Goal: Task Accomplishment & Management: Use online tool/utility

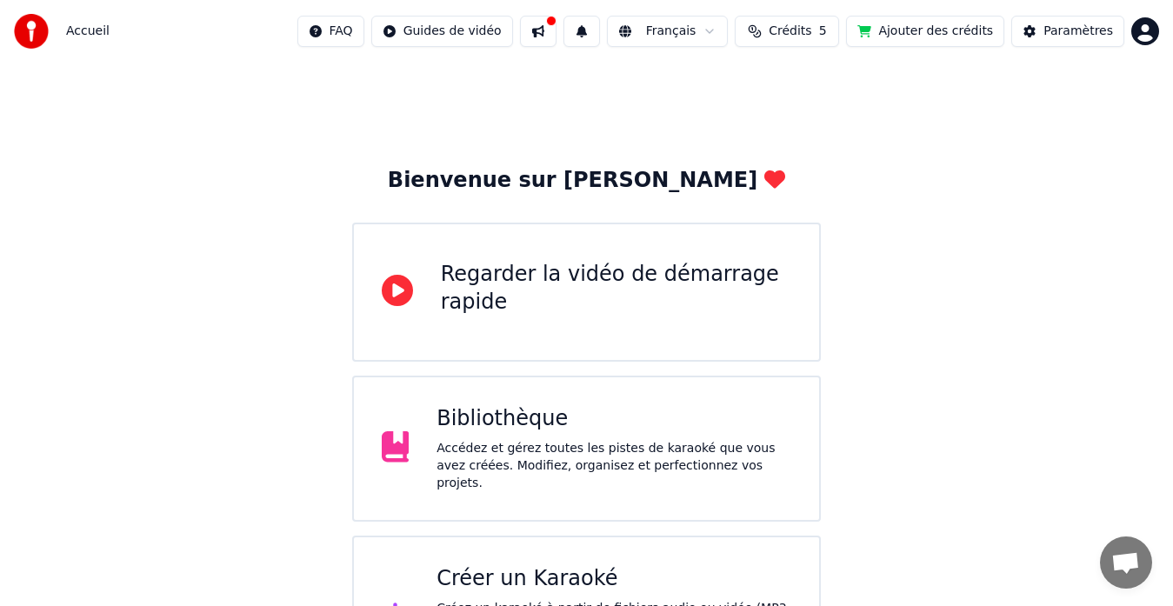
click at [885, 146] on div "Bienvenue sur Youka Regarder la vidéo de démarrage rapide Bibliothèque Accédez …" at bounding box center [586, 381] width 1173 height 637
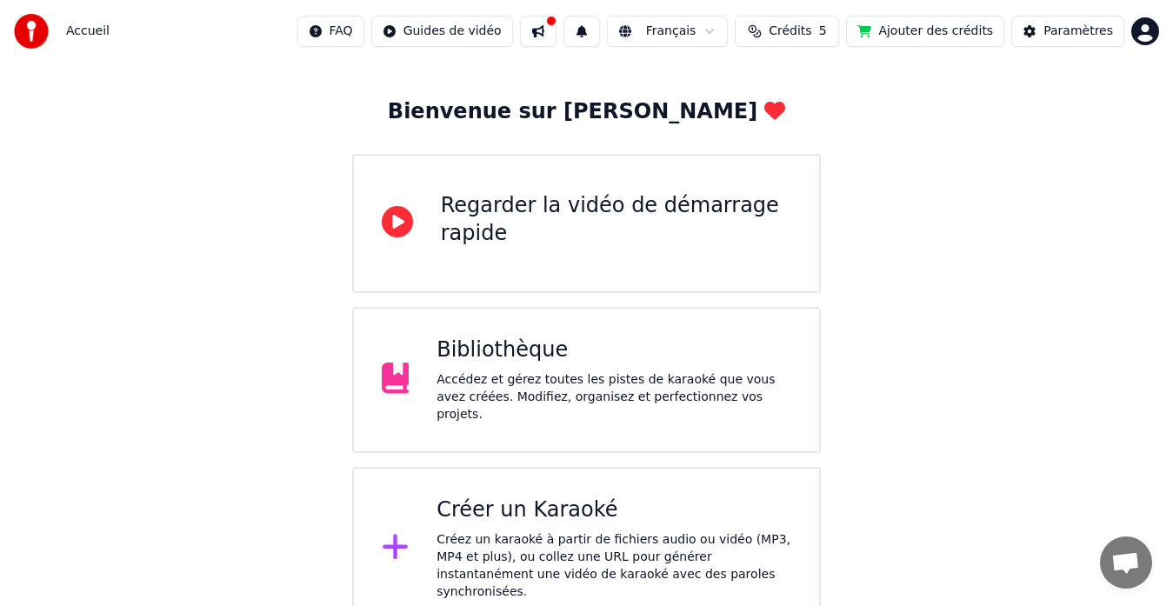
scroll to position [65, 0]
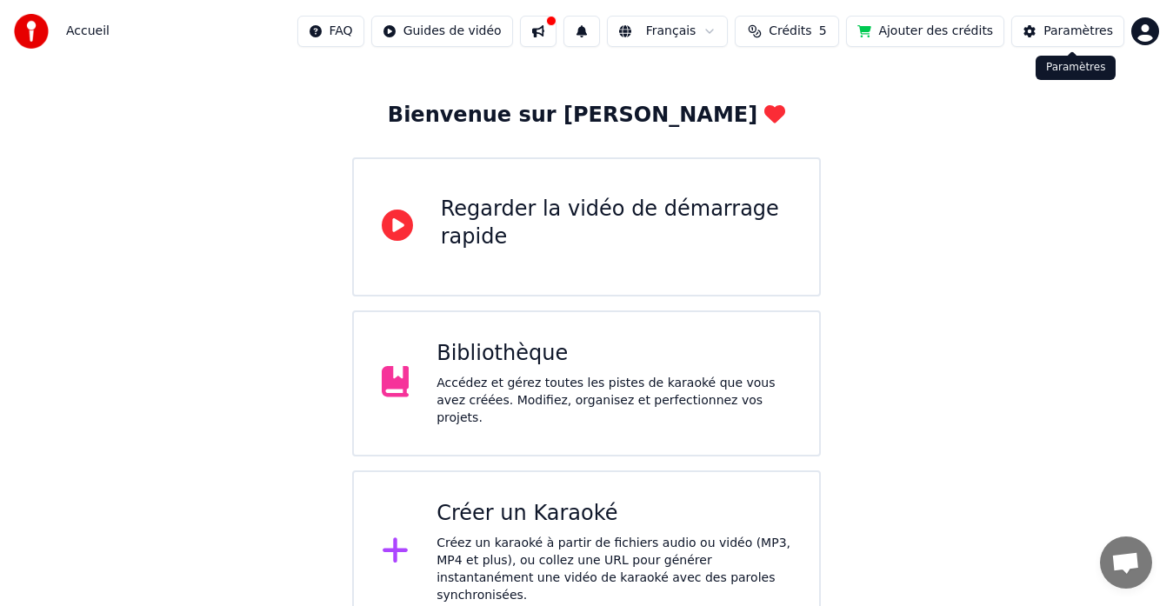
click at [1059, 43] on button "Paramètres" at bounding box center [1067, 31] width 113 height 31
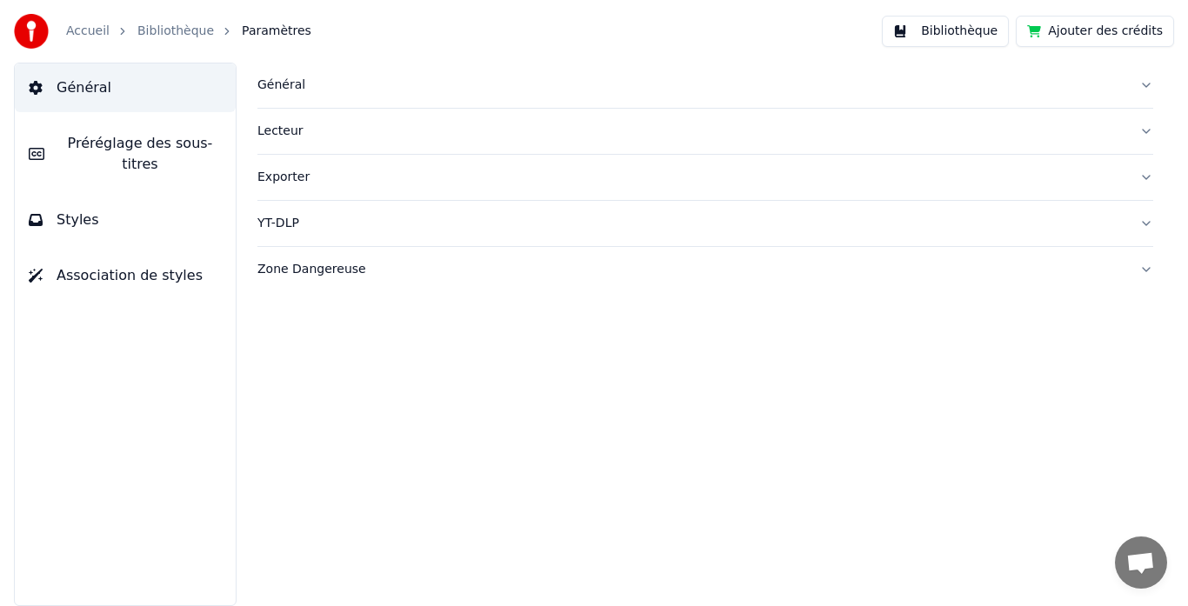
click at [262, 172] on div "Exporter" at bounding box center [691, 177] width 868 height 17
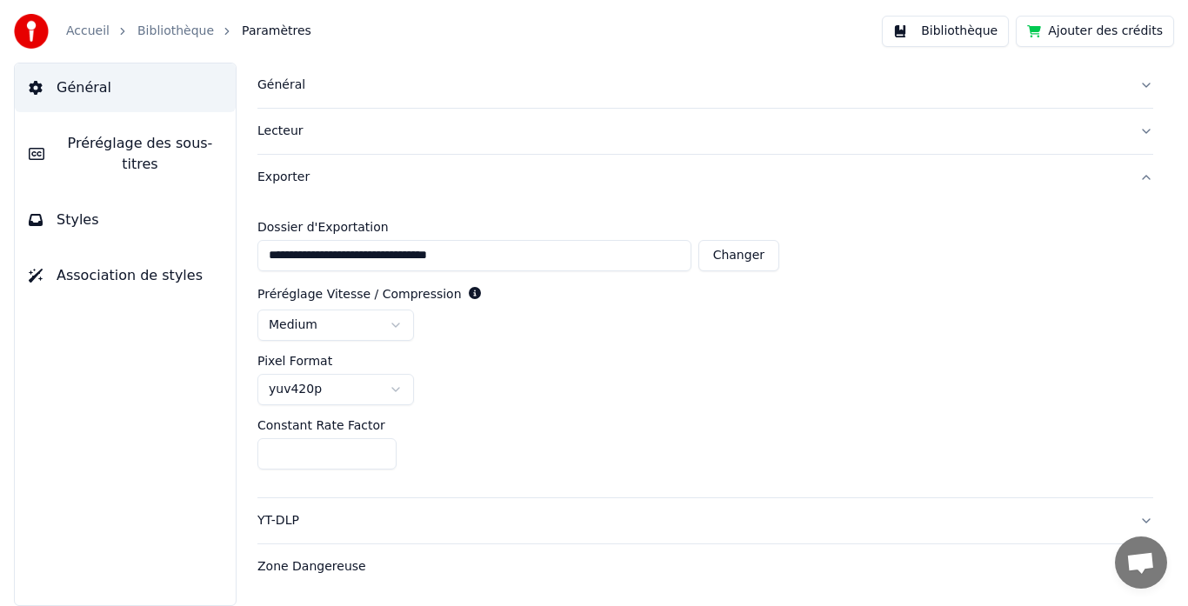
click at [152, 31] on link "Bibliothèque" at bounding box center [175, 31] width 77 height 17
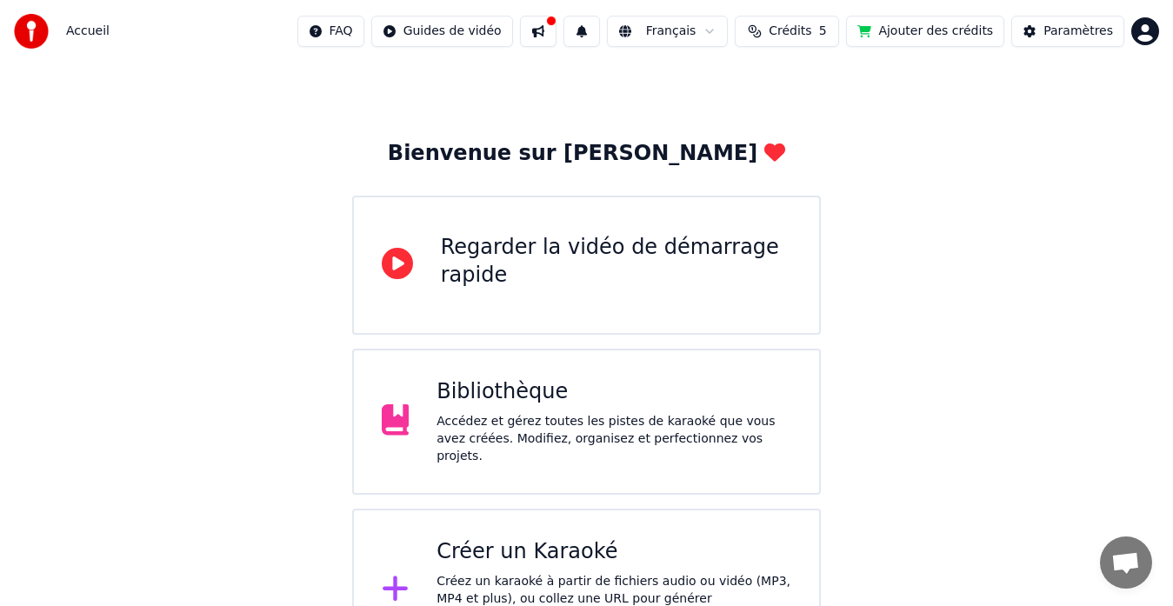
scroll to position [69, 0]
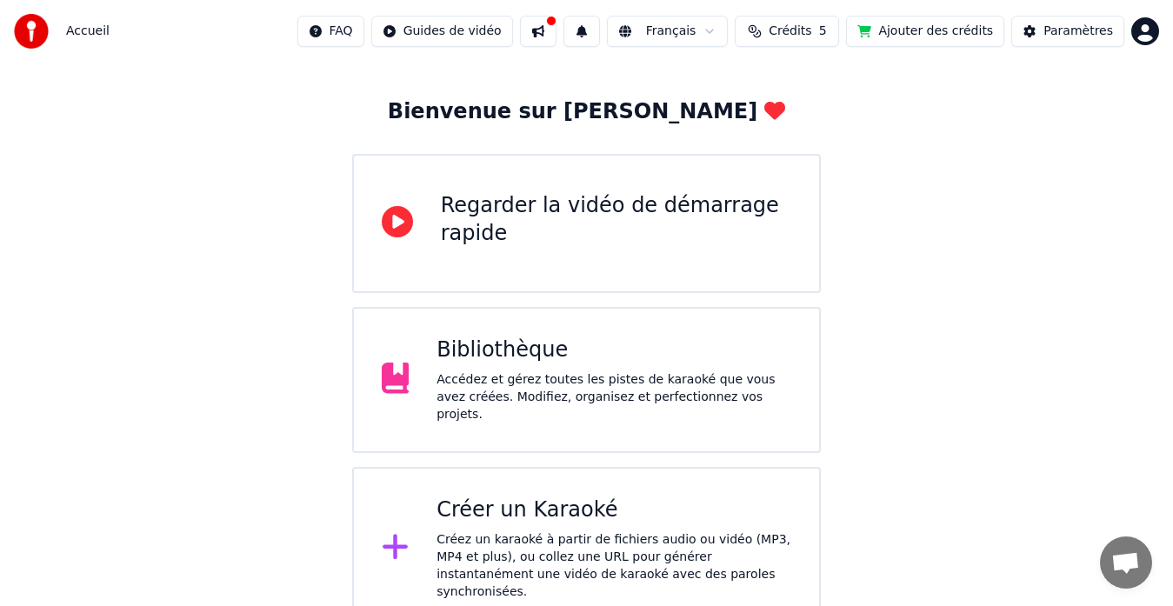
click at [675, 541] on div "Créez un karaoké à partir de fichiers audio ou vidéo (MP3, MP4 et plus), ou col…" at bounding box center [614, 566] width 355 height 70
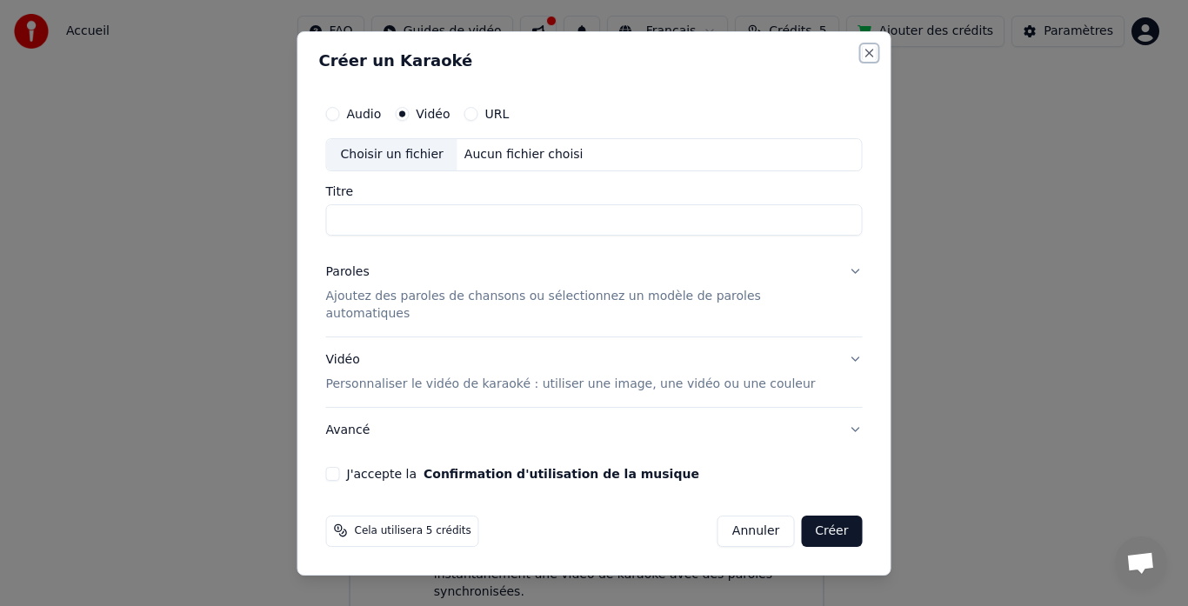
click at [863, 60] on button "Close" at bounding box center [870, 53] width 14 height 14
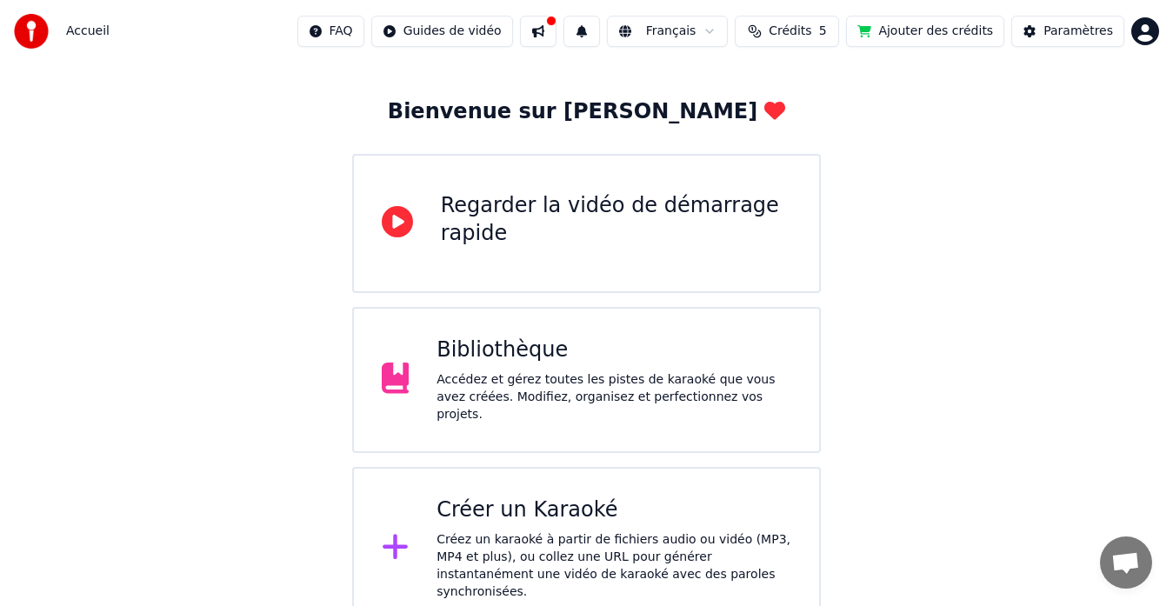
click at [697, 392] on div "Accédez et gérez toutes les pistes de karaoké que vous avez créées. Modifiez, o…" at bounding box center [614, 397] width 355 height 52
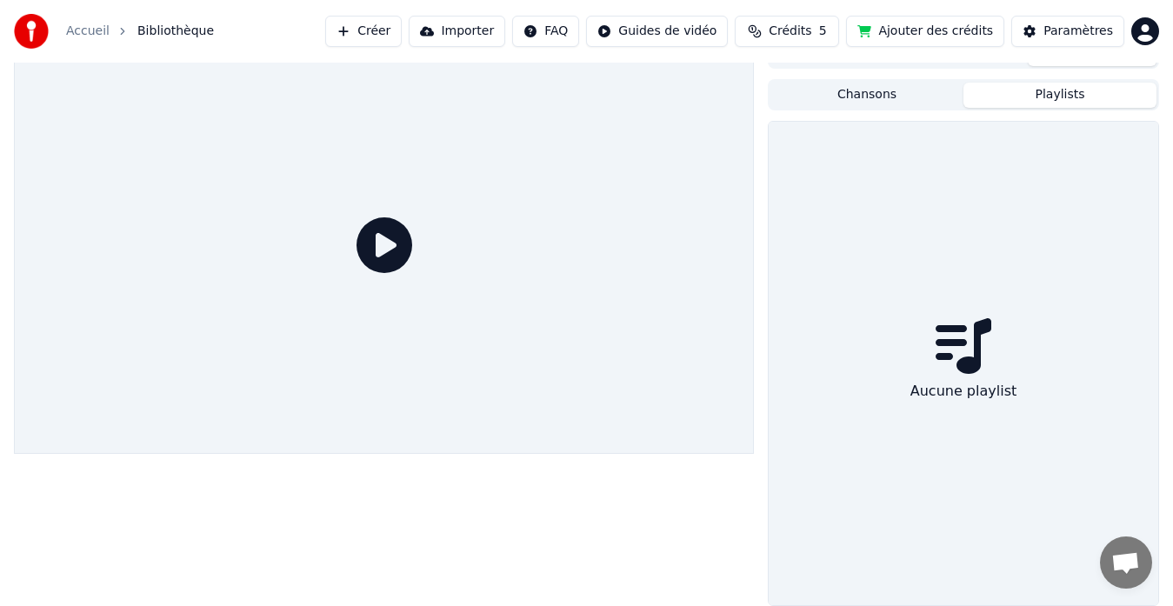
scroll to position [25, 0]
click at [1063, 83] on button "Playlists" at bounding box center [1060, 95] width 193 height 25
click at [918, 101] on button "Chansons" at bounding box center [867, 95] width 193 height 25
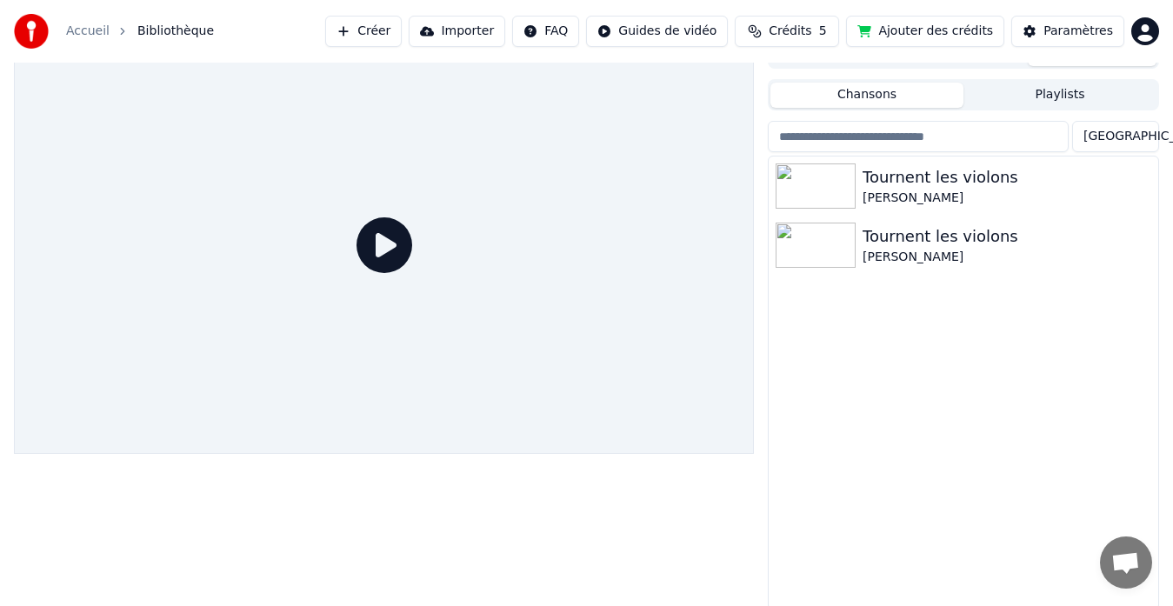
click at [918, 101] on button "Chansons" at bounding box center [867, 95] width 193 height 25
click at [492, 34] on button "Importer" at bounding box center [457, 31] width 97 height 31
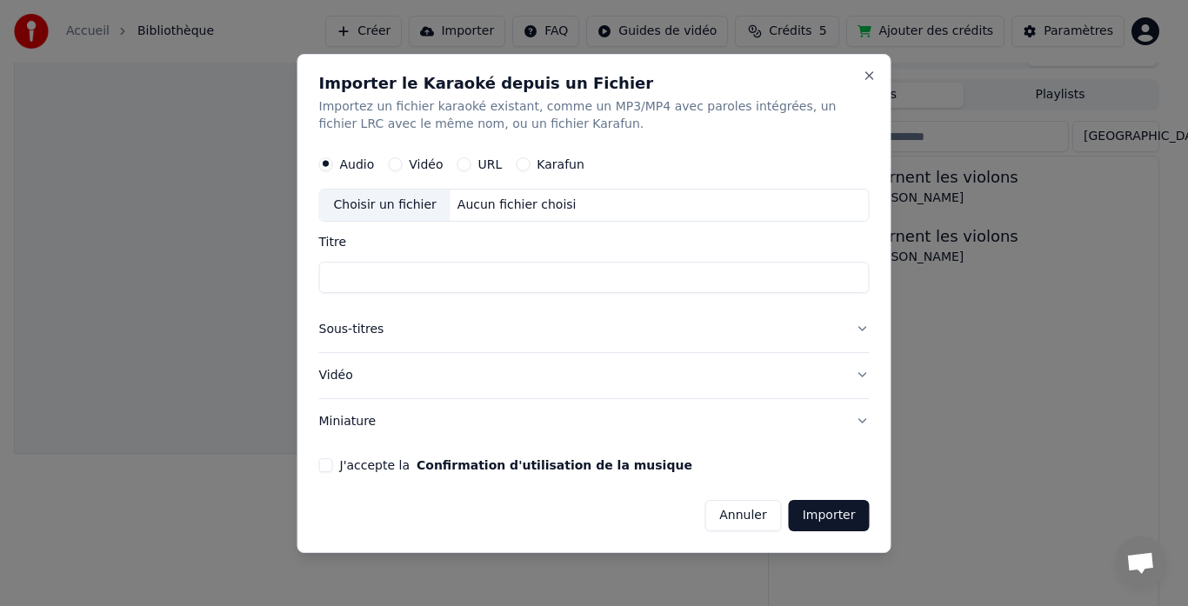
click at [861, 88] on h2 "Importer le Karaoké depuis un Fichier" at bounding box center [594, 84] width 551 height 16
click at [871, 74] on button "Close" at bounding box center [870, 76] width 14 height 14
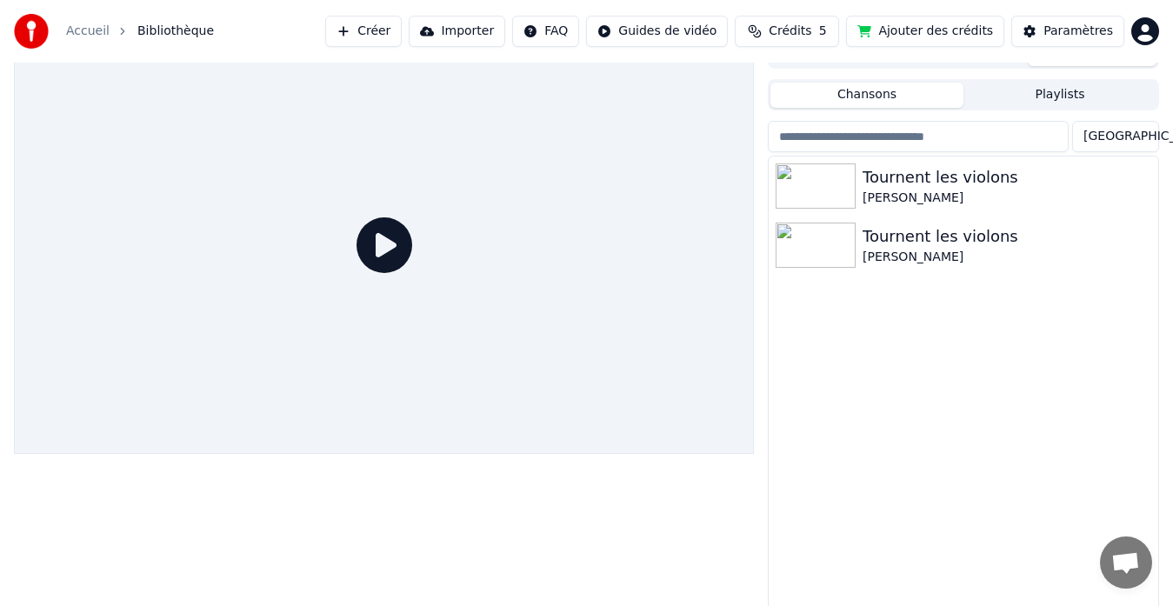
click at [1004, 137] on input "search" at bounding box center [918, 136] width 301 height 31
click at [1081, 25] on div "Paramètres" at bounding box center [1079, 31] width 70 height 17
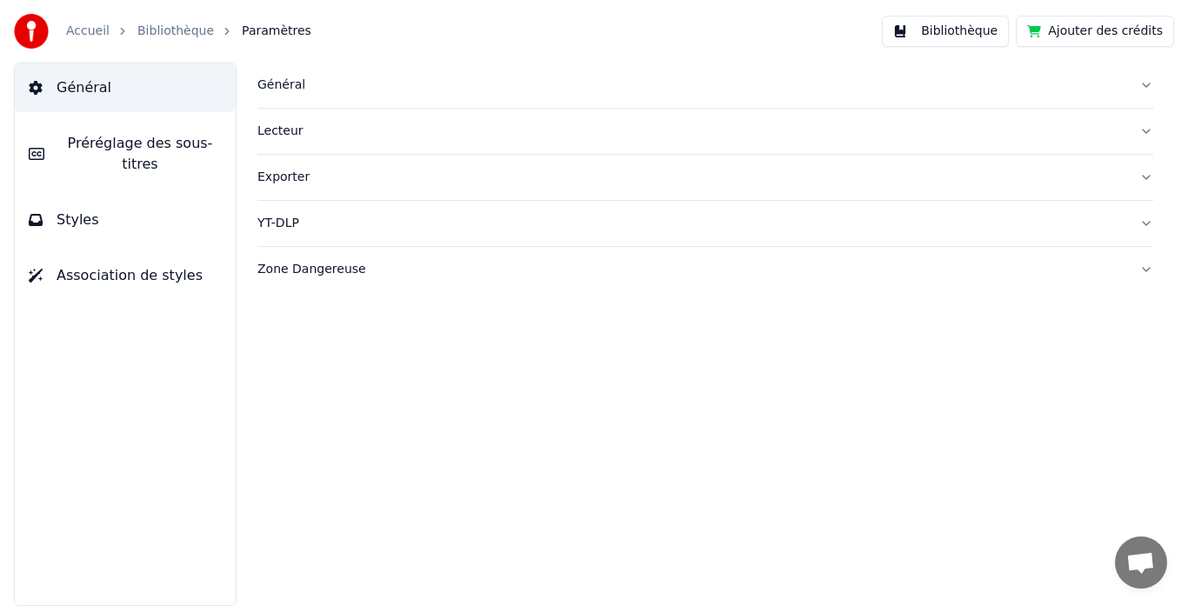
click at [176, 30] on link "Bibliothèque" at bounding box center [175, 31] width 77 height 17
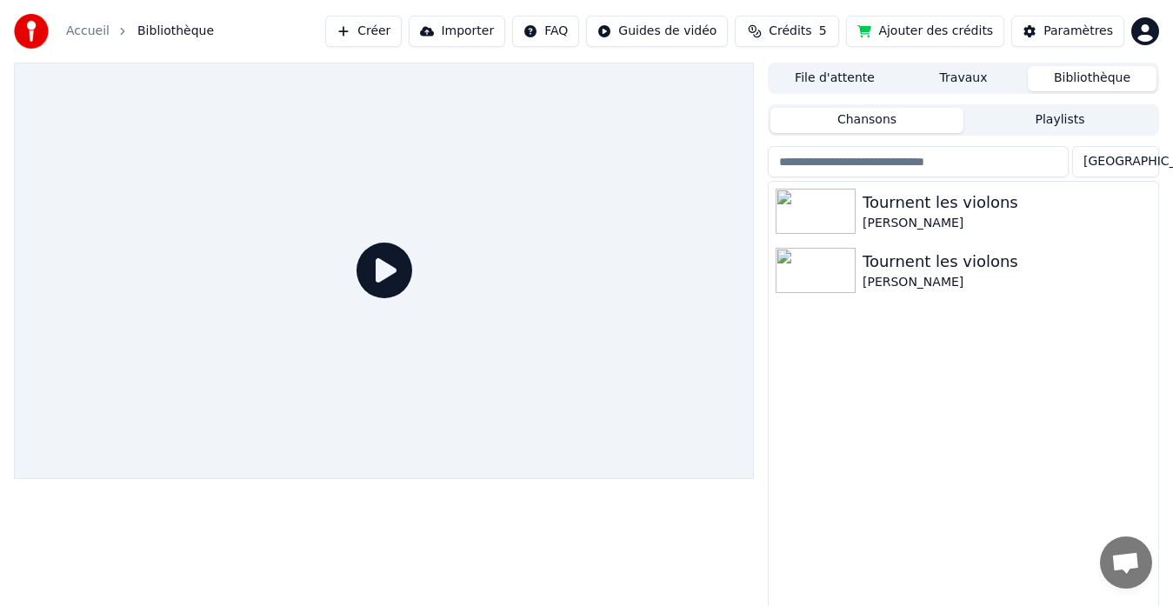
click at [493, 42] on button "Importer" at bounding box center [457, 31] width 97 height 31
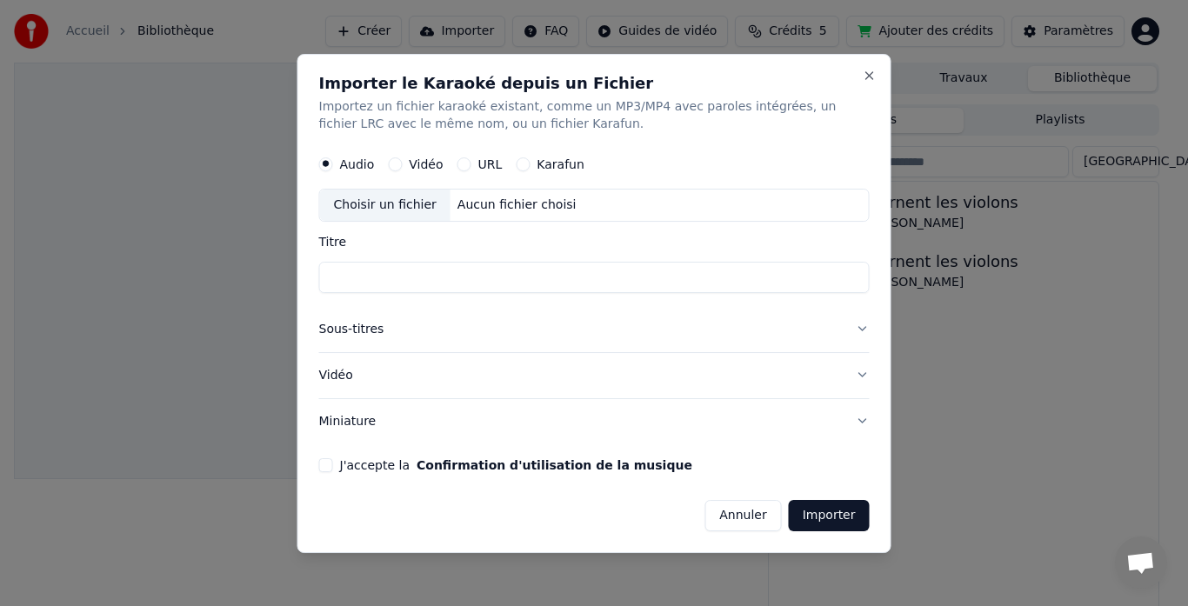
click at [518, 162] on button "Karafun" at bounding box center [523, 164] width 14 height 14
click at [398, 205] on div "Choisir un fichier" at bounding box center [385, 205] width 130 height 31
click at [451, 160] on div "Audio Vidéo URL Karafun" at bounding box center [451, 164] width 265 height 14
click at [463, 162] on button "URL" at bounding box center [464, 164] width 14 height 14
click at [869, 80] on button "Close" at bounding box center [870, 75] width 14 height 14
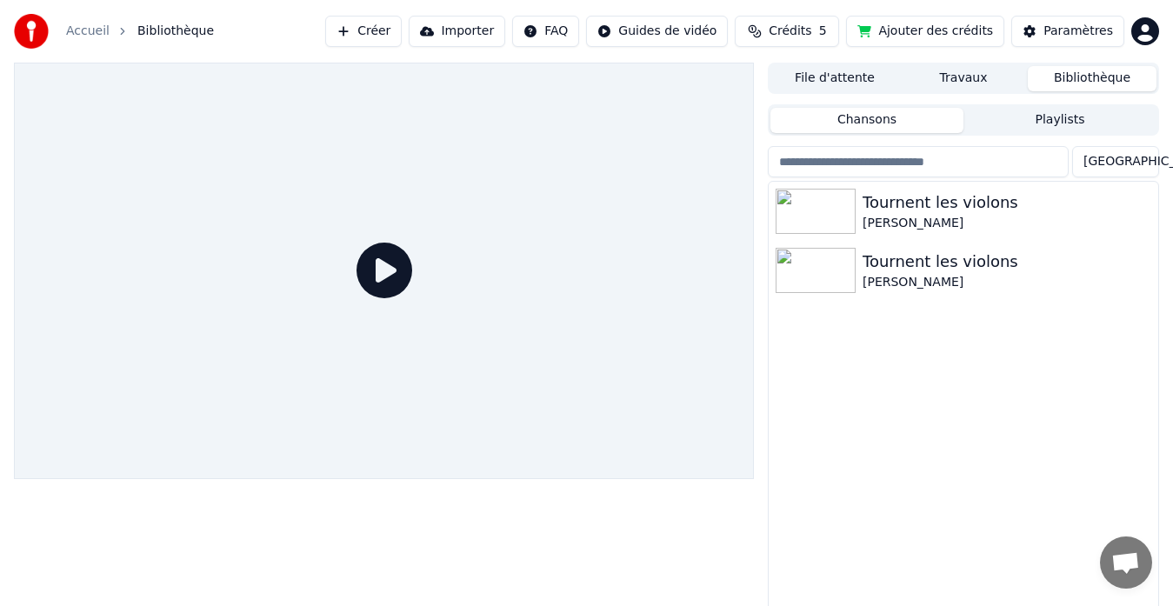
click at [402, 31] on button "Créer" at bounding box center [363, 31] width 77 height 31
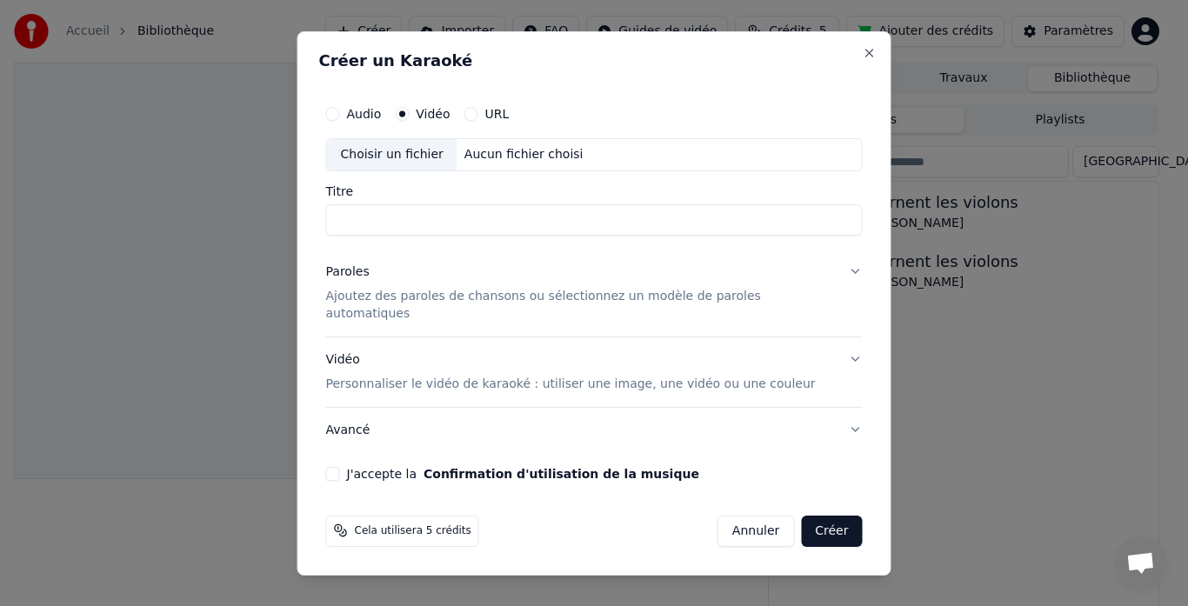
click at [764, 309] on p "Ajoutez des paroles de chansons ou sélectionnez un modèle de paroles automatiqu…" at bounding box center [580, 305] width 509 height 35
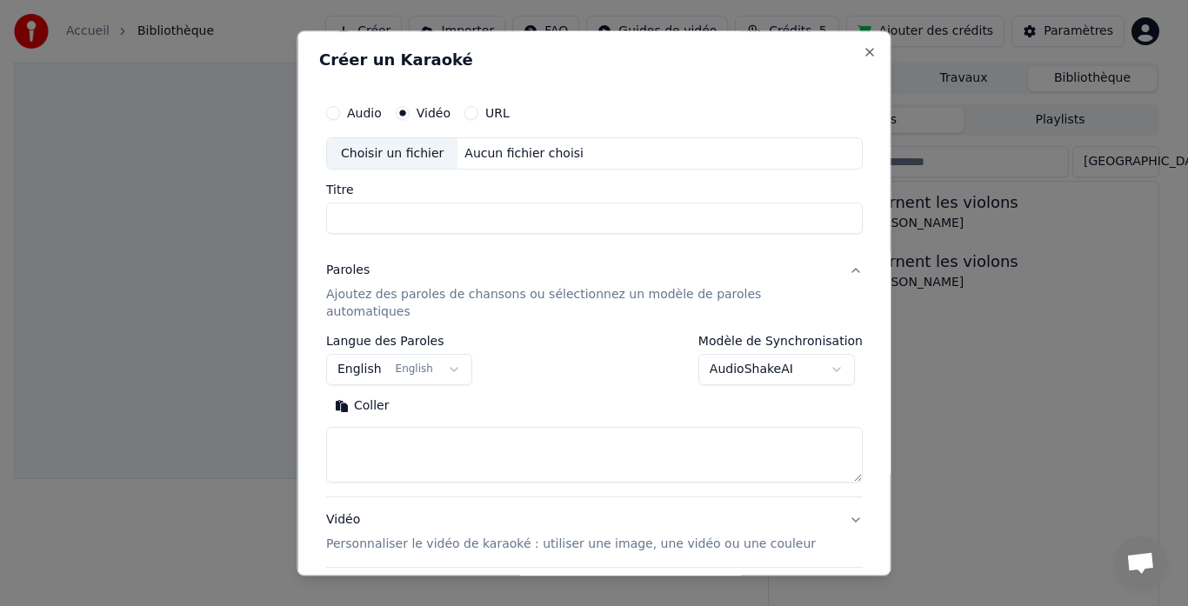
click at [751, 357] on body "**********" at bounding box center [586, 303] width 1173 height 606
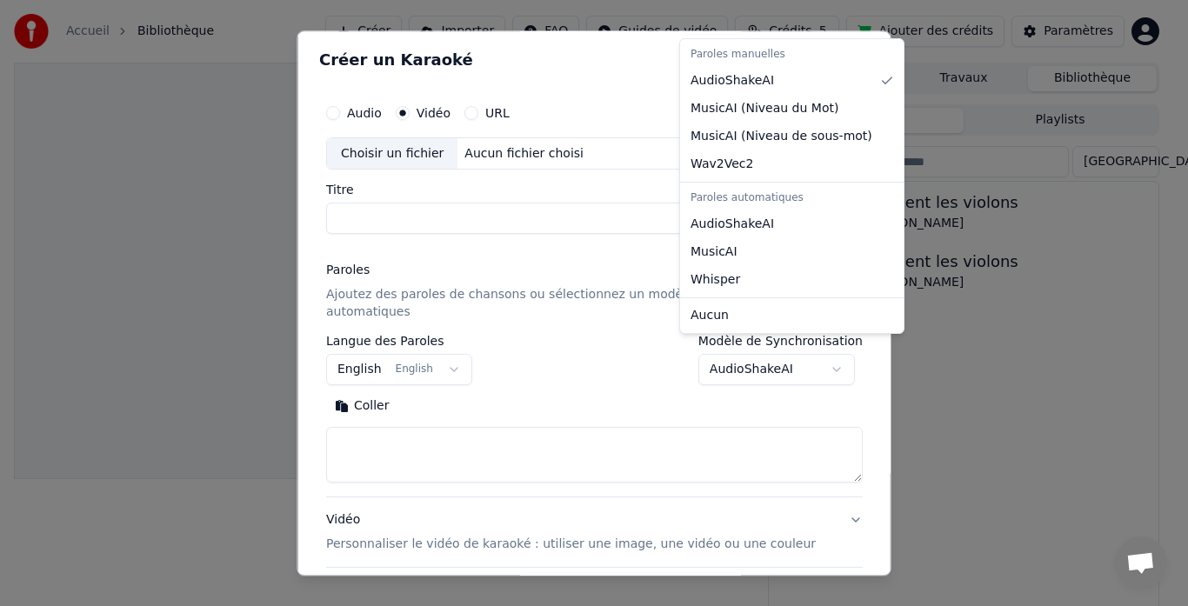
select select "**********"
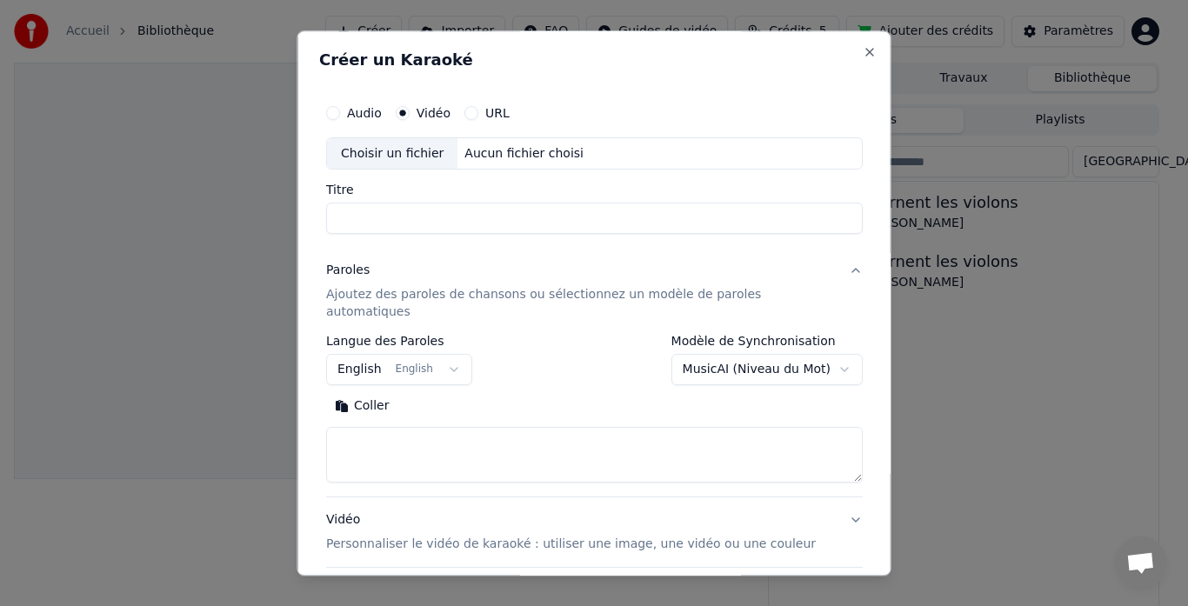
click at [457, 355] on button "English English" at bounding box center [399, 370] width 146 height 31
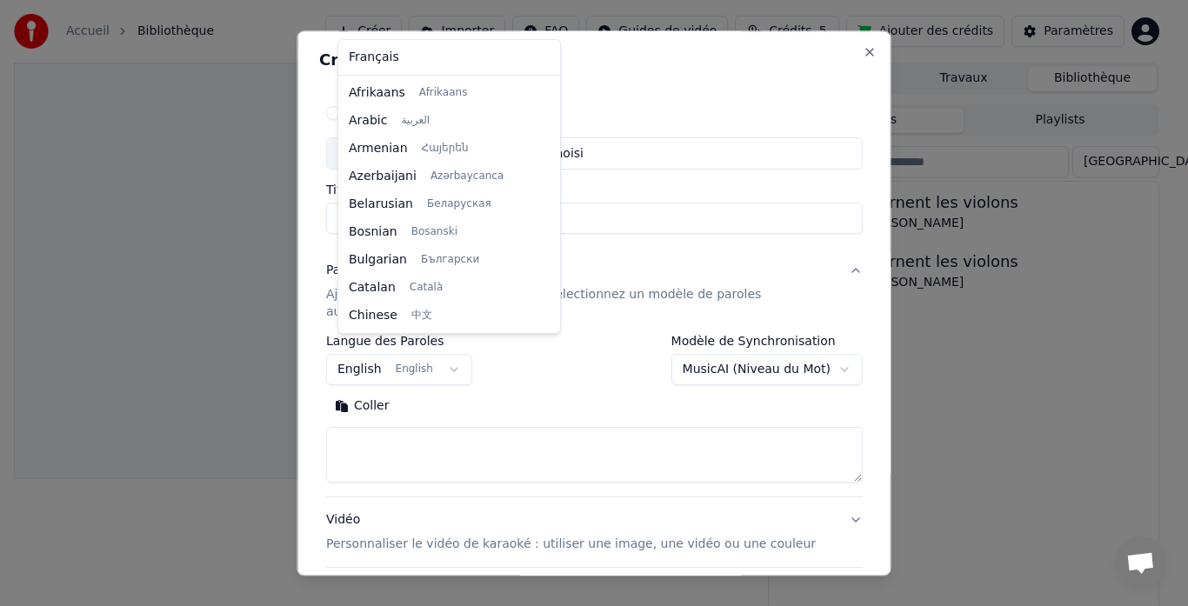
scroll to position [139, 0]
select select "**"
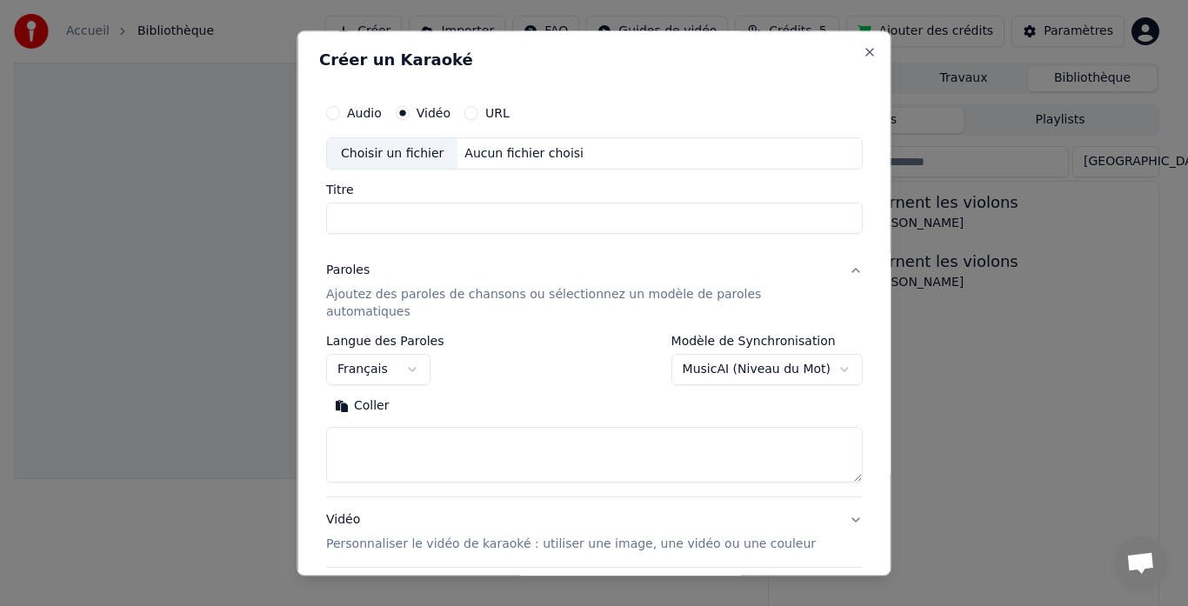
click at [487, 433] on textarea at bounding box center [594, 456] width 537 height 56
click at [412, 151] on div "Choisir un fichier" at bounding box center [392, 153] width 130 height 31
click at [434, 149] on div "Choisir un fichier" at bounding box center [392, 153] width 130 height 31
type input "**********"
click at [386, 433] on textarea at bounding box center [594, 456] width 537 height 56
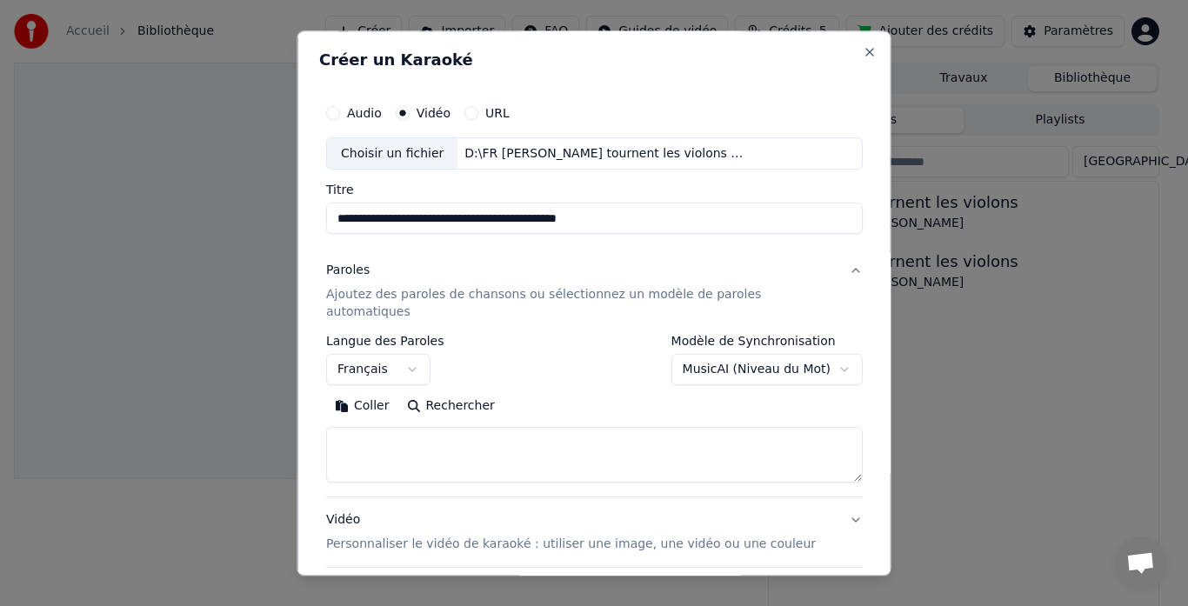
click at [830, 502] on button "Vidéo Personnaliser le vidéo de karaoké : utiliser une image, une vidéo ou une …" at bounding box center [594, 533] width 537 height 70
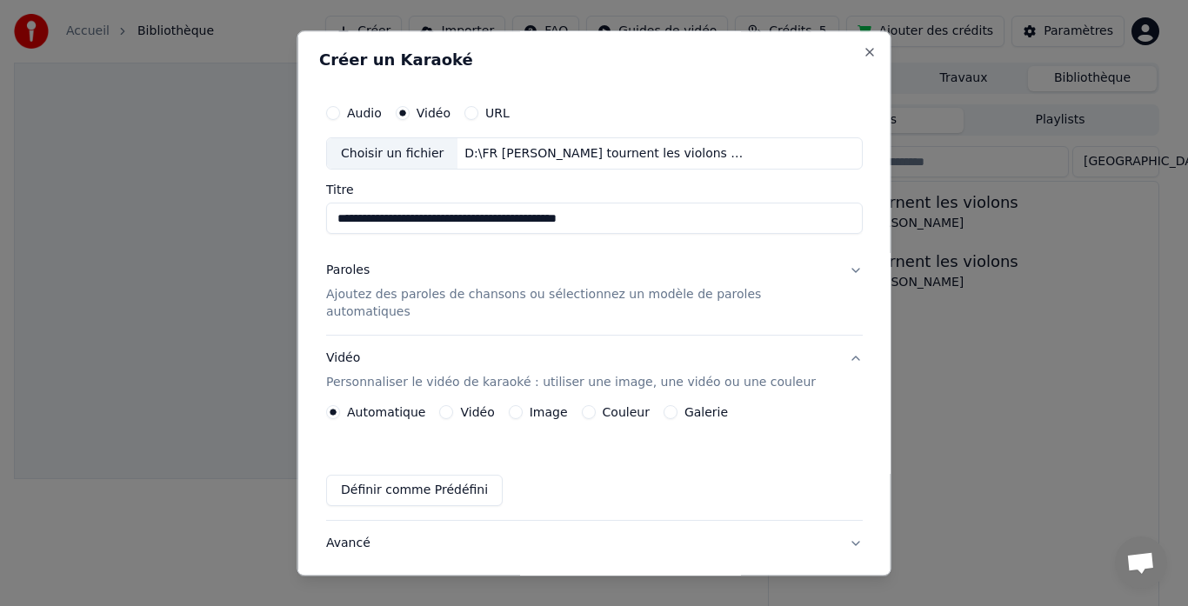
click at [490, 407] on label "Vidéo" at bounding box center [477, 413] width 34 height 12
click at [453, 406] on button "Vidéo" at bounding box center [446, 413] width 14 height 14
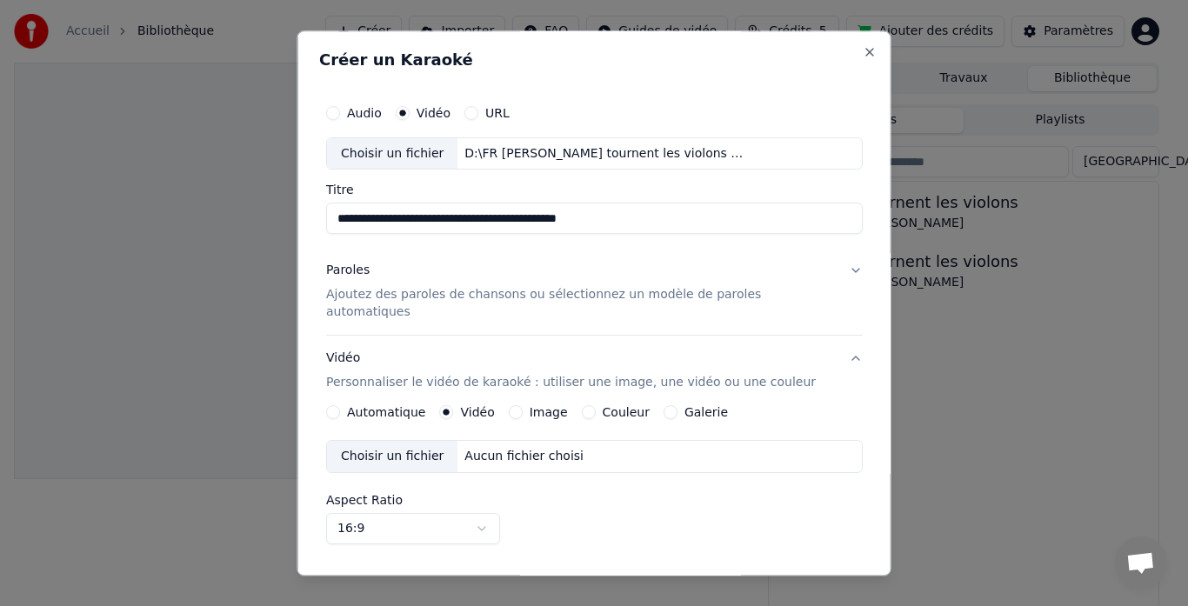
click at [559, 407] on label "Image" at bounding box center [548, 413] width 38 height 12
click at [522, 406] on button "Image" at bounding box center [515, 413] width 14 height 14
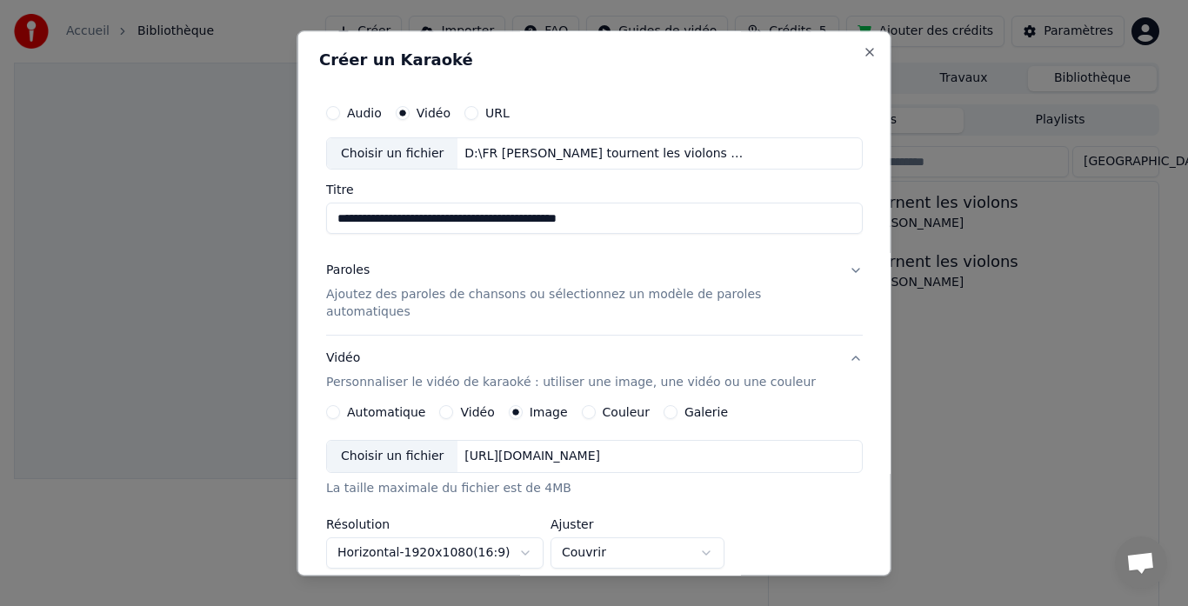
click at [625, 407] on label "Couleur" at bounding box center [625, 413] width 47 height 12
click at [595, 406] on button "Couleur" at bounding box center [588, 413] width 14 height 14
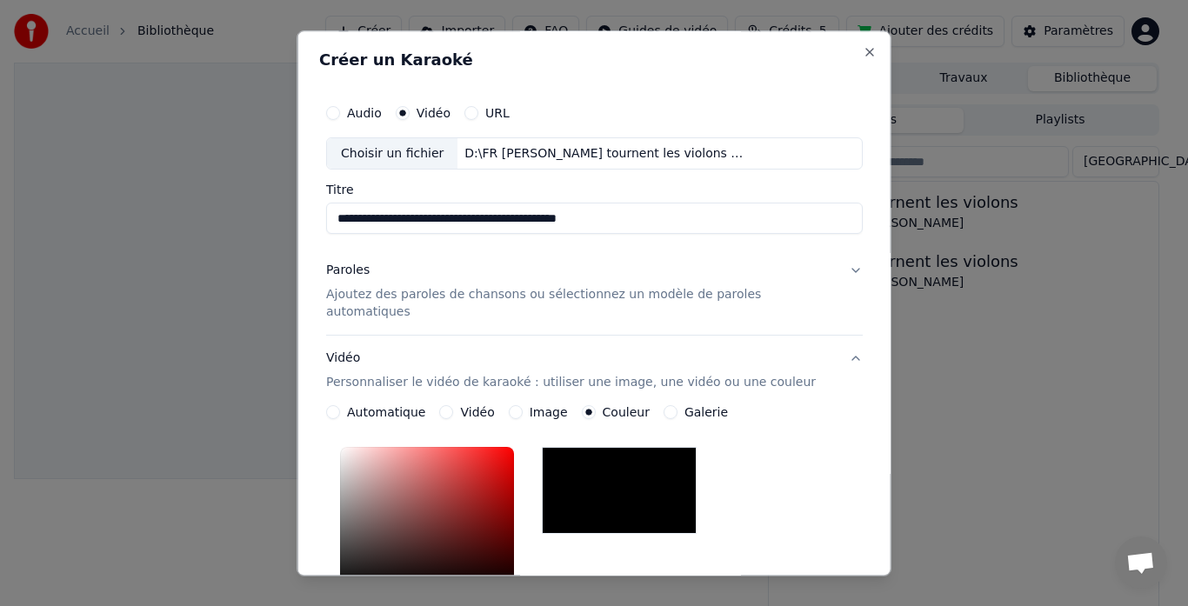
click at [340, 406] on button "Automatique" at bounding box center [333, 413] width 14 height 14
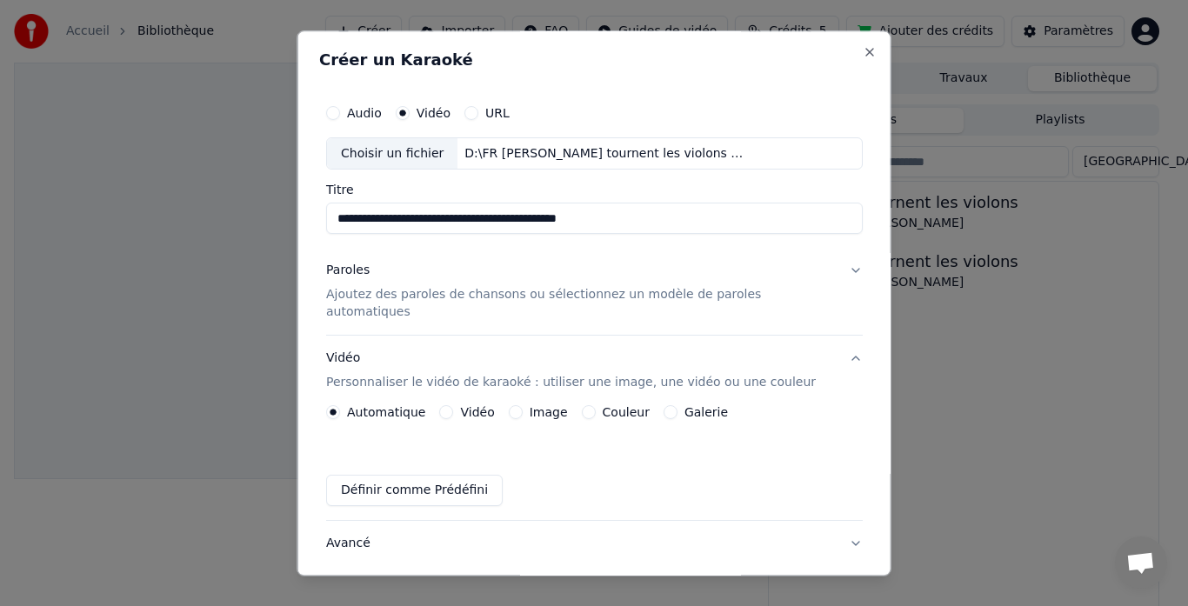
click at [404, 296] on p "Ajoutez des paroles de chansons ou sélectionnez un modèle de paroles automatiqu…" at bounding box center [580, 304] width 509 height 35
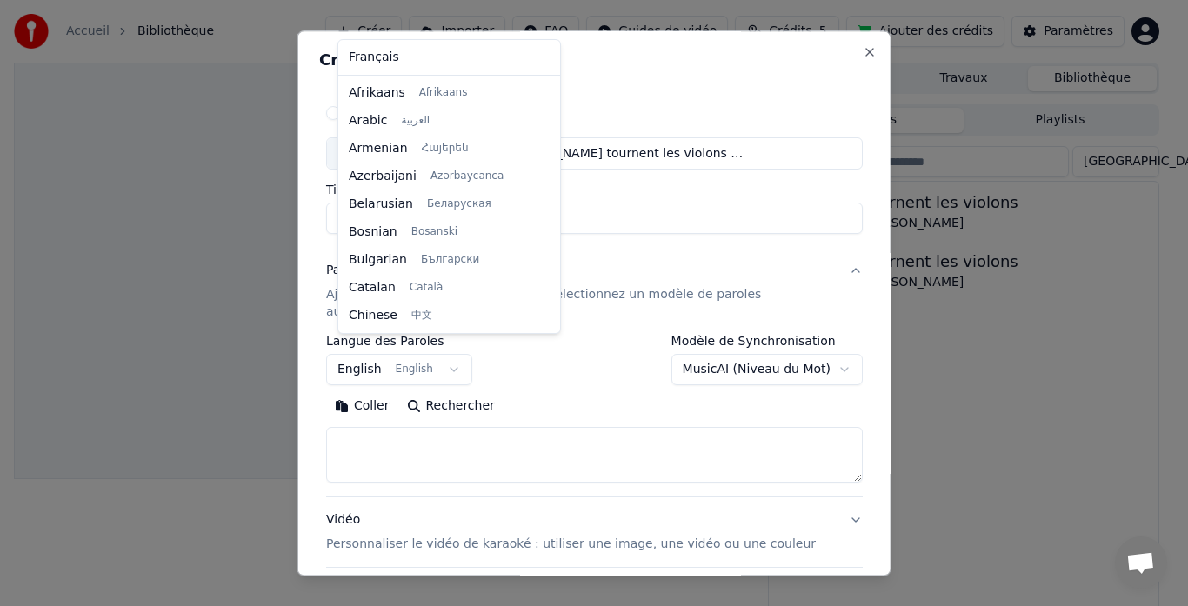
click at [452, 356] on button "English English" at bounding box center [399, 370] width 146 height 31
select select "**"
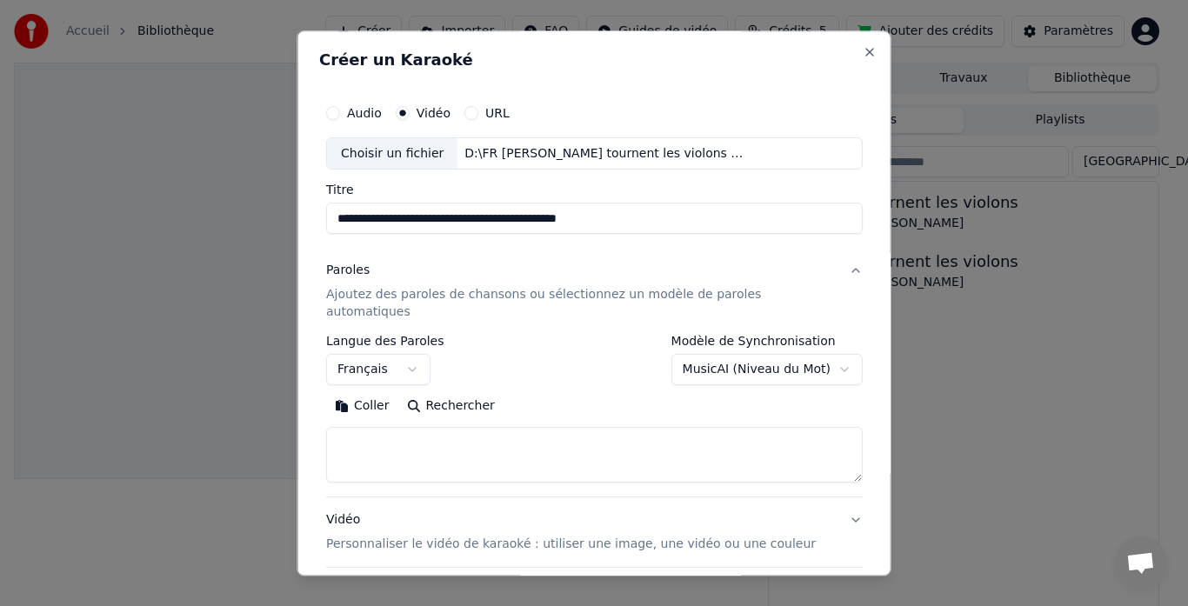
click at [497, 430] on textarea at bounding box center [594, 456] width 537 height 56
click at [863, 57] on button "Close" at bounding box center [870, 52] width 14 height 14
select select "**********"
select select
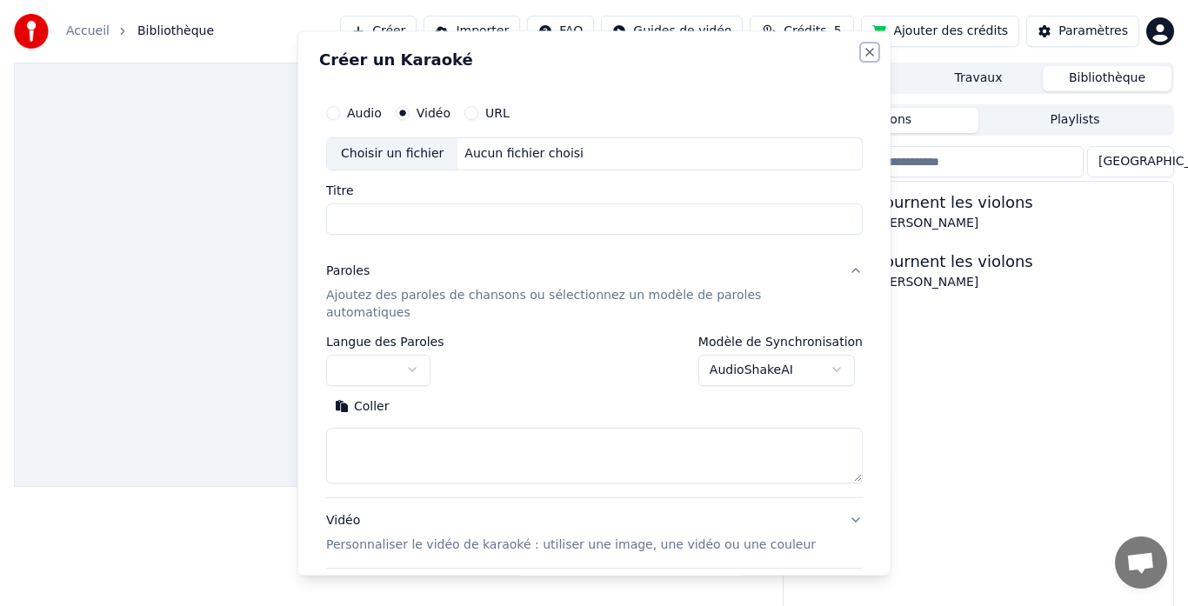
click at [863, 57] on button "Close" at bounding box center [870, 52] width 14 height 14
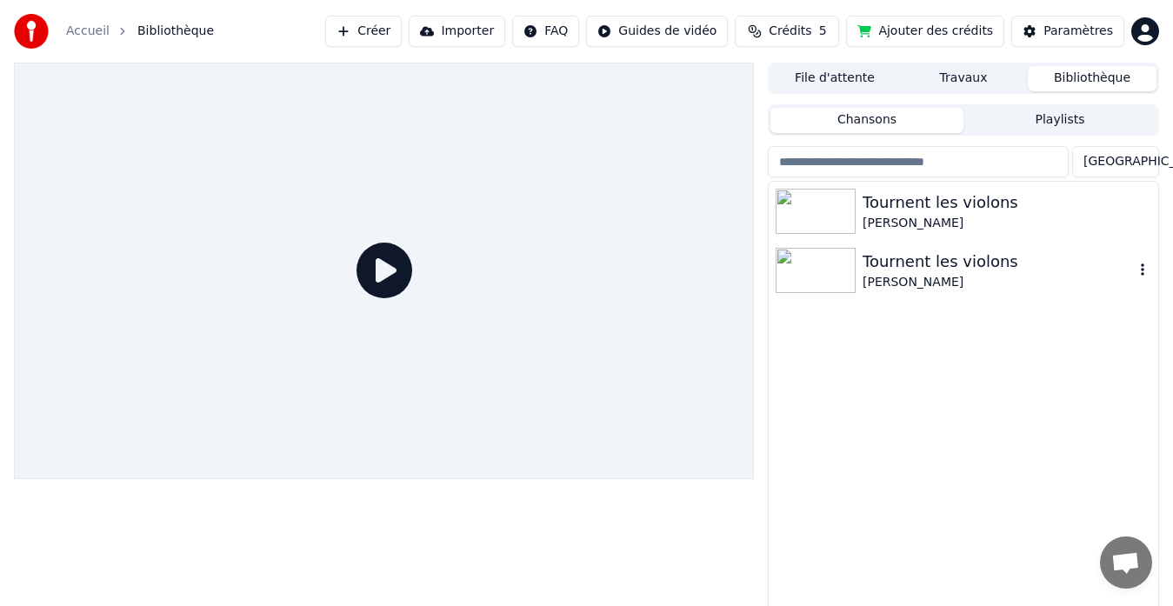
click at [904, 272] on div "Tournent les violons" at bounding box center [998, 262] width 271 height 24
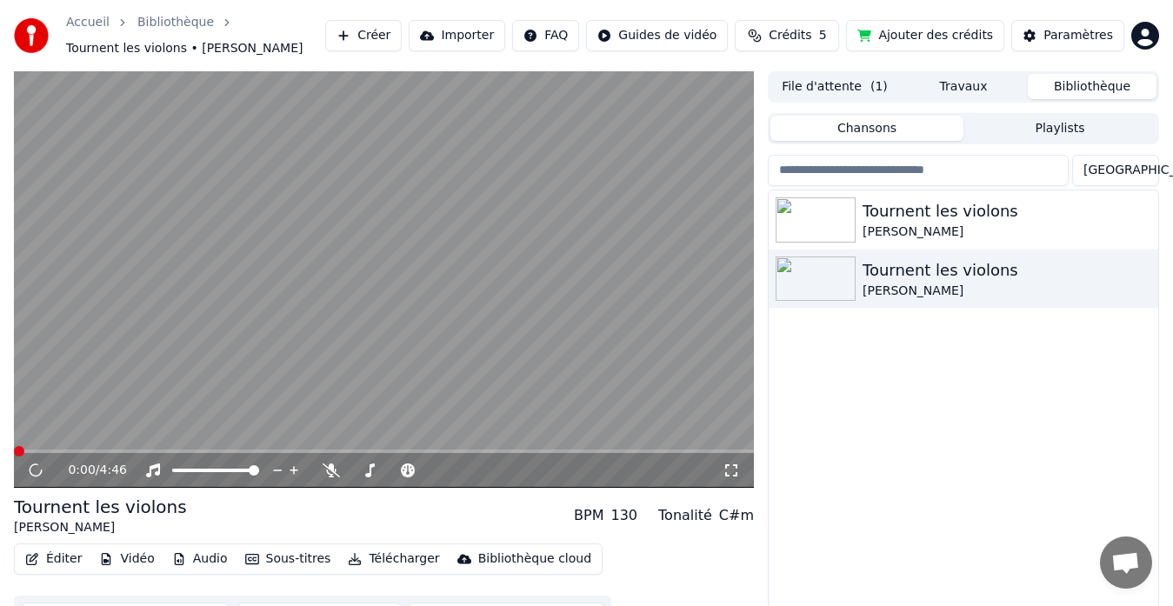
click at [332, 475] on icon at bounding box center [331, 471] width 17 height 14
click at [671, 388] on video at bounding box center [384, 279] width 740 height 417
click at [797, 517] on div "Tournent les violons [PERSON_NAME] Tournent les violons [PERSON_NAME]" at bounding box center [964, 416] width 390 height 453
click at [14, 457] on span at bounding box center [19, 451] width 10 height 10
click at [374, 341] on video at bounding box center [384, 279] width 740 height 417
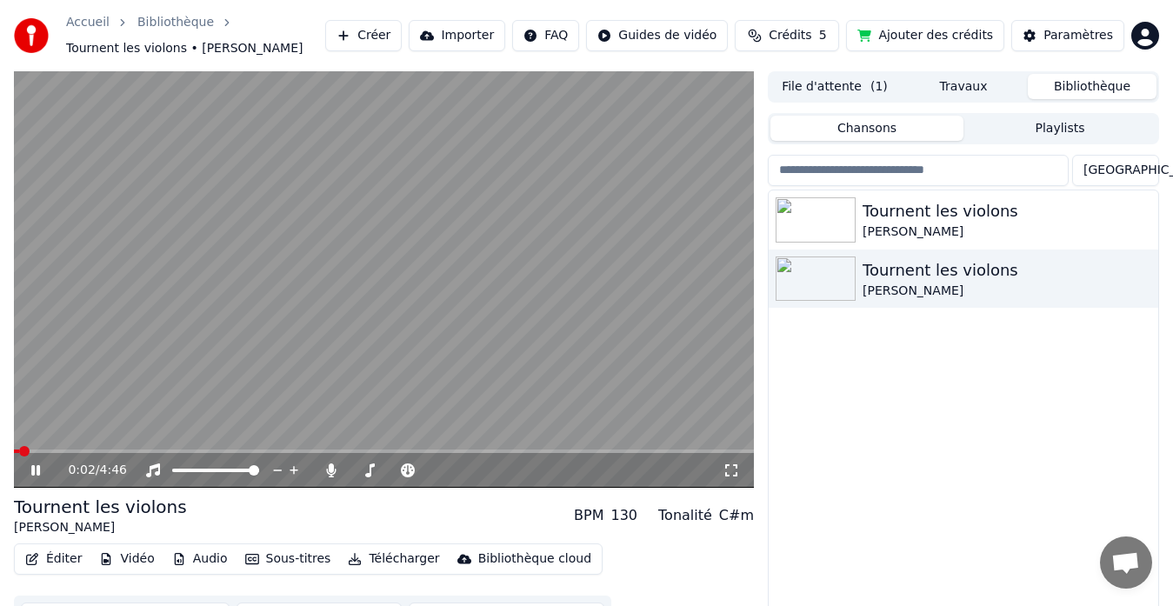
click at [43, 470] on icon at bounding box center [48, 471] width 40 height 14
click at [391, 391] on video at bounding box center [384, 279] width 740 height 417
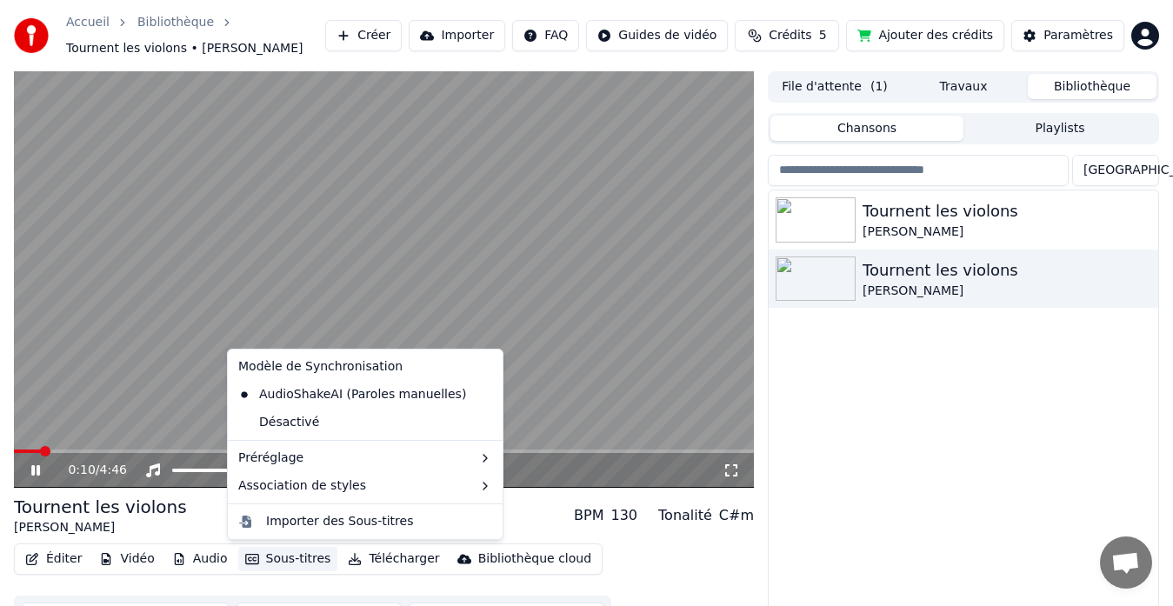
click at [286, 547] on button "Sous-titres" at bounding box center [288, 559] width 100 height 24
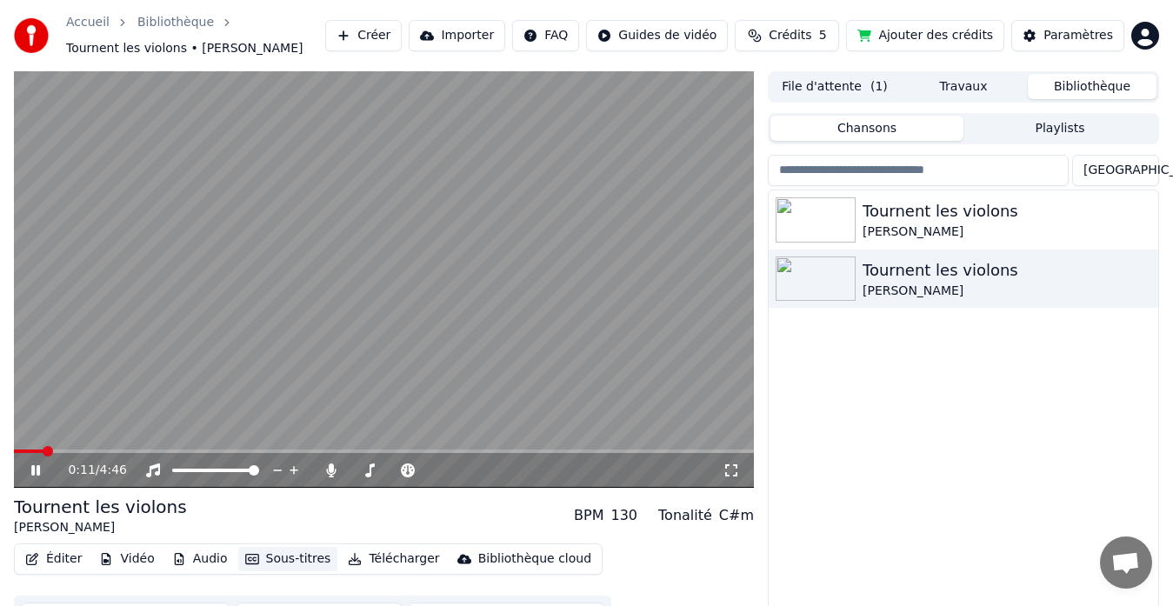
click at [286, 551] on button "Sous-titres" at bounding box center [288, 559] width 100 height 24
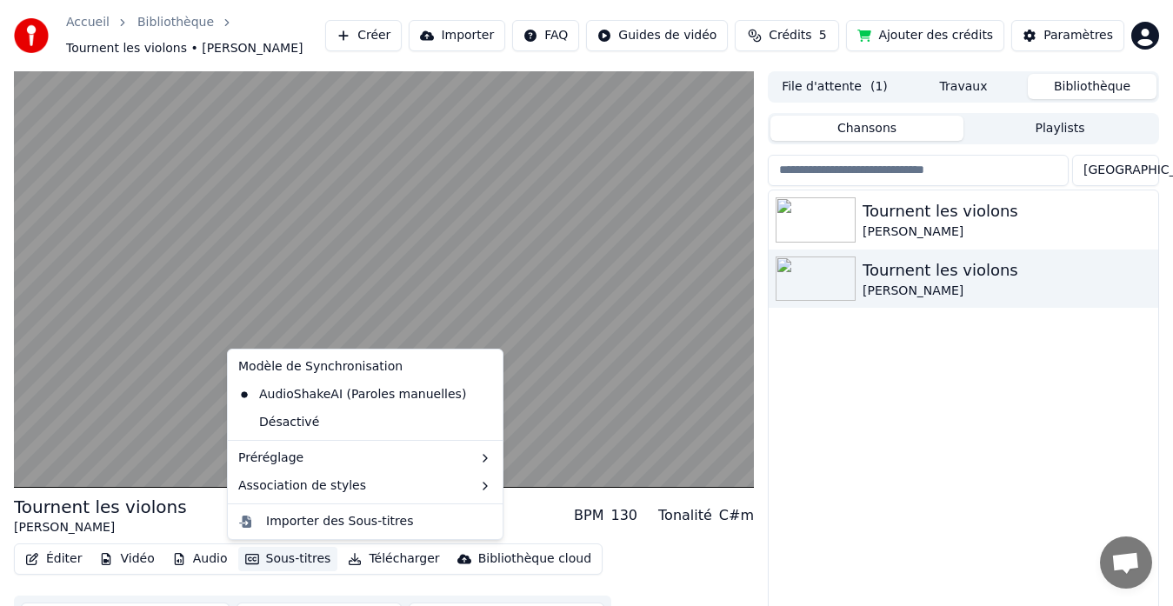
click at [287, 556] on button "Sous-titres" at bounding box center [288, 559] width 100 height 24
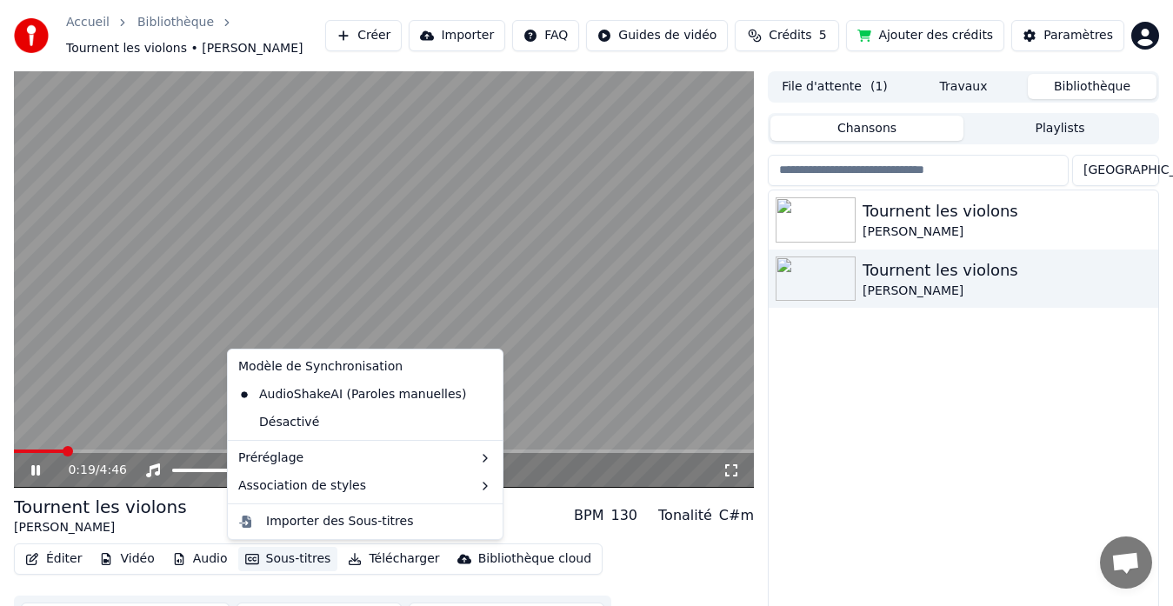
click at [632, 304] on video at bounding box center [384, 279] width 740 height 417
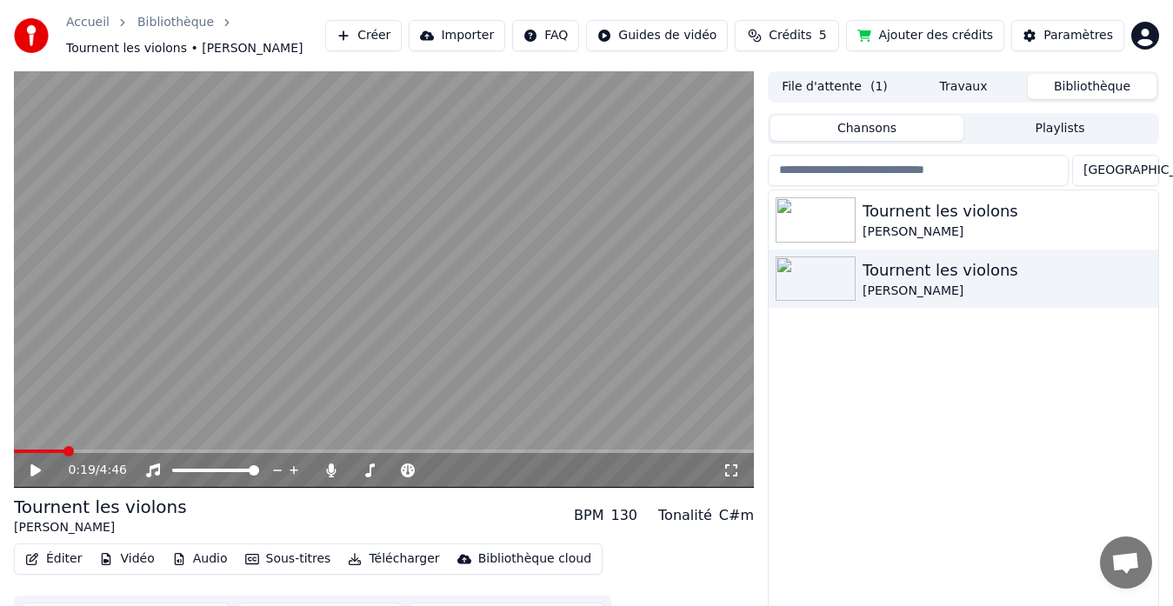
click at [630, 304] on video at bounding box center [384, 279] width 740 height 417
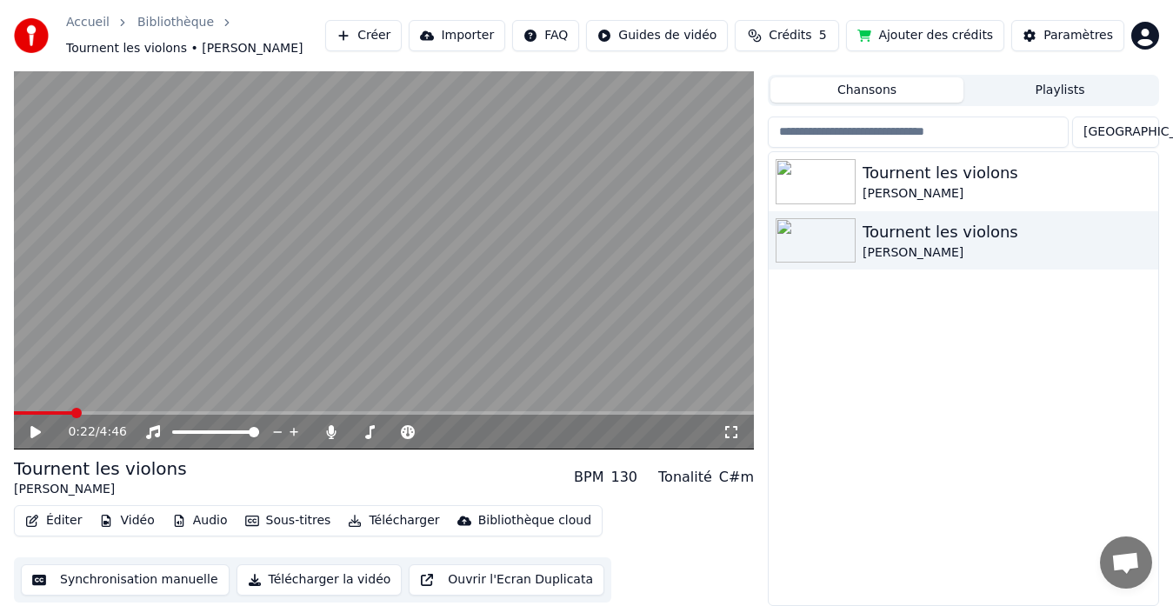
click at [115, 580] on button "Synchronisation manuelle" at bounding box center [125, 579] width 209 height 31
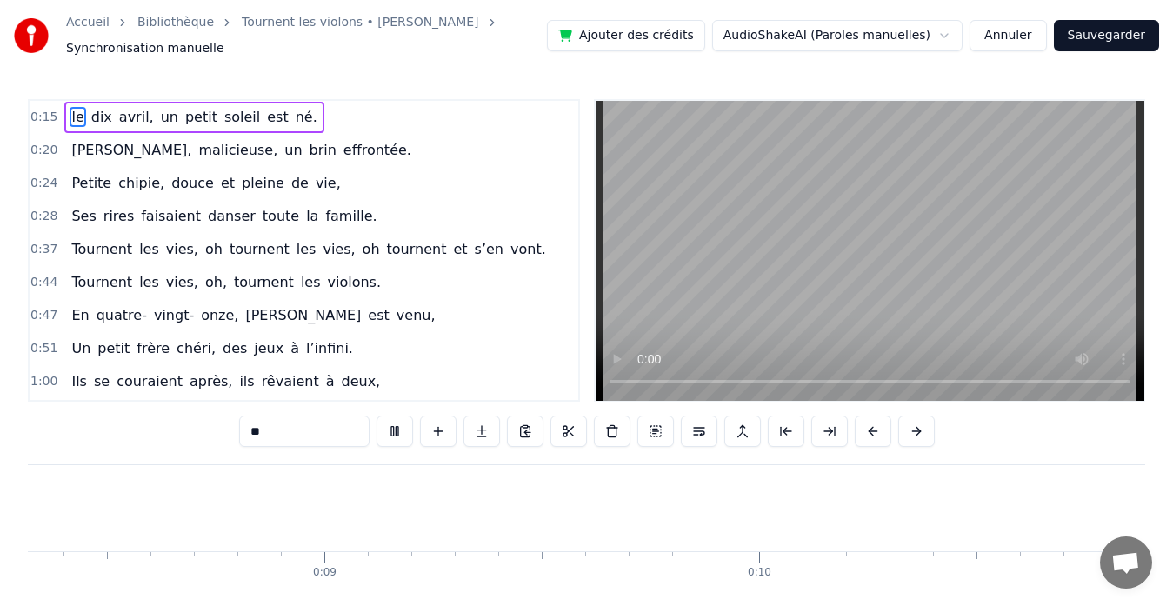
click at [294, 117] on span "né." at bounding box center [306, 117] width 25 height 20
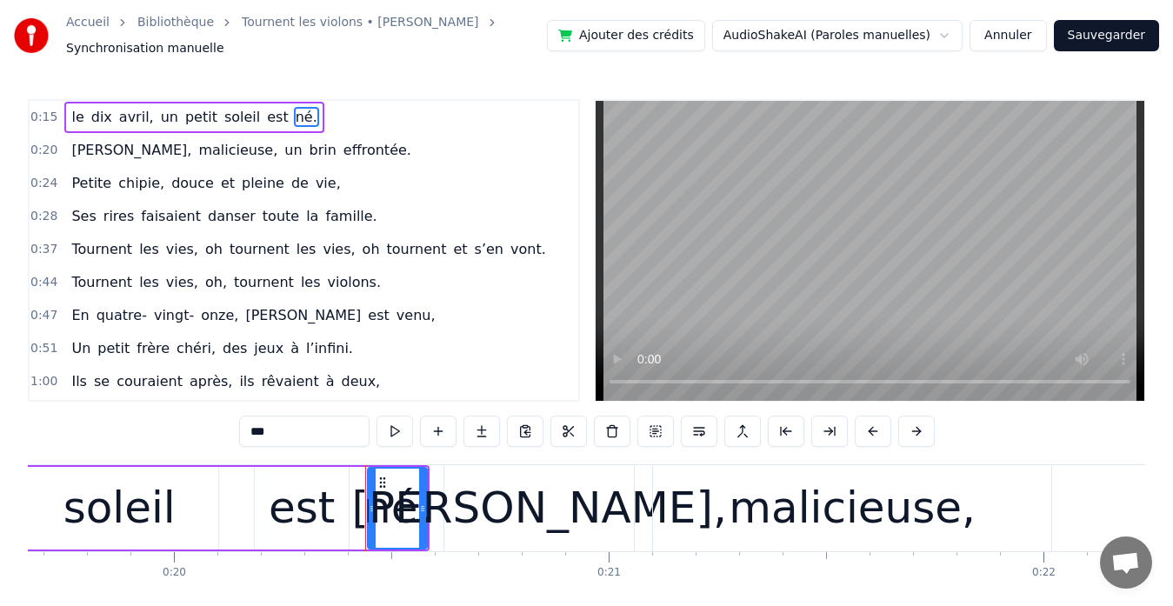
scroll to position [0, 8801]
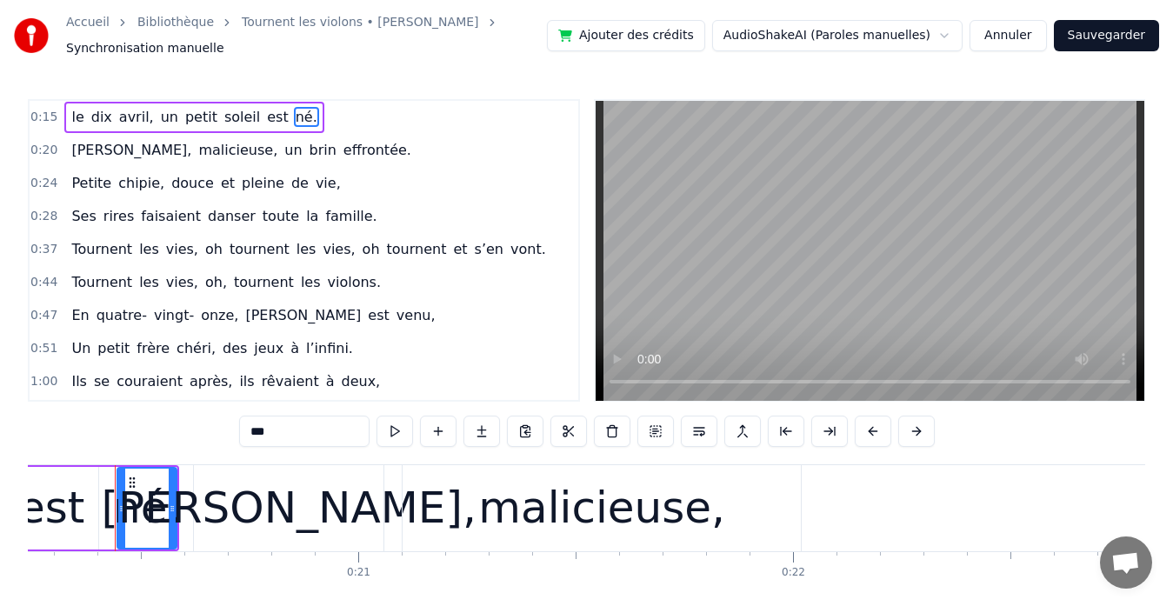
click at [294, 117] on span "né." at bounding box center [306, 117] width 25 height 20
type input "******"
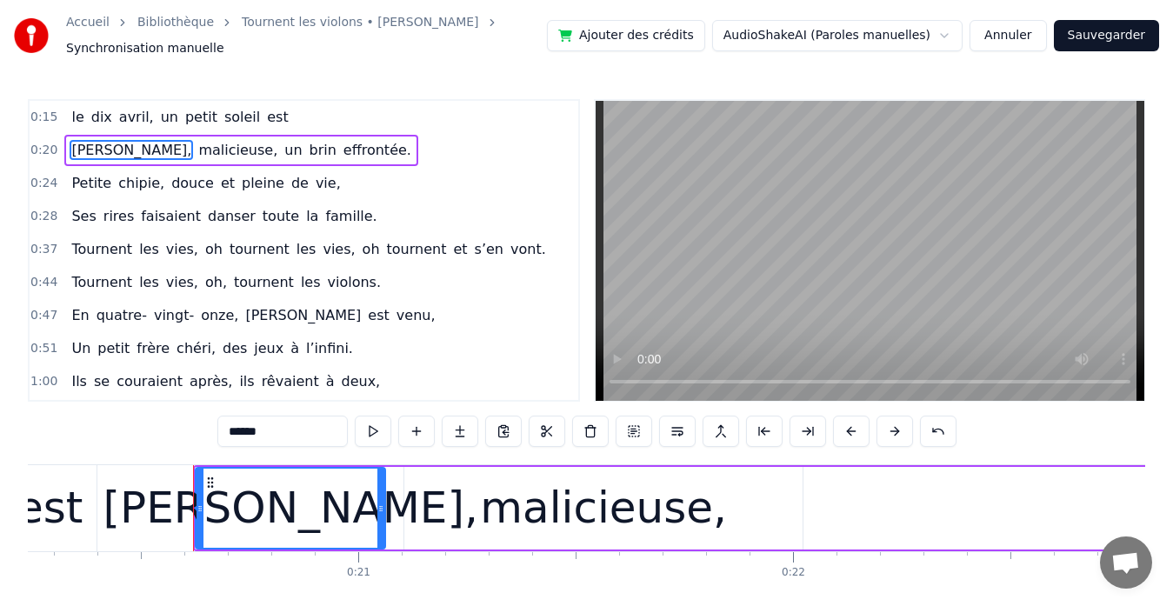
click at [50, 113] on span "0:15" at bounding box center [43, 117] width 27 height 17
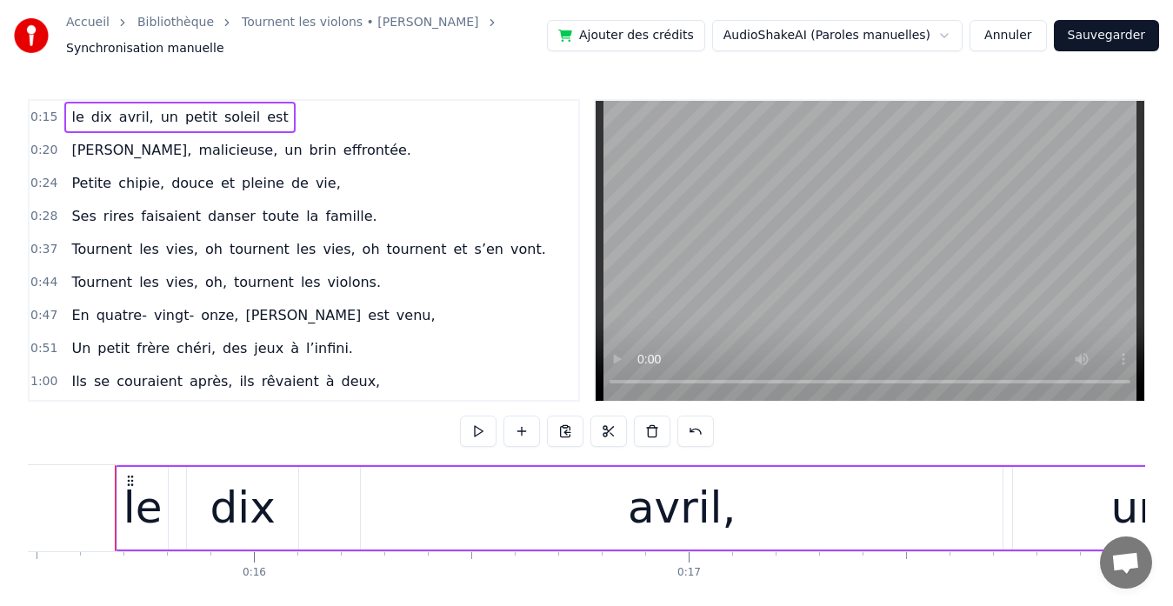
scroll to position [0, 6730]
click at [120, 497] on div "le" at bounding box center [144, 508] width 50 height 83
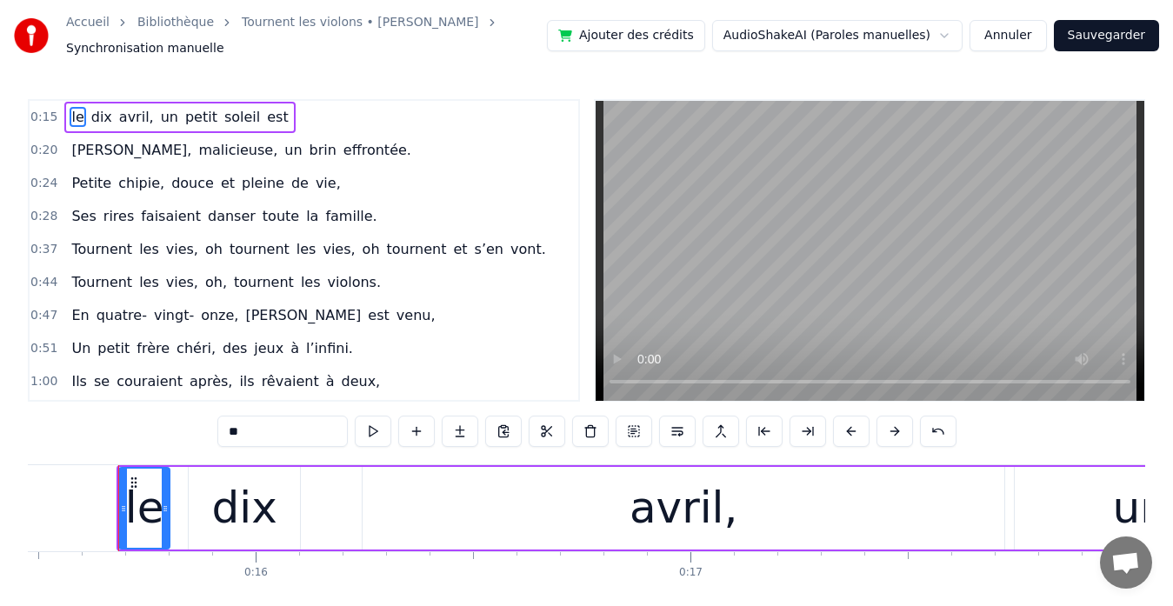
click at [824, 29] on html "Accueil Bibliothèque Tournent les violons • [PERSON_NAME] Synchronisation manue…" at bounding box center [586, 334] width 1173 height 668
drag, startPoint x: 826, startPoint y: 29, endPoint x: 951, endPoint y: 37, distance: 125.5
click at [951, 37] on html "Accueil Bibliothèque Tournent les violons • [PERSON_NAME] Synchronisation manue…" at bounding box center [586, 334] width 1173 height 668
click at [461, 427] on button at bounding box center [460, 431] width 37 height 31
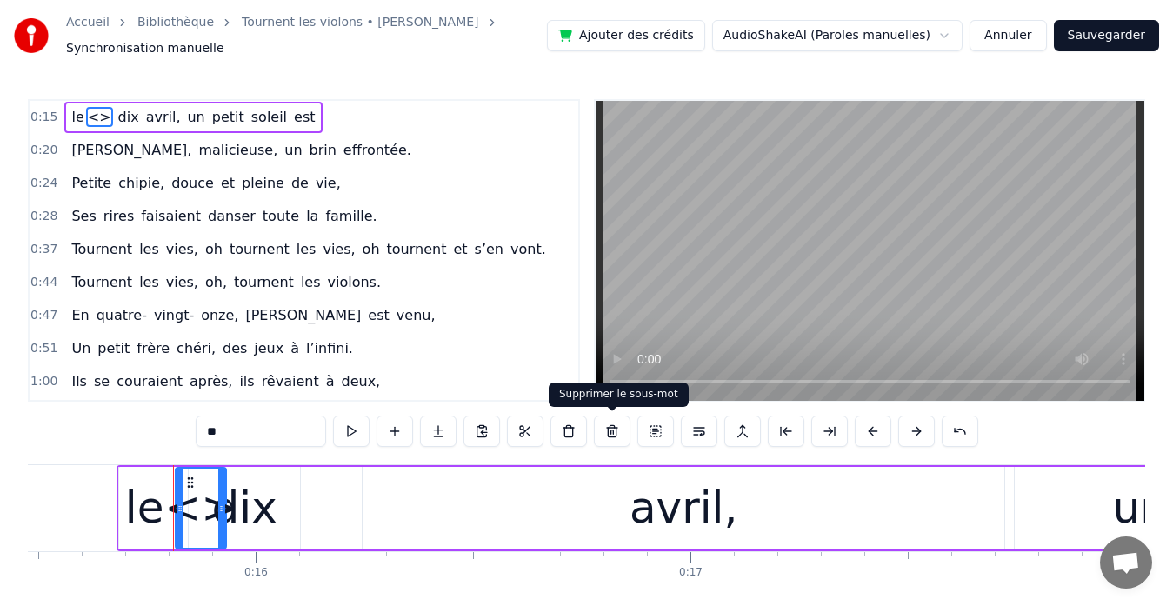
click at [604, 431] on button at bounding box center [612, 431] width 37 height 31
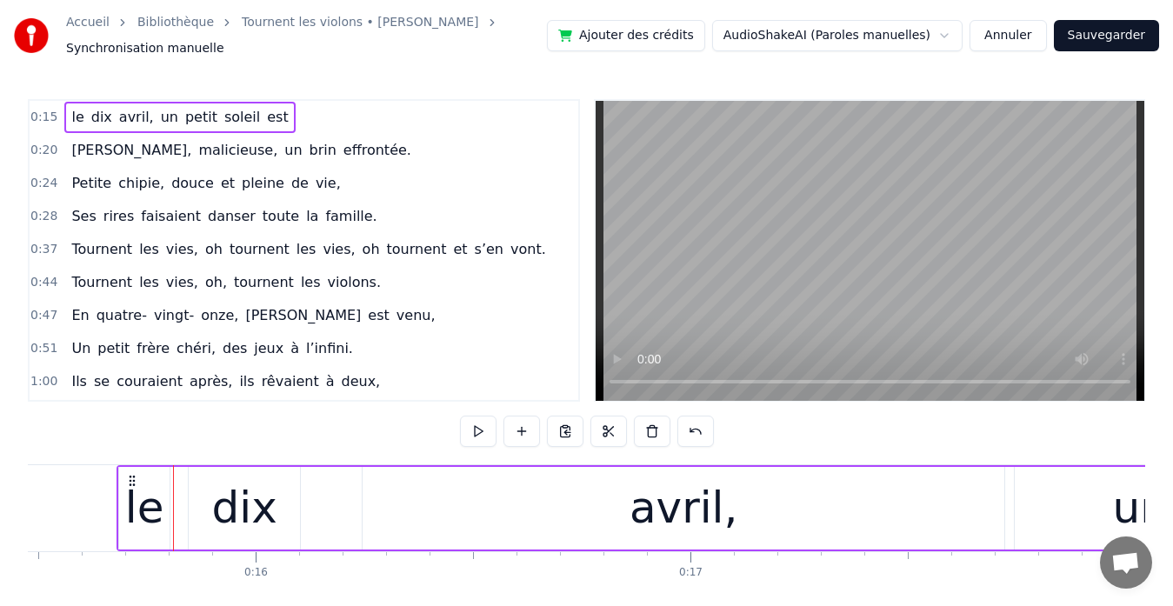
click at [296, 229] on div "Ses rires faisaient danser toute la famille." at bounding box center [223, 216] width 319 height 31
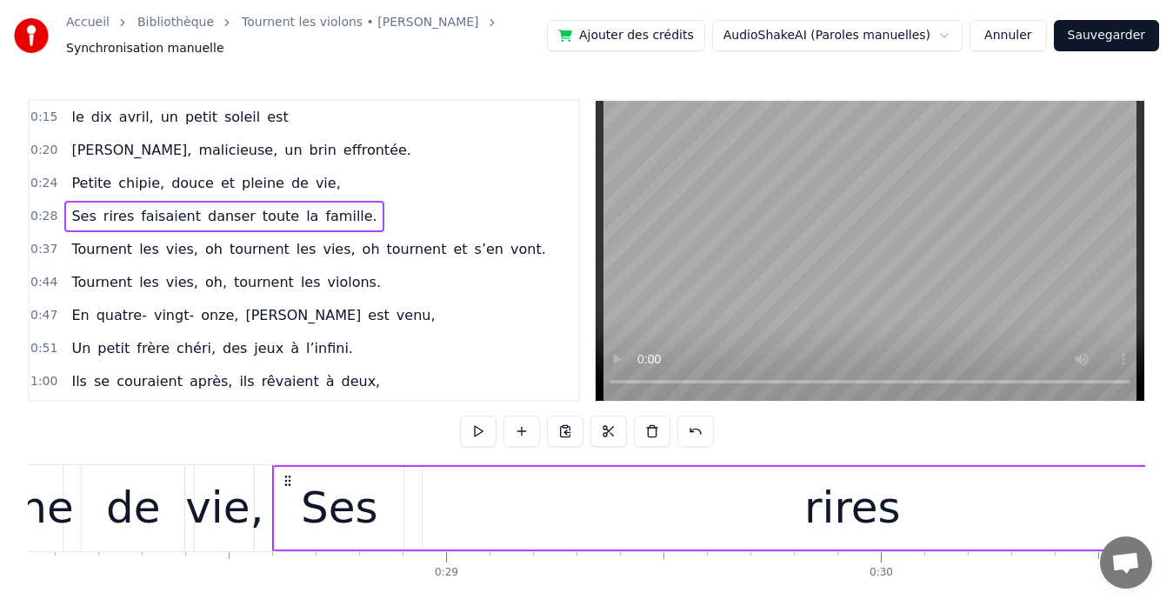
scroll to position [0, 12349]
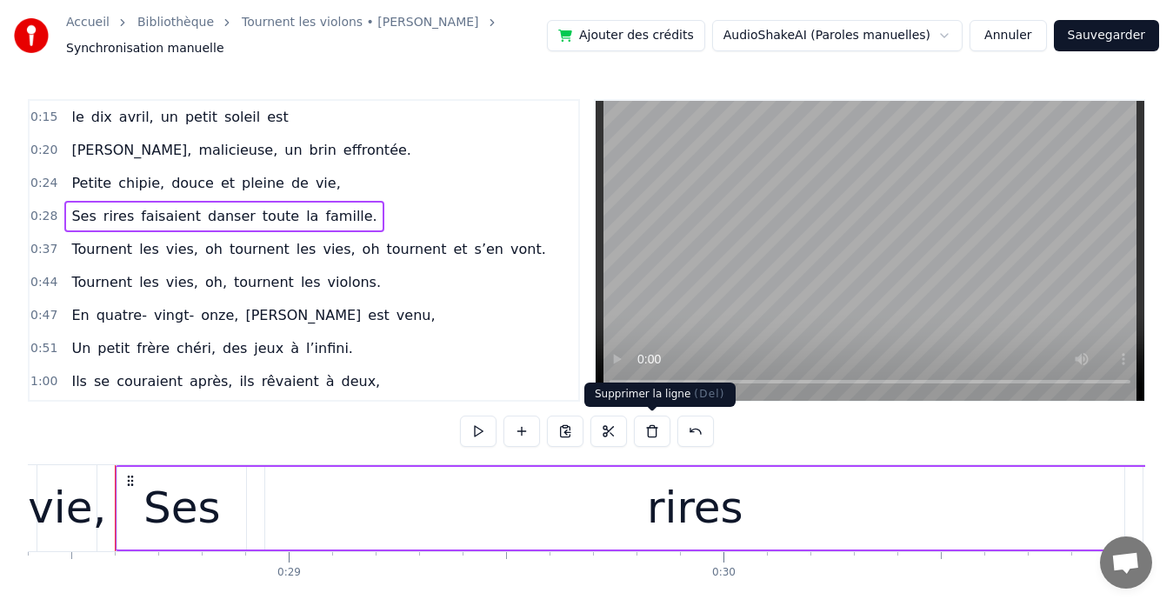
click at [650, 434] on button at bounding box center [652, 431] width 37 height 31
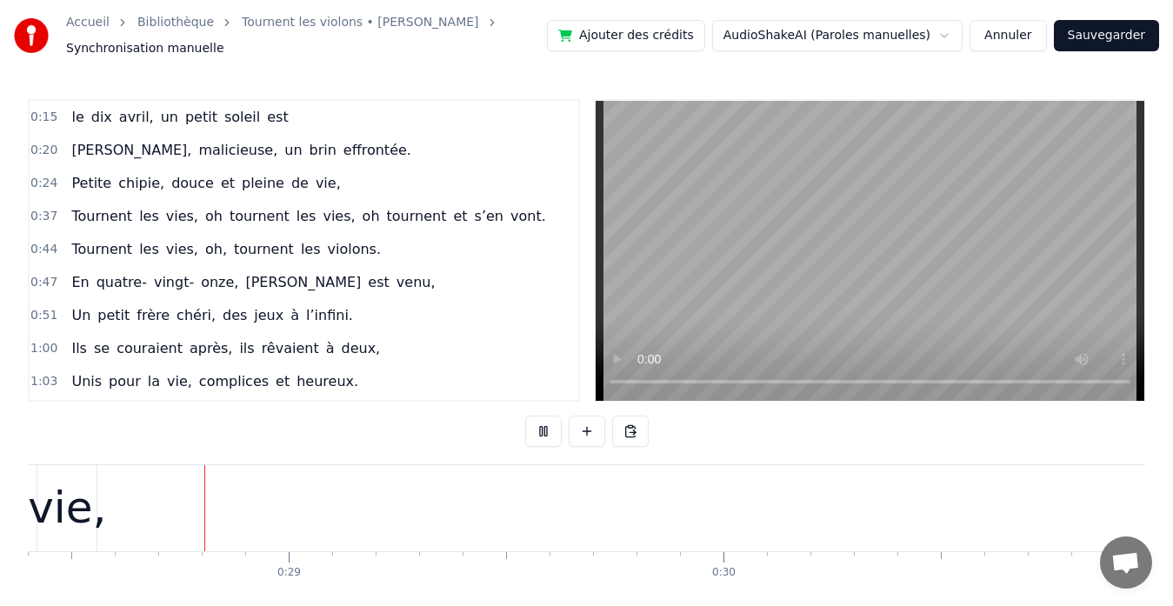
click at [490, 281] on div "0:47 En quatre- vingt- onze, [PERSON_NAME] est venu," at bounding box center [304, 282] width 549 height 33
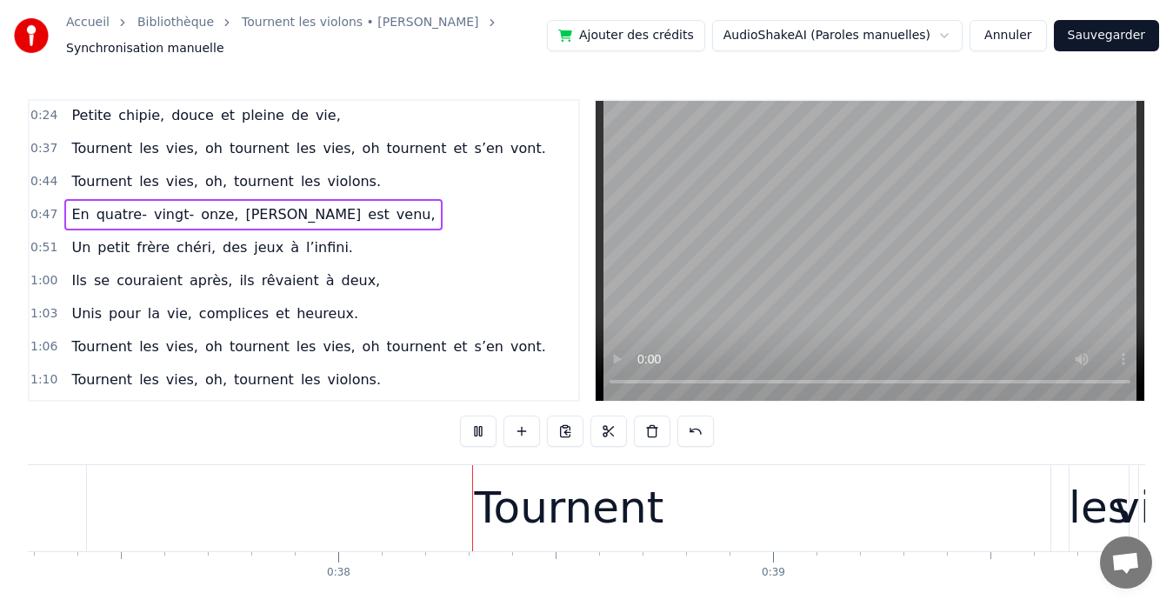
scroll to position [0, 16322]
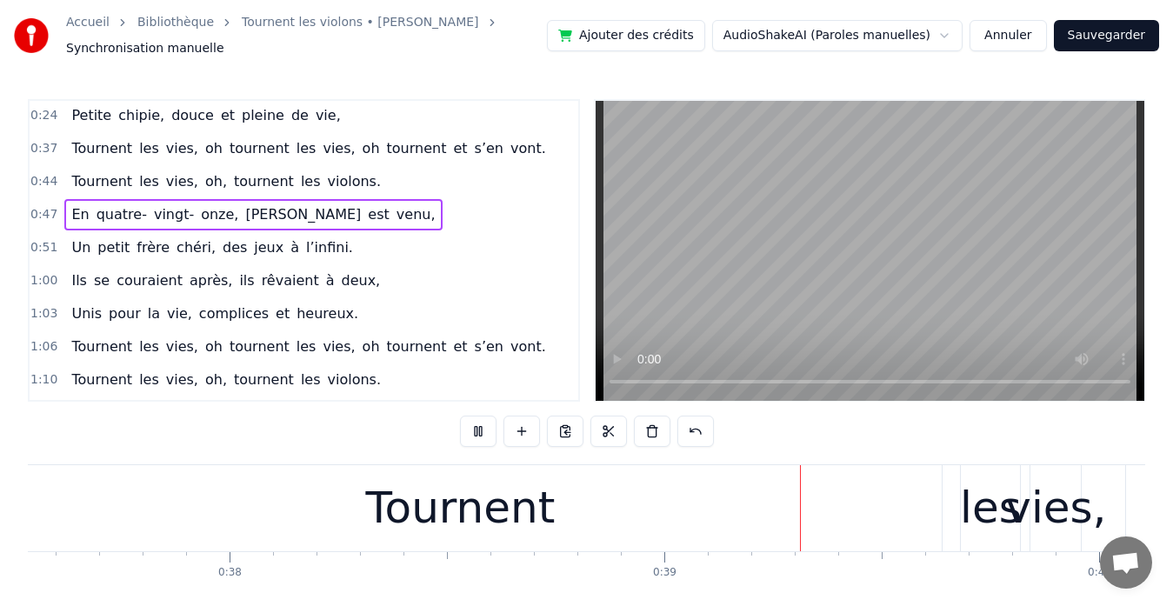
click at [844, 233] on video at bounding box center [870, 251] width 549 height 300
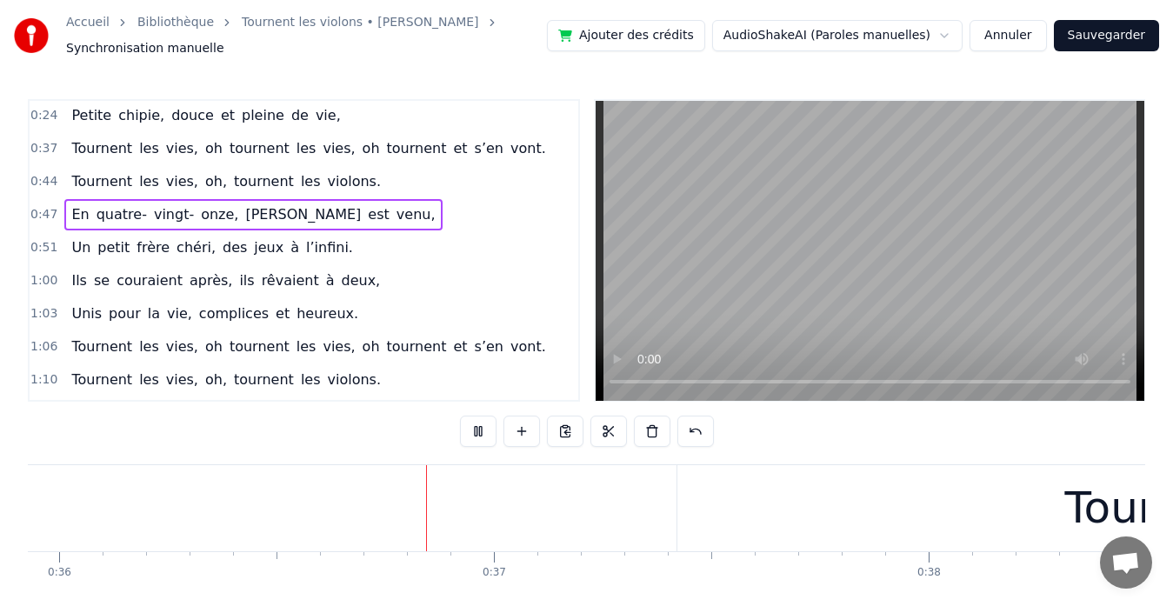
scroll to position [0, 15645]
click at [1031, 26] on button "Annuler" at bounding box center [1008, 35] width 77 height 31
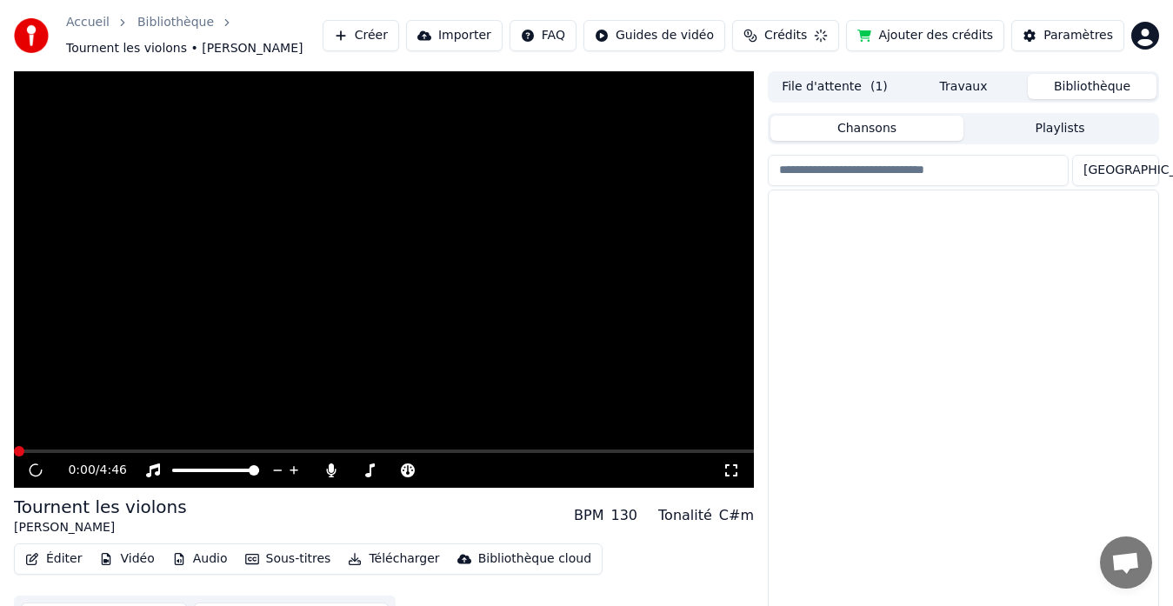
scroll to position [38, 0]
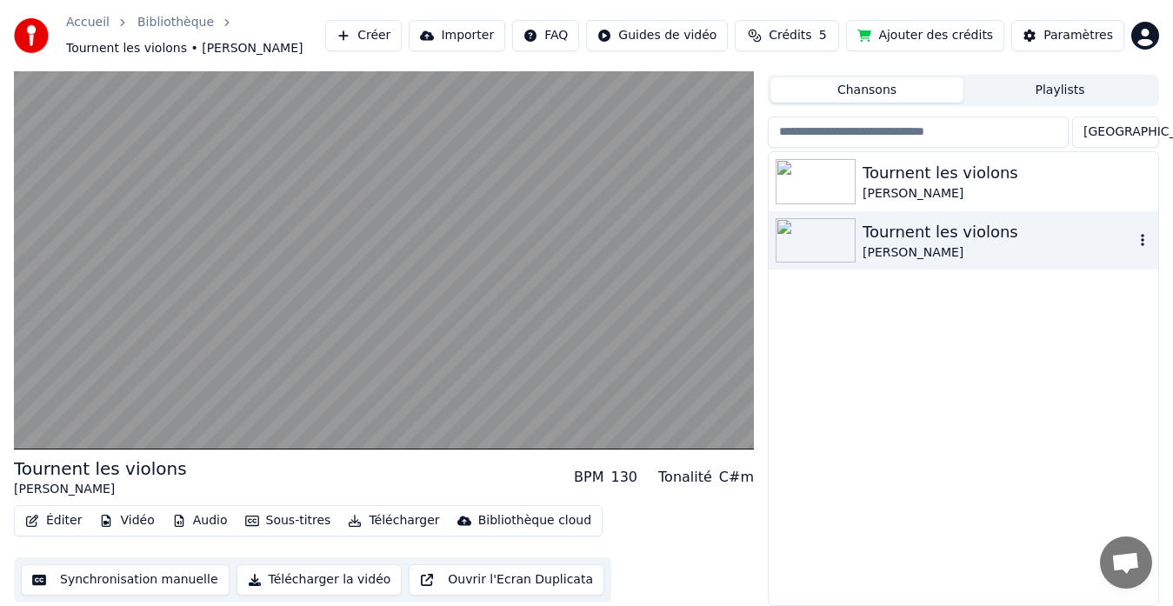
click at [949, 250] on div "[PERSON_NAME]" at bounding box center [998, 252] width 271 height 17
click at [924, 428] on div "Tournent les violons [PERSON_NAME] Tournent les violons [PERSON_NAME]" at bounding box center [964, 378] width 390 height 453
click at [884, 176] on div "Tournent les violons" at bounding box center [998, 173] width 271 height 24
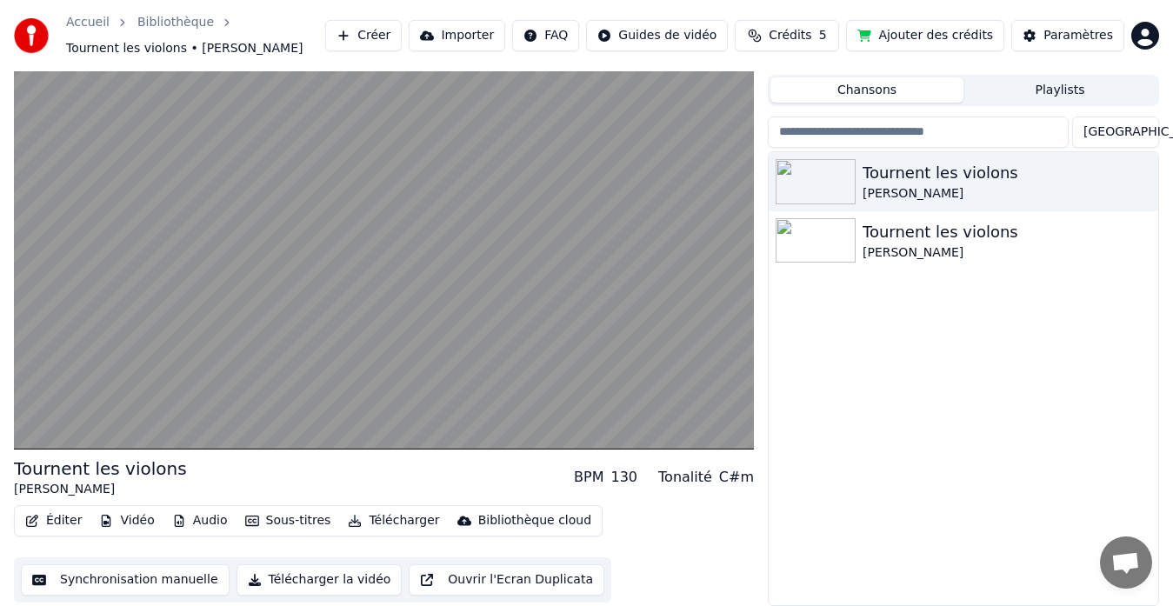
click at [177, 580] on button "Synchronisation manuelle" at bounding box center [125, 579] width 209 height 31
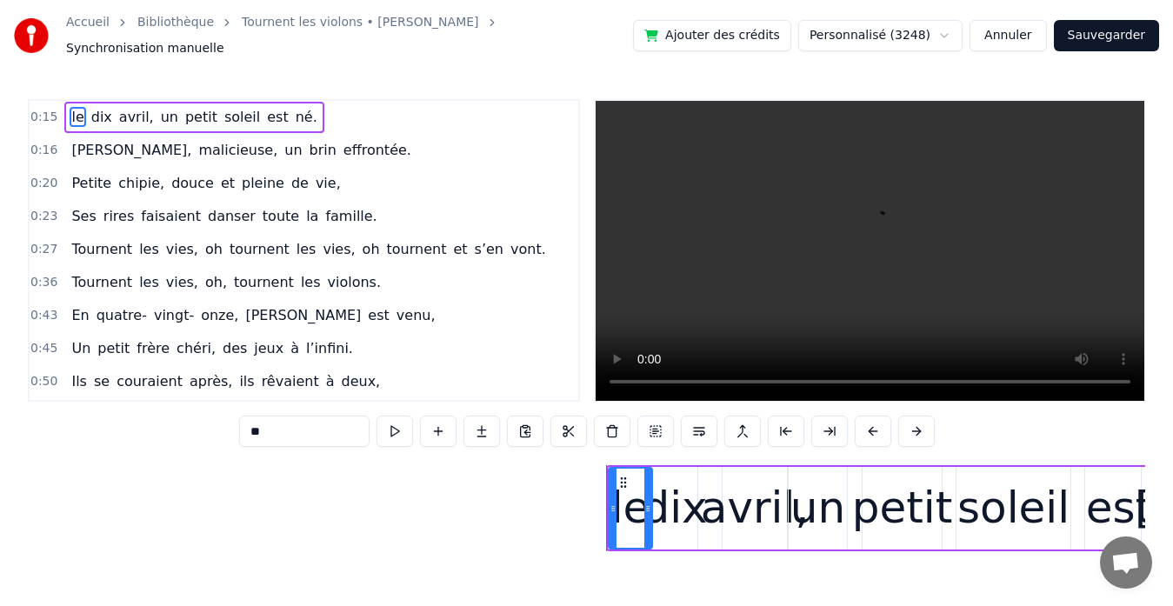
scroll to position [0, 6648]
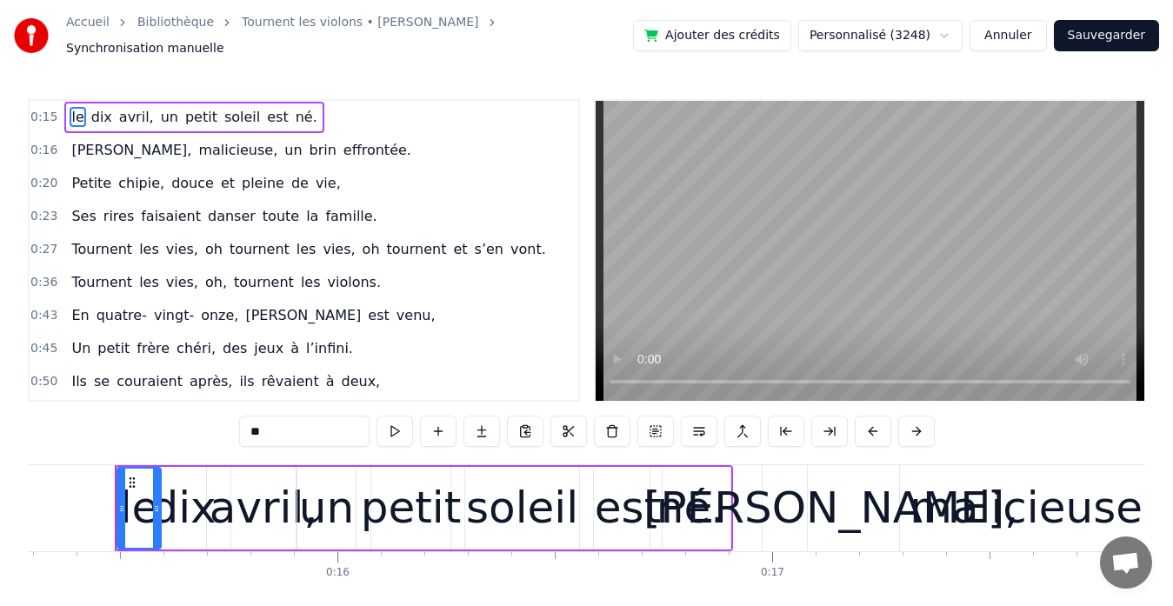
click at [184, 109] on span "petit" at bounding box center [202, 117] width 36 height 20
type input "*****"
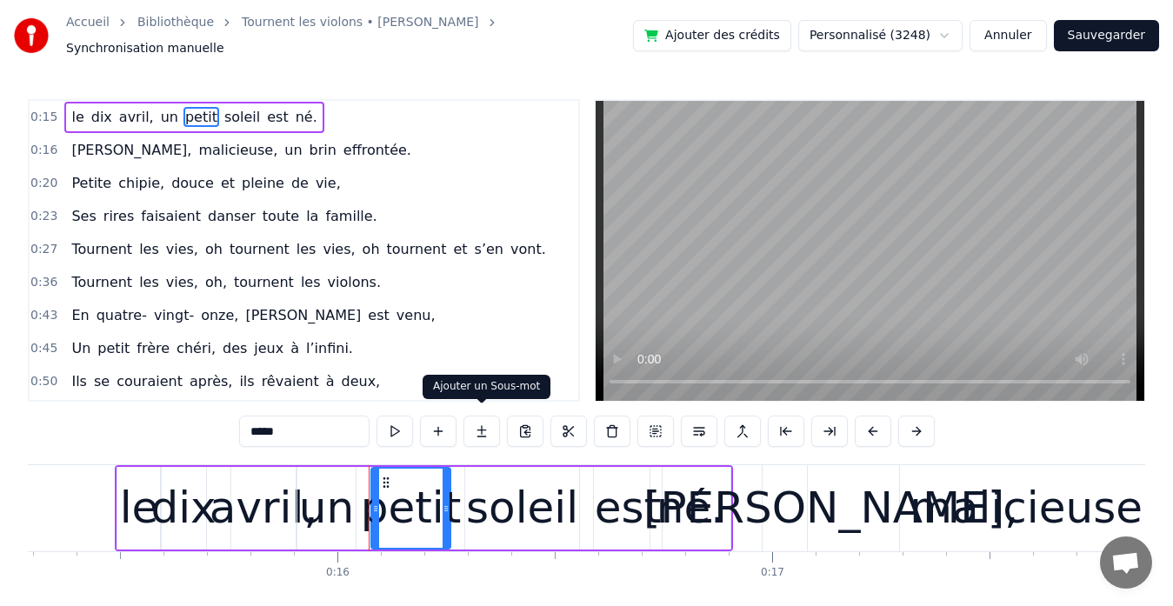
click at [491, 418] on button at bounding box center [482, 431] width 37 height 31
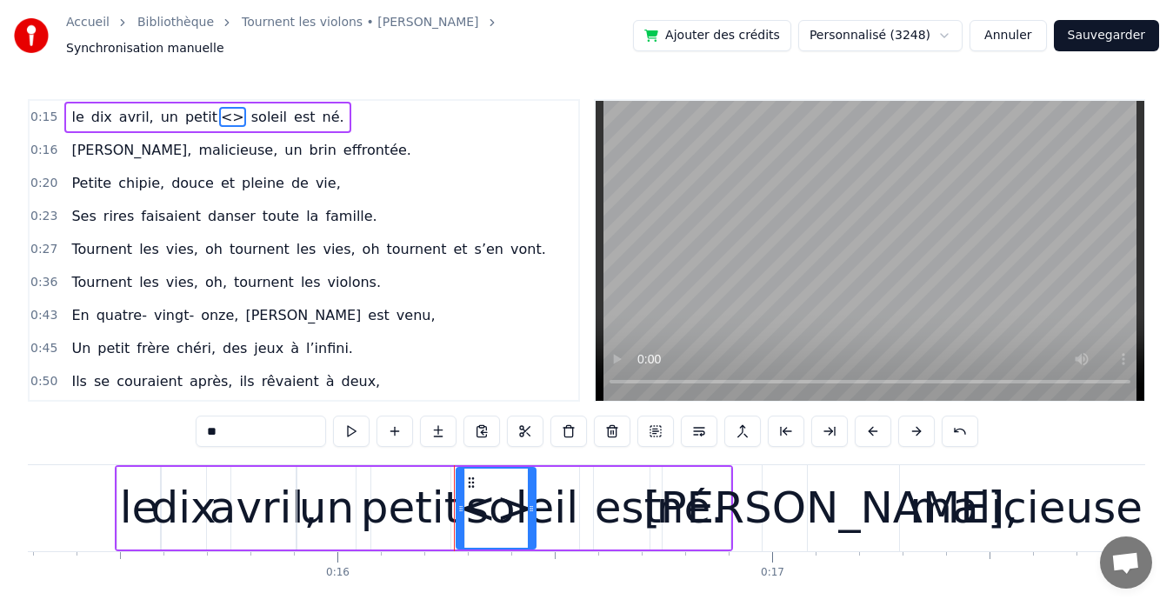
click at [340, 499] on div "un" at bounding box center [326, 508] width 55 height 65
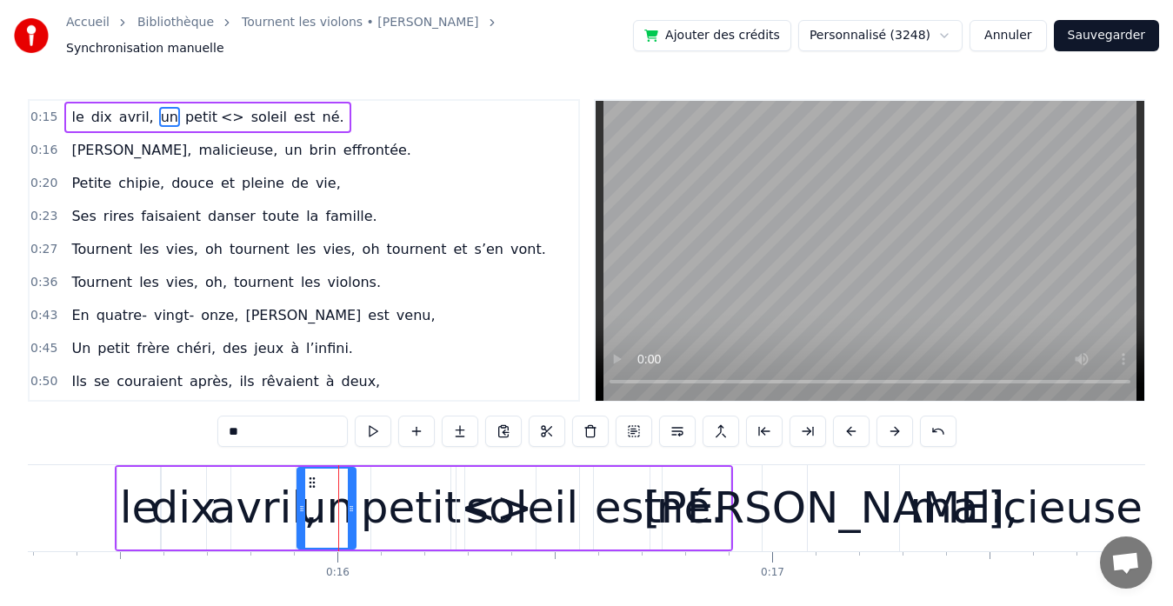
type input "**"
click at [418, 423] on button at bounding box center [416, 431] width 37 height 31
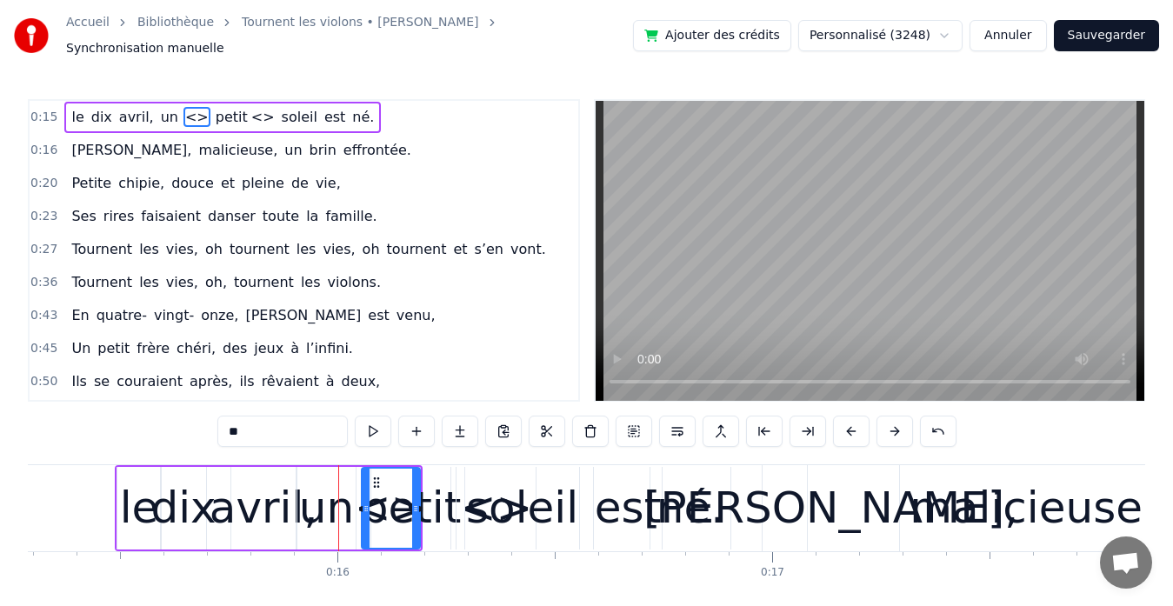
click at [396, 445] on div "0:15 le dix avril, un <> petit <> soleil est né. 0:16 [PERSON_NAME], malicieuse…" at bounding box center [587, 370] width 1118 height 542
click at [479, 467] on div "soleil" at bounding box center [522, 508] width 116 height 83
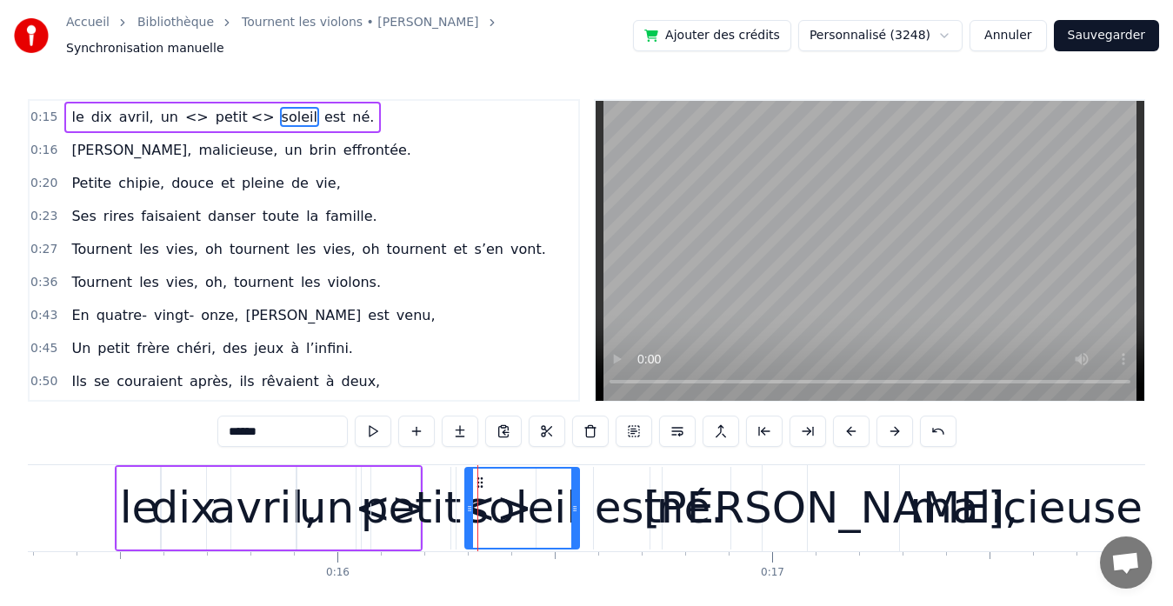
click at [392, 499] on div "petit" at bounding box center [411, 508] width 101 height 65
type input "*****"
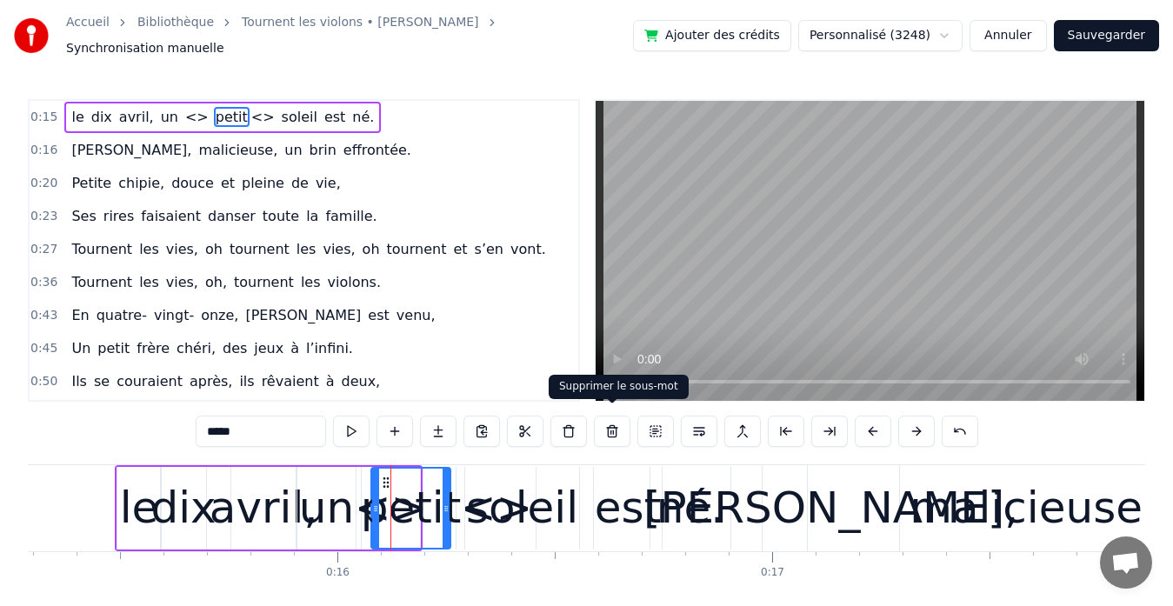
click at [611, 426] on button at bounding box center [612, 431] width 37 height 31
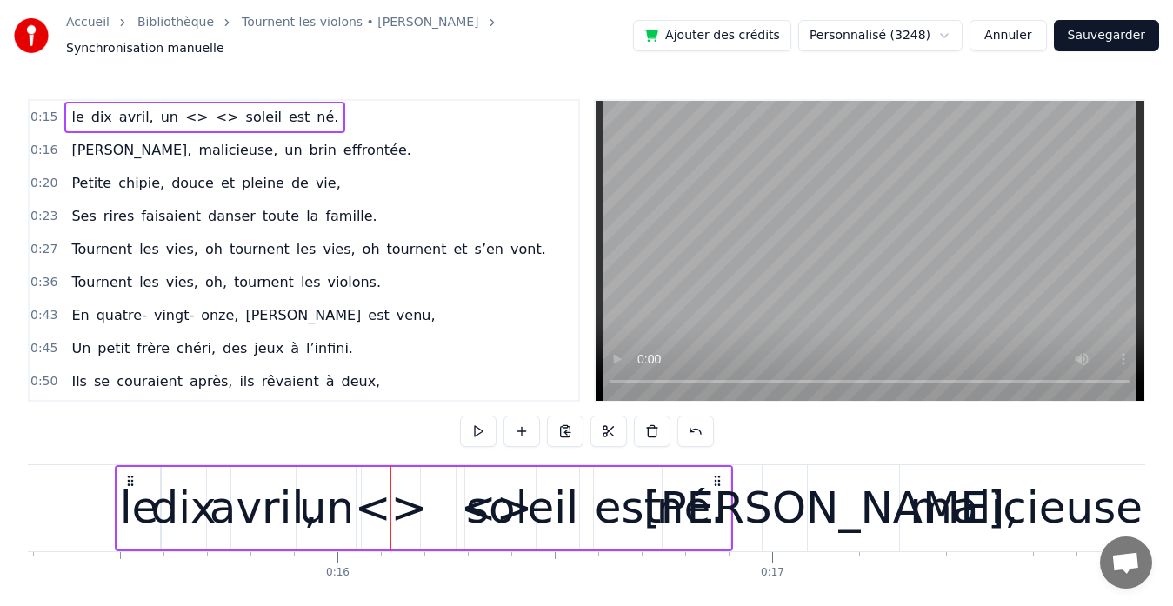
click at [391, 498] on div "<>" at bounding box center [391, 508] width 73 height 65
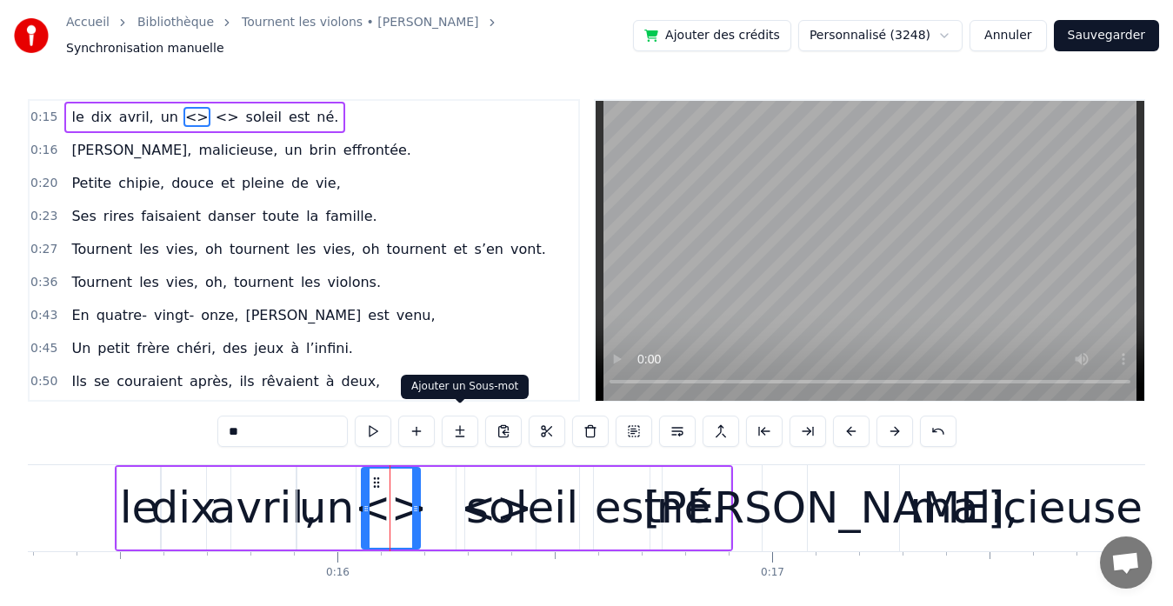
click at [444, 424] on button at bounding box center [460, 431] width 37 height 31
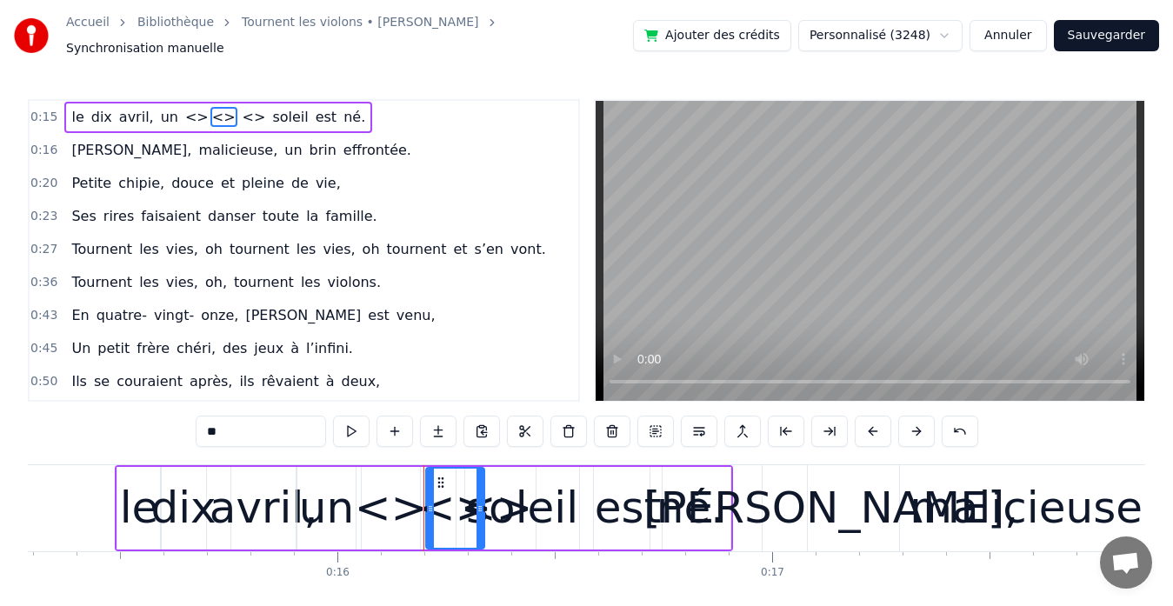
click at [444, 424] on button at bounding box center [438, 431] width 37 height 31
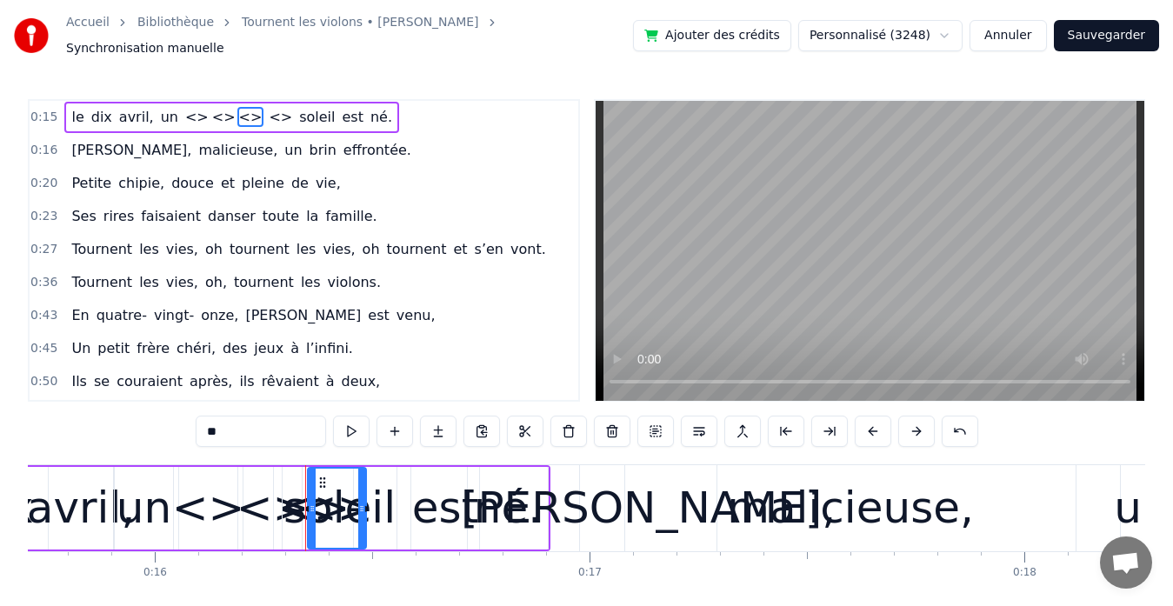
scroll to position [0, 6831]
click at [270, 493] on div "<>" at bounding box center [272, 508] width 73 height 65
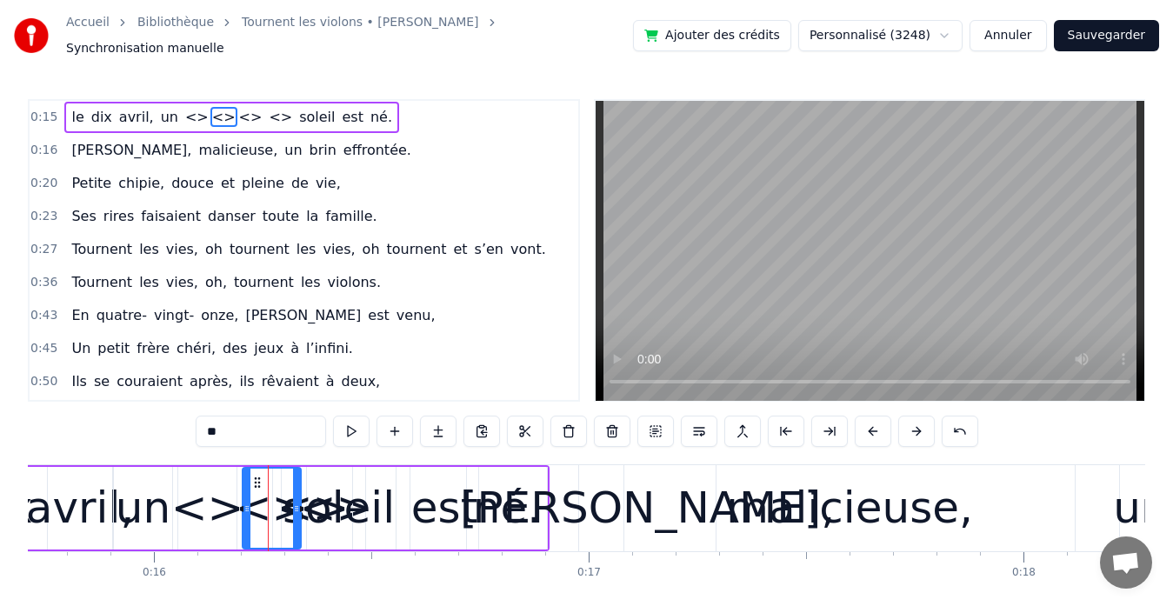
click at [270, 493] on div "<>" at bounding box center [272, 508] width 73 height 65
click at [612, 417] on button at bounding box center [612, 431] width 37 height 31
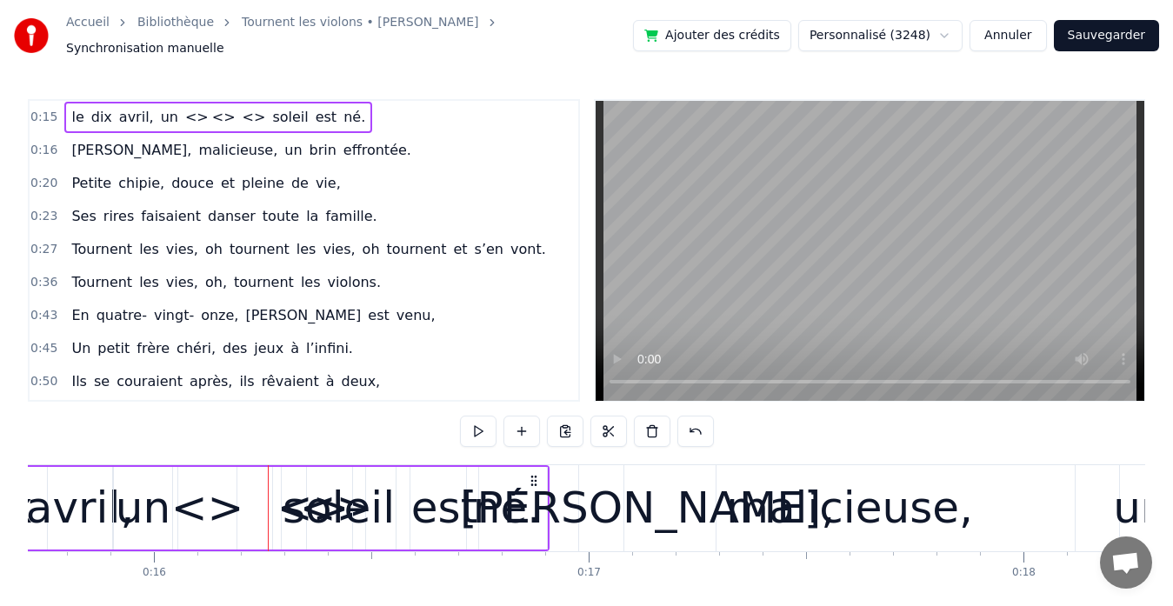
click at [612, 417] on button at bounding box center [609, 431] width 37 height 31
click at [1021, 32] on button "Annuler" at bounding box center [1008, 35] width 77 height 31
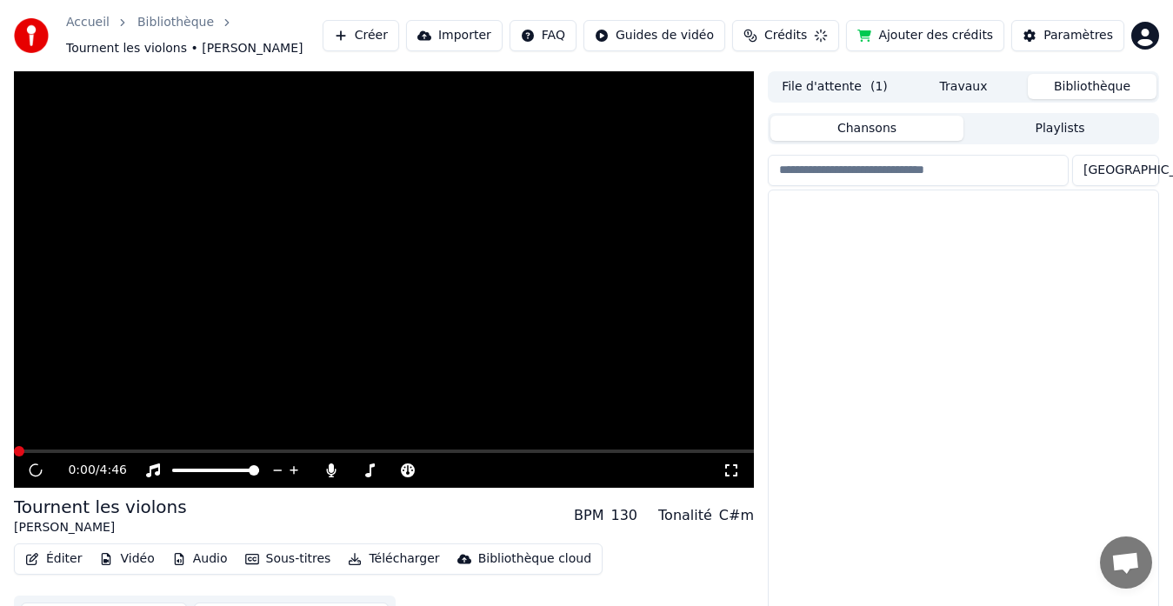
scroll to position [38, 0]
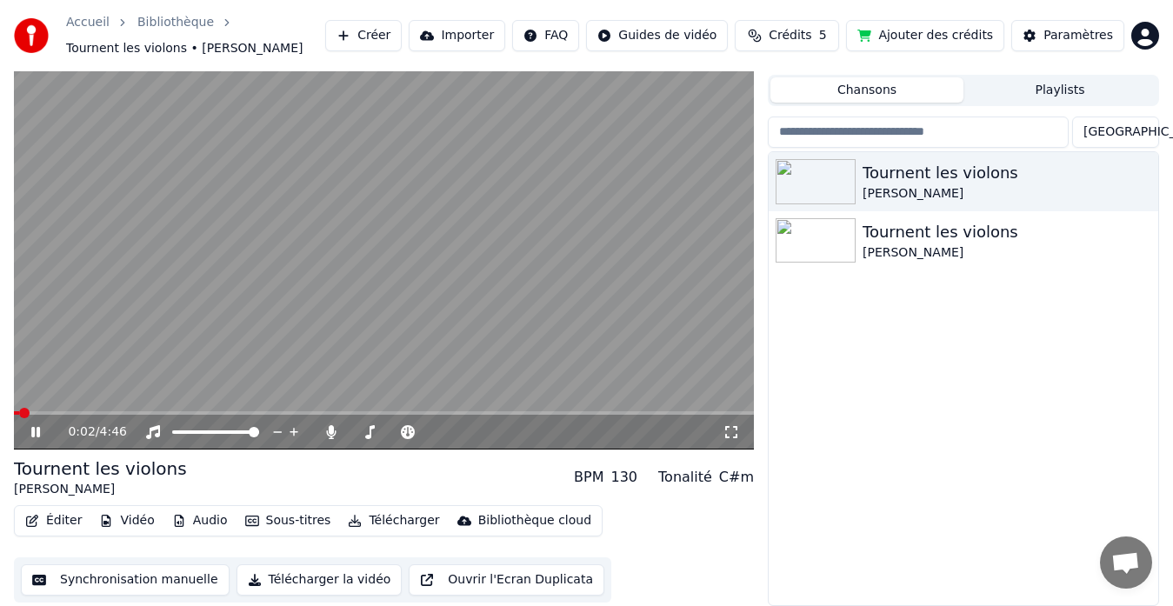
click at [187, 582] on button "Synchronisation manuelle" at bounding box center [125, 579] width 209 height 31
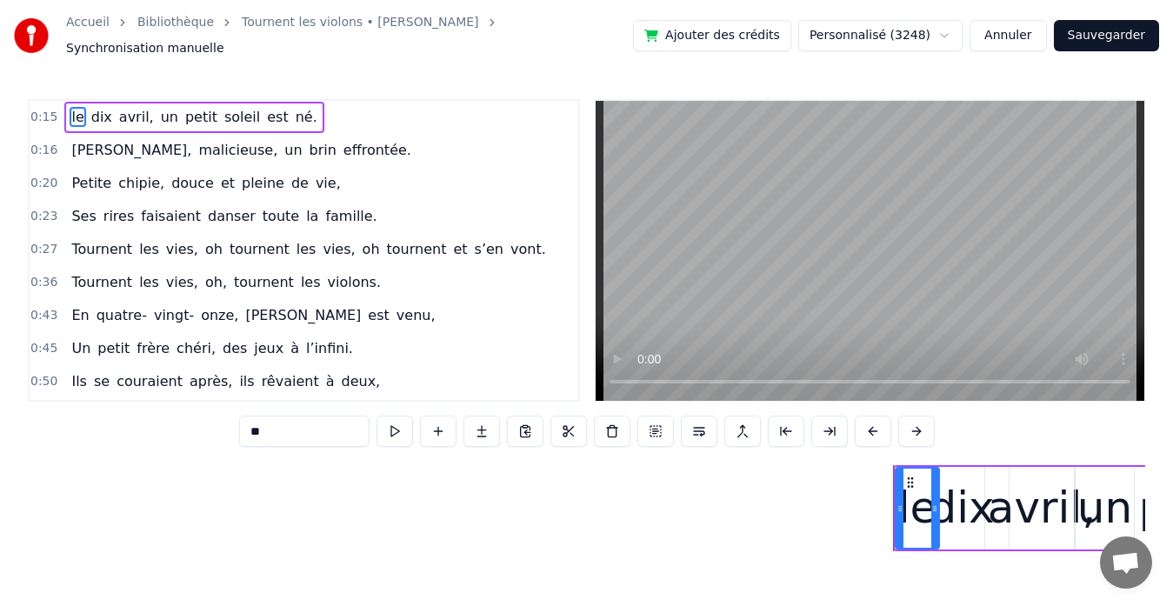
scroll to position [0, 6648]
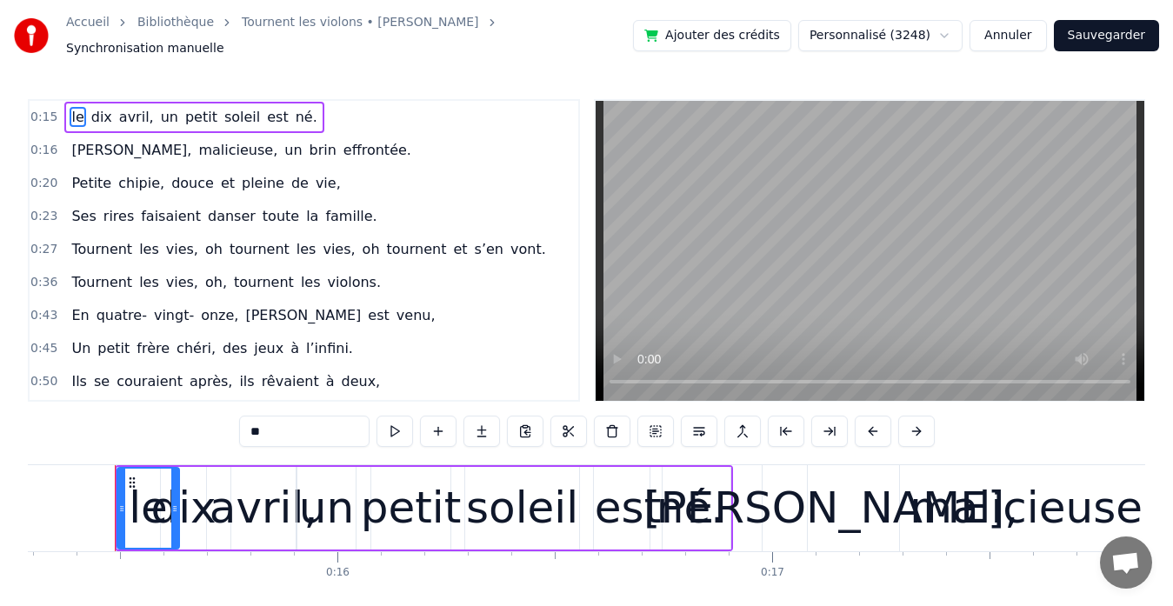
drag, startPoint x: 155, startPoint y: 500, endPoint x: 173, endPoint y: 497, distance: 18.4
click at [173, 502] on icon at bounding box center [174, 509] width 7 height 14
click at [200, 499] on div "dix" at bounding box center [182, 508] width 65 height 65
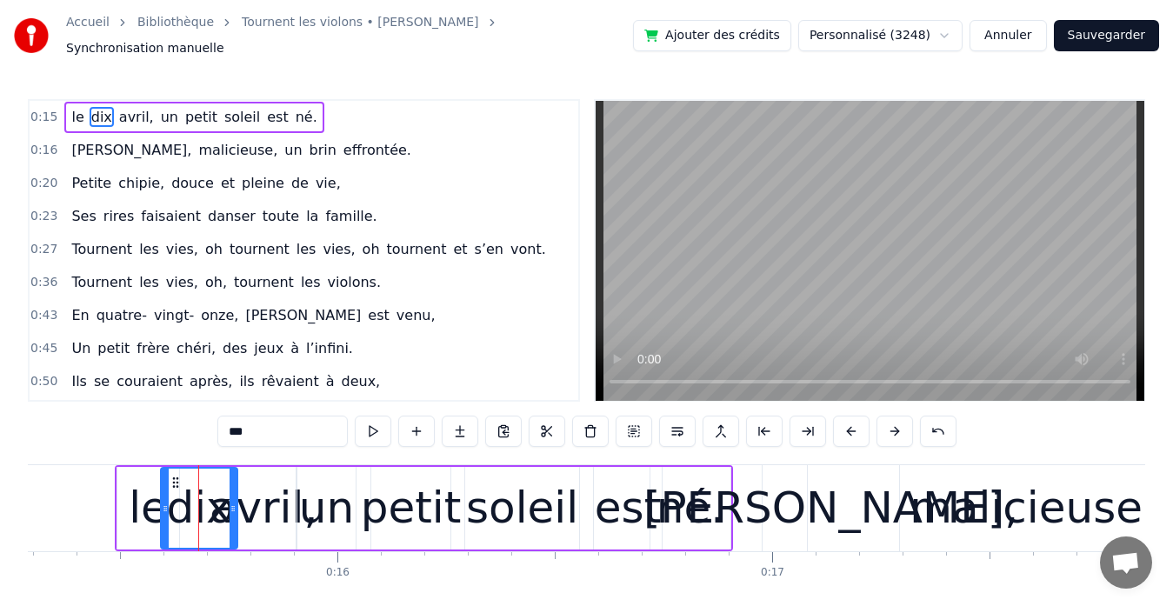
drag, startPoint x: 204, startPoint y: 497, endPoint x: 235, endPoint y: 493, distance: 31.5
click at [235, 502] on icon at bounding box center [233, 509] width 7 height 14
click at [265, 512] on div "avril," at bounding box center [264, 508] width 108 height 65
type input "******"
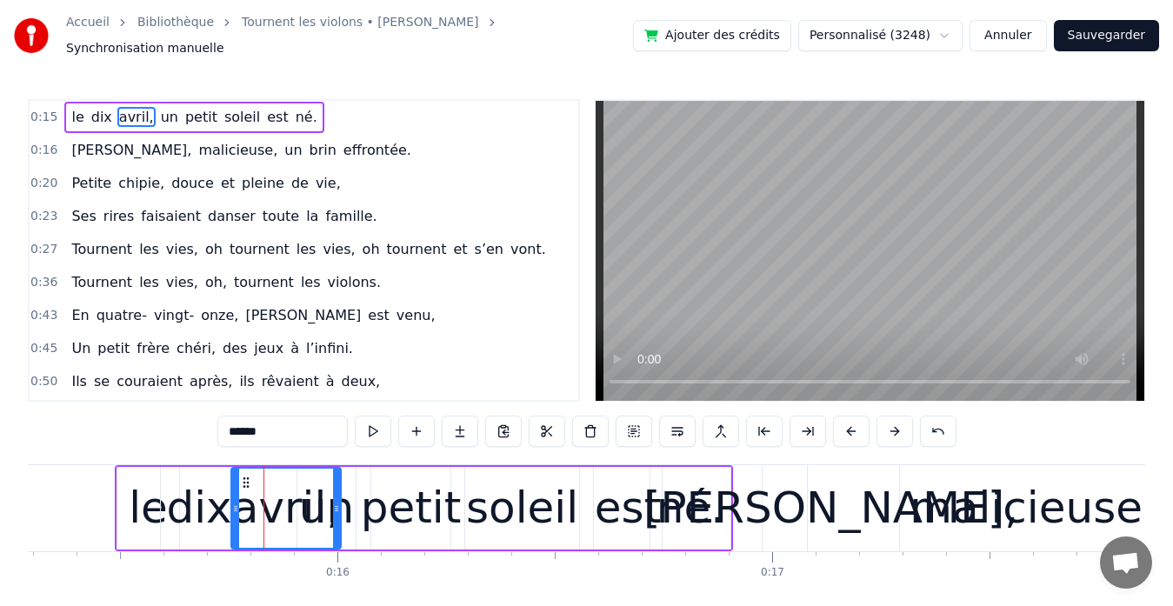
drag, startPoint x: 294, startPoint y: 497, endPoint x: 339, endPoint y: 497, distance: 45.2
click at [339, 502] on icon at bounding box center [336, 509] width 7 height 14
click at [359, 503] on div "le dix avril, un petit soleil est né." at bounding box center [424, 508] width 618 height 86
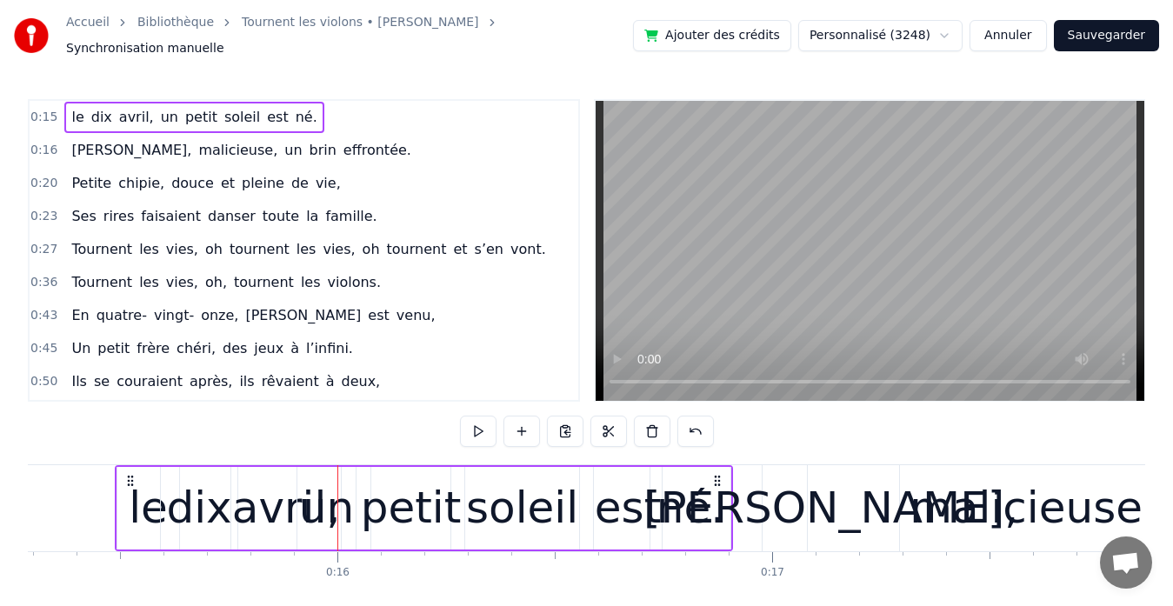
click at [346, 501] on div "un" at bounding box center [326, 508] width 55 height 65
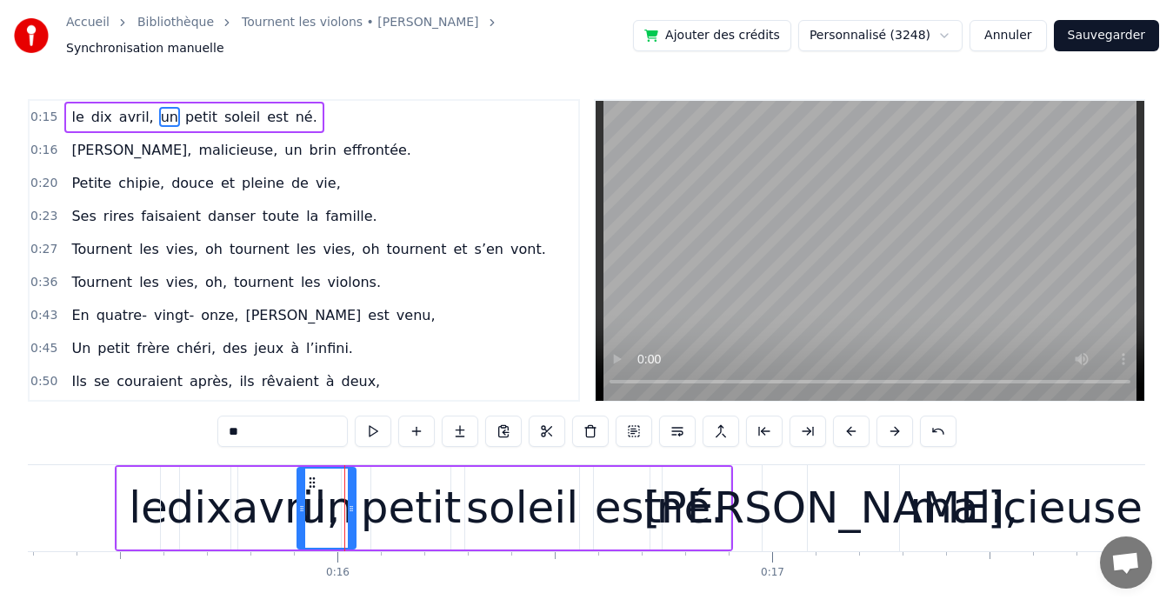
drag, startPoint x: 357, startPoint y: 500, endPoint x: 395, endPoint y: 498, distance: 38.3
click at [395, 498] on div "le dix avril, un petit soleil est né." at bounding box center [424, 508] width 618 height 86
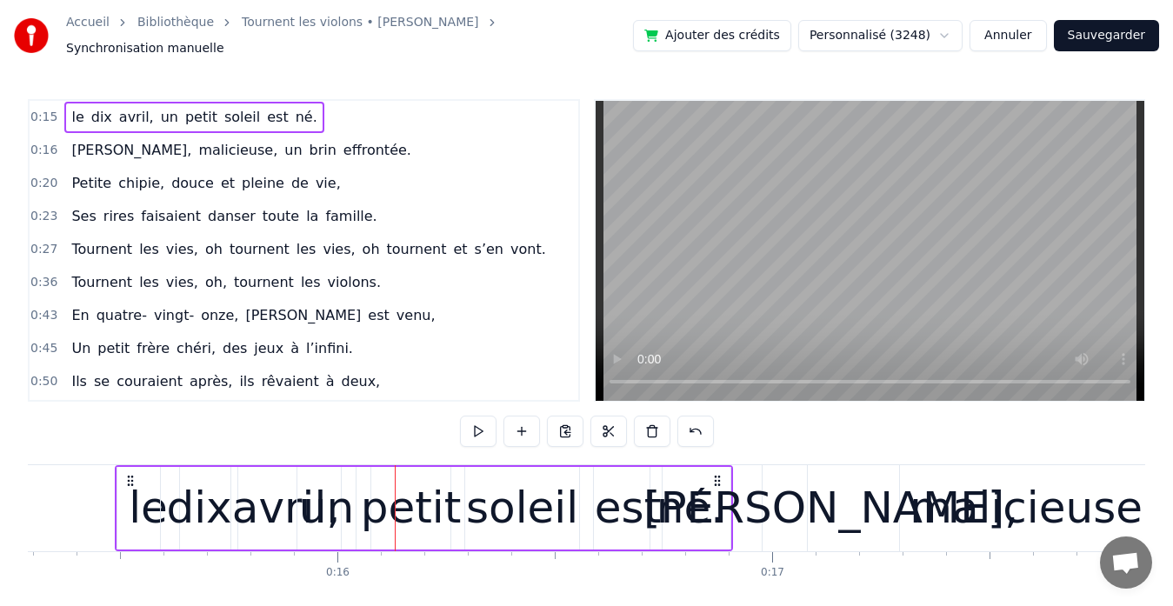
click at [340, 497] on div "un" at bounding box center [326, 508] width 55 height 65
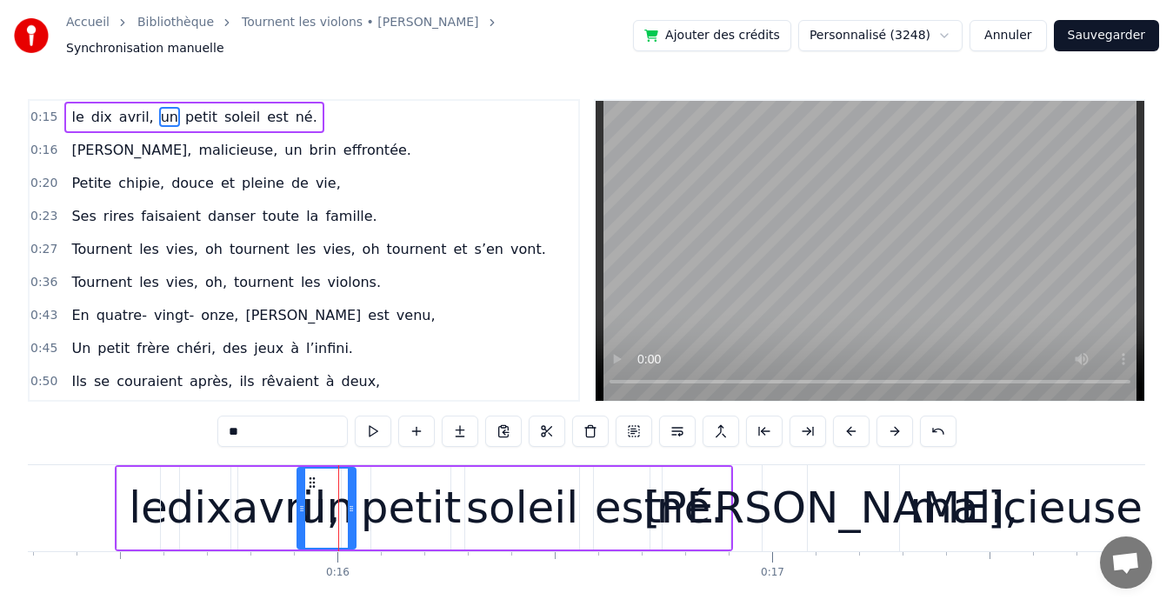
click at [340, 497] on div "un" at bounding box center [326, 508] width 55 height 65
drag, startPoint x: 351, startPoint y: 497, endPoint x: 405, endPoint y: 500, distance: 54.0
click at [405, 502] on icon at bounding box center [405, 509] width 7 height 14
click at [421, 503] on div "petit" at bounding box center [411, 508] width 101 height 65
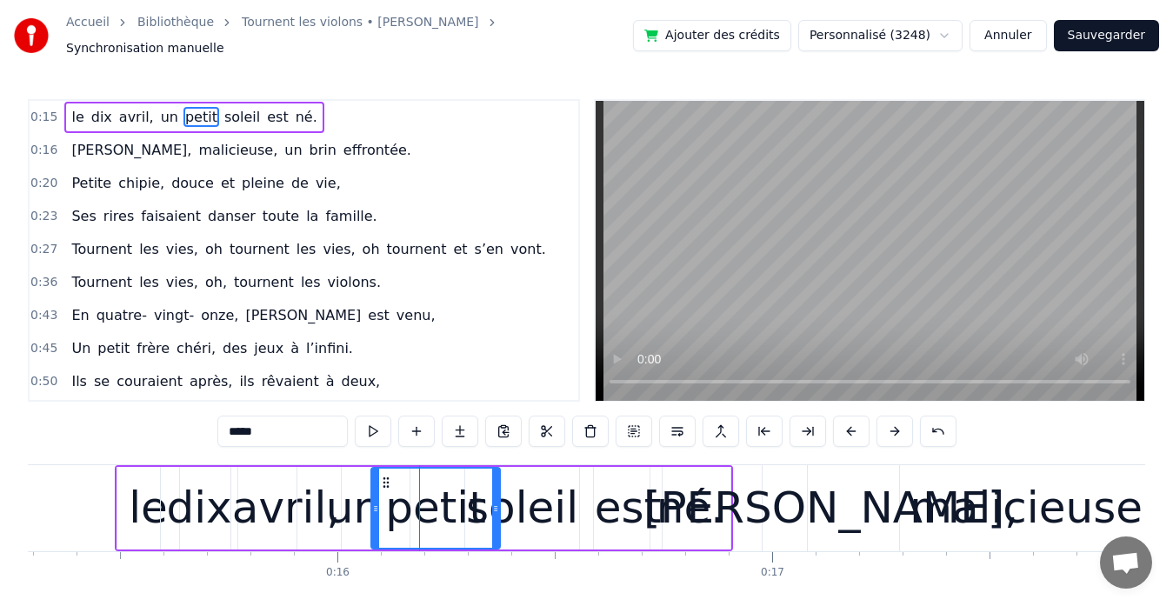
drag, startPoint x: 448, startPoint y: 497, endPoint x: 497, endPoint y: 497, distance: 48.7
click at [497, 502] on icon at bounding box center [495, 509] width 7 height 14
click at [531, 509] on div "soleil" at bounding box center [522, 508] width 112 height 65
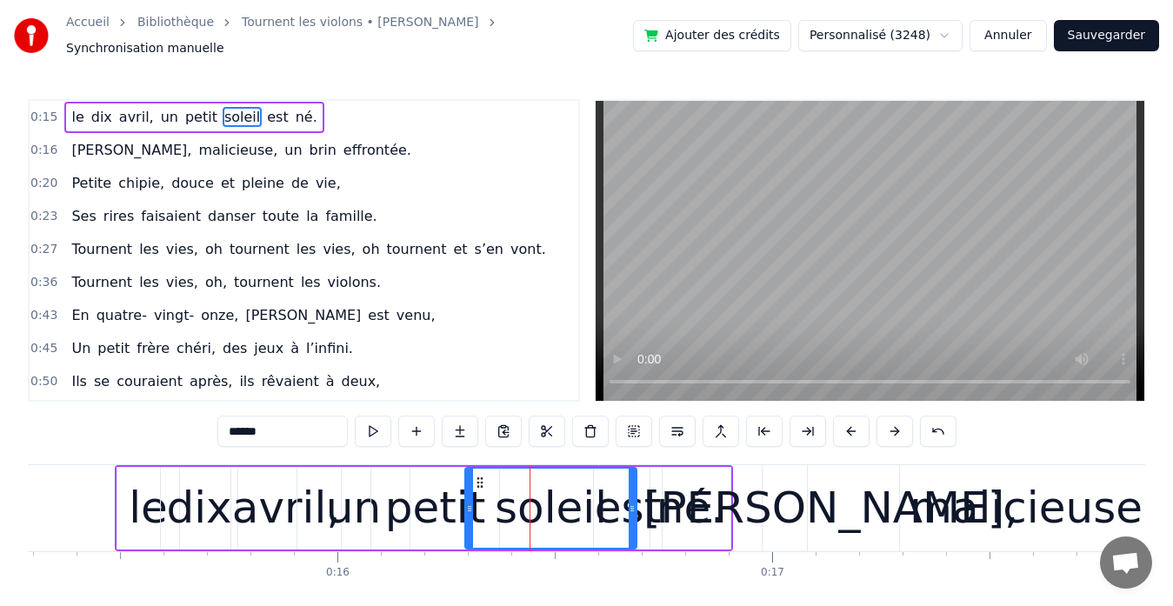
drag, startPoint x: 573, startPoint y: 500, endPoint x: 630, endPoint y: 500, distance: 56.5
click at [630, 502] on icon at bounding box center [632, 509] width 7 height 14
click at [617, 514] on div "soleil" at bounding box center [550, 508] width 169 height 79
click at [623, 511] on div "soleil" at bounding box center [550, 508] width 169 height 79
click at [645, 506] on div "est" at bounding box center [628, 508] width 66 height 65
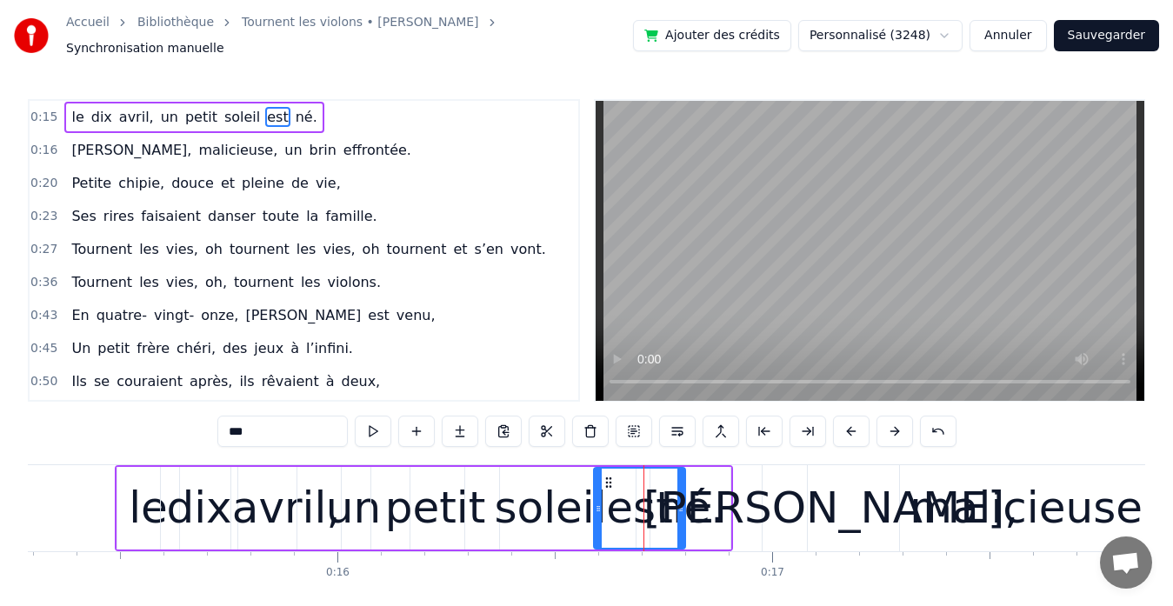
drag, startPoint x: 657, startPoint y: 501, endPoint x: 681, endPoint y: 498, distance: 24.5
click at [681, 502] on icon at bounding box center [680, 509] width 7 height 14
click at [697, 505] on div "né." at bounding box center [691, 508] width 68 height 65
type input "***"
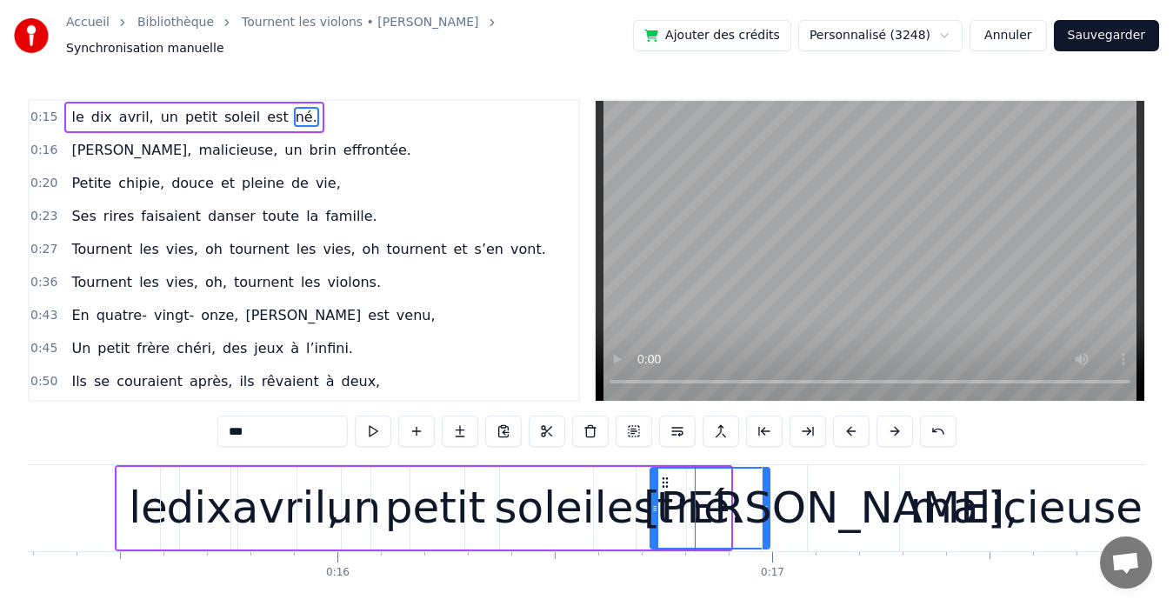
drag, startPoint x: 728, startPoint y: 500, endPoint x: 765, endPoint y: 500, distance: 37.4
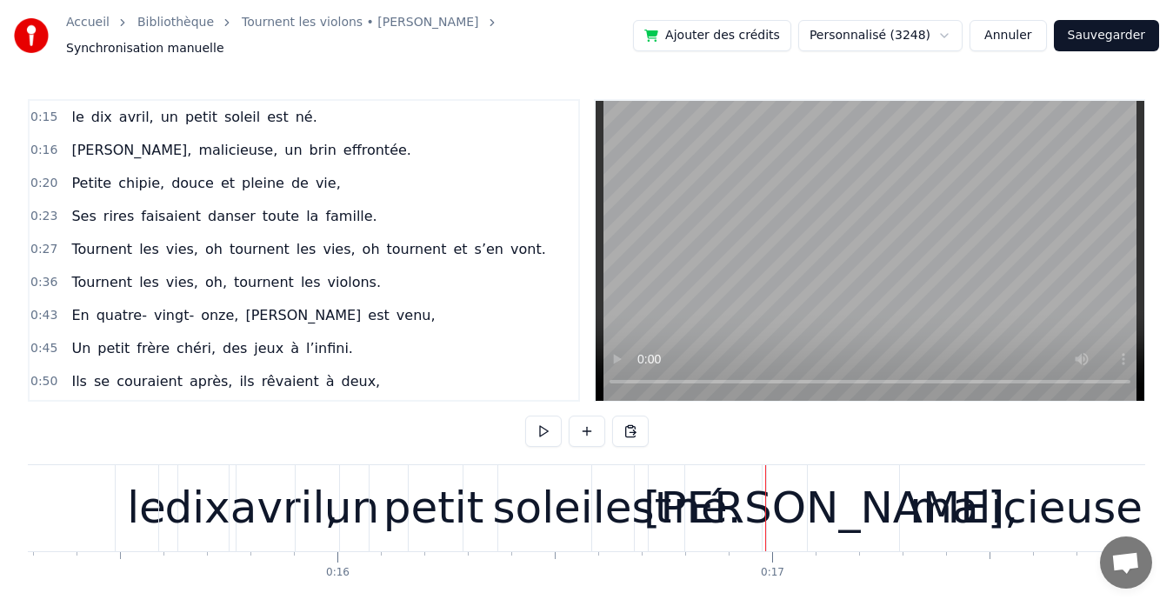
click at [685, 288] on video at bounding box center [870, 251] width 549 height 300
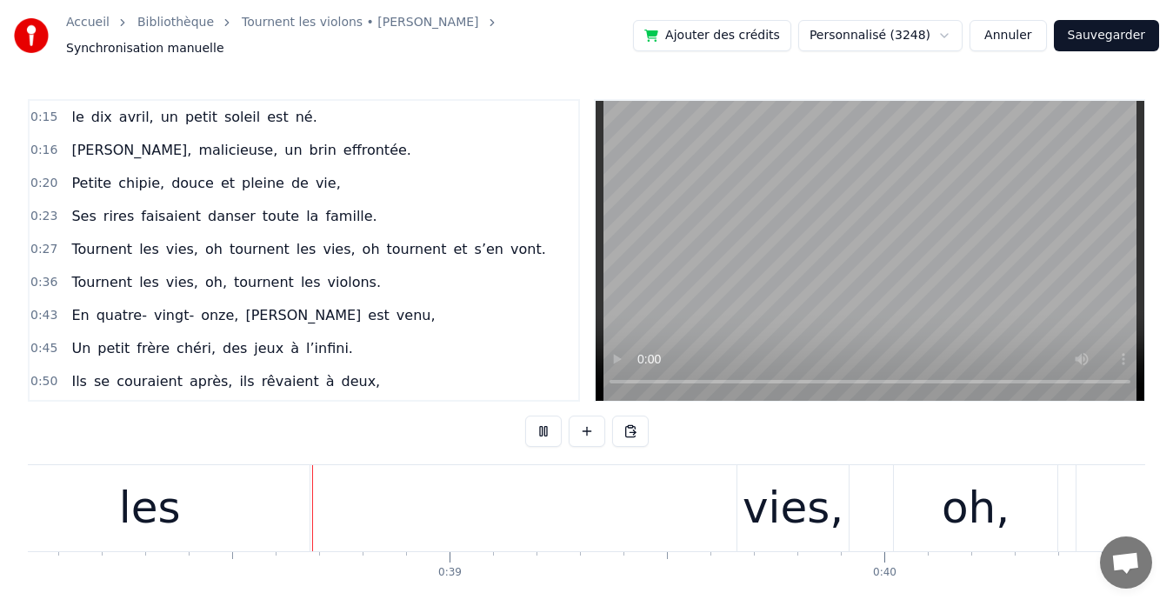
scroll to position [0, 16567]
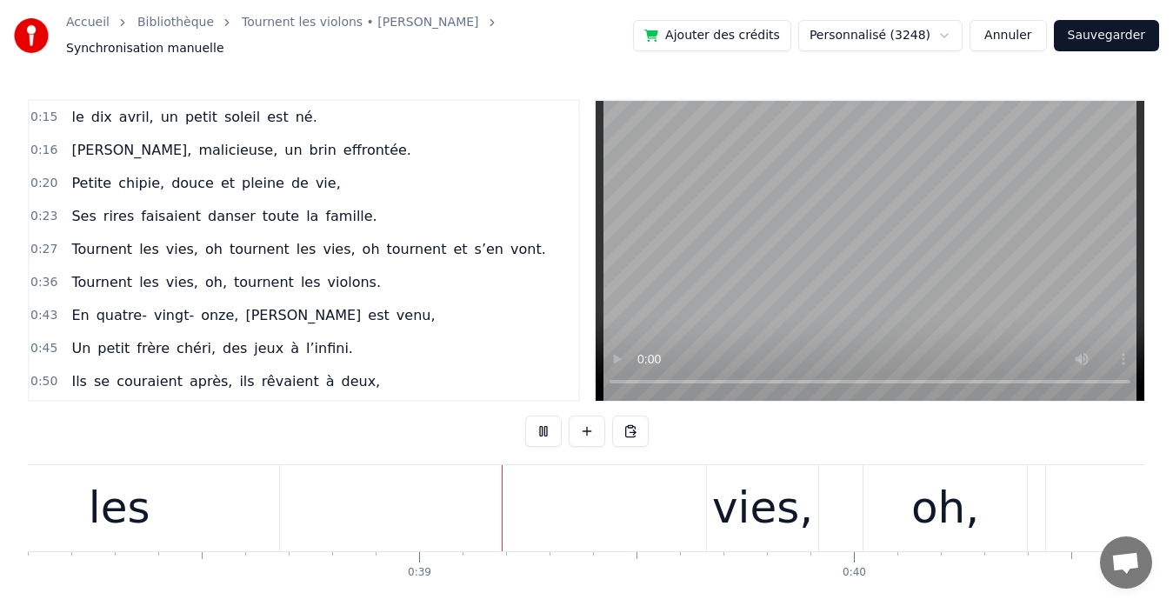
click at [606, 384] on div "0:15 le dix avril, un petit soleil est né. 0:16 [PERSON_NAME], malicieuse, un b…" at bounding box center [587, 251] width 1118 height 304
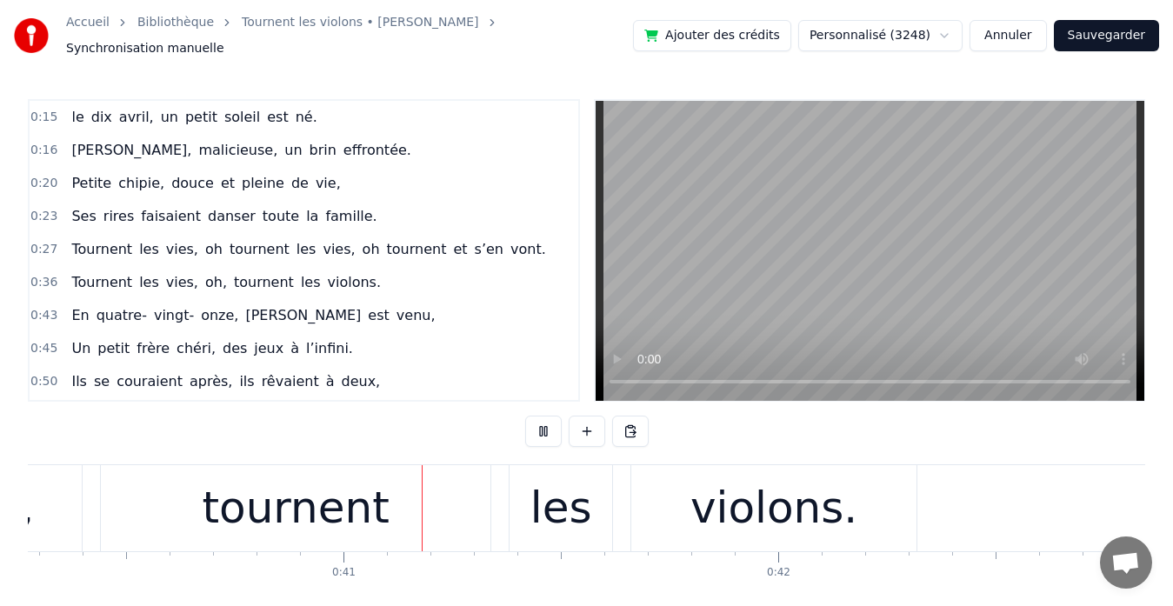
scroll to position [0, 17531]
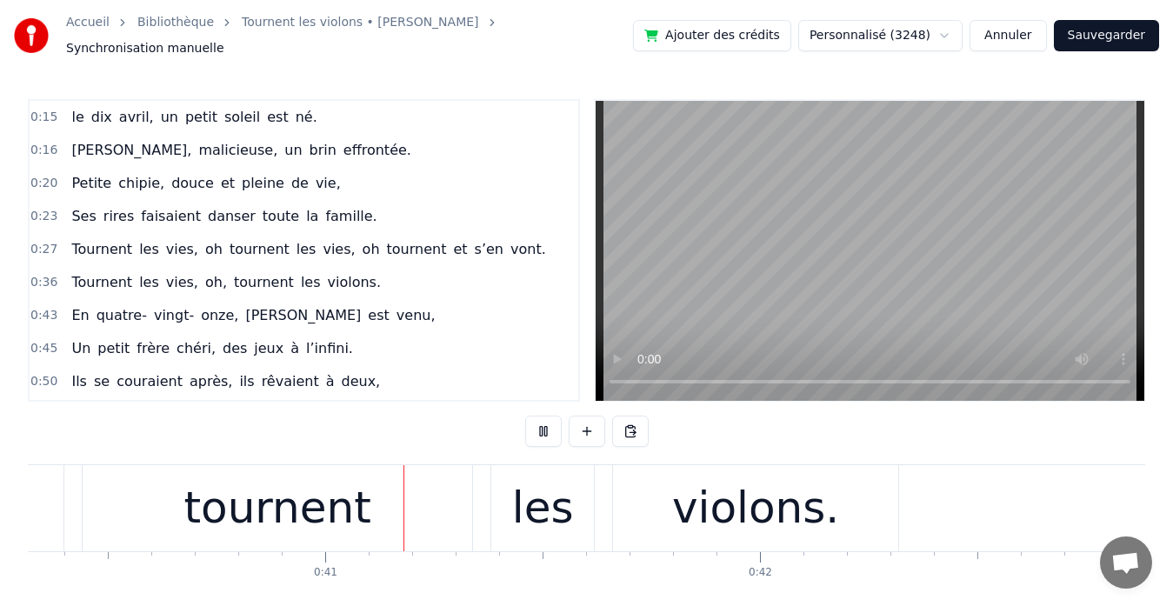
click at [539, 420] on button at bounding box center [543, 431] width 37 height 31
click at [229, 107] on span "soleil" at bounding box center [242, 117] width 39 height 20
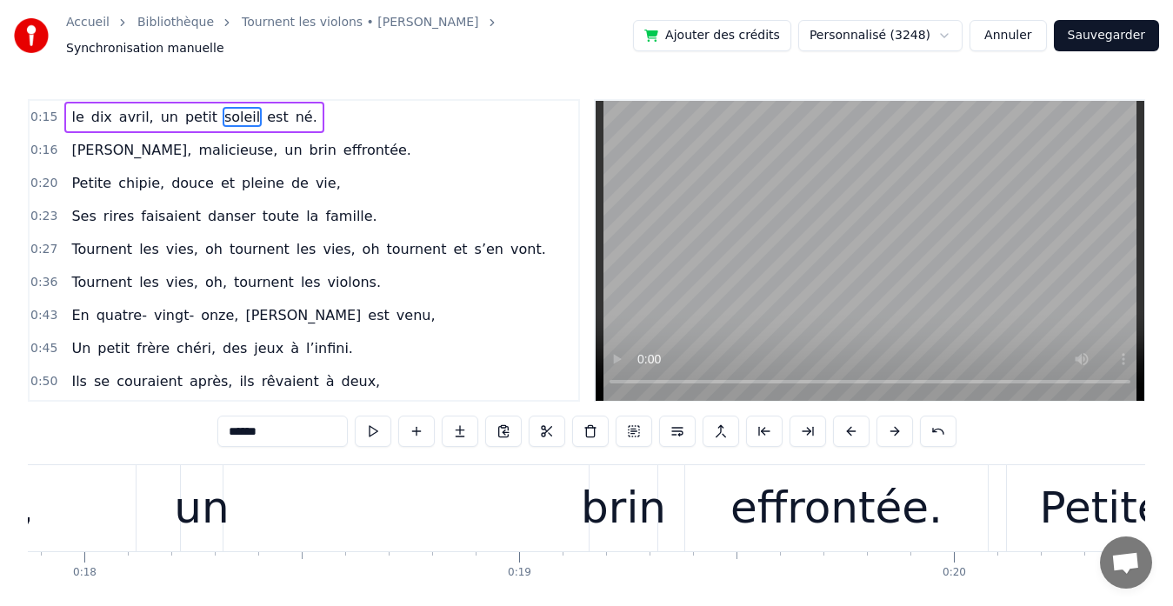
click at [229, 107] on span "soleil" at bounding box center [242, 117] width 39 height 20
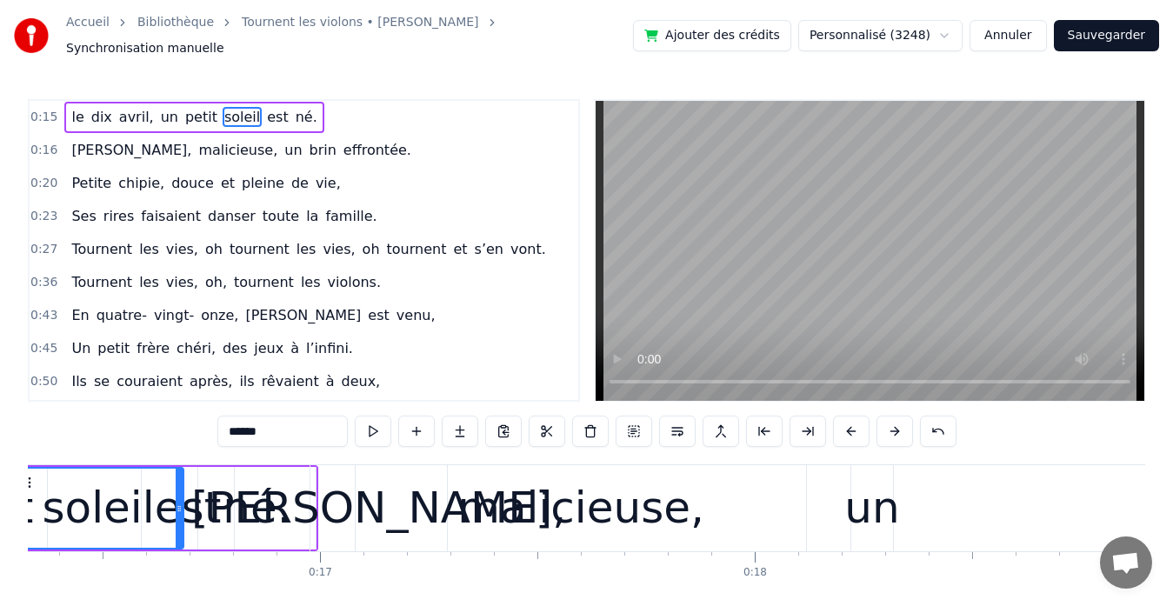
scroll to position [0, 6996]
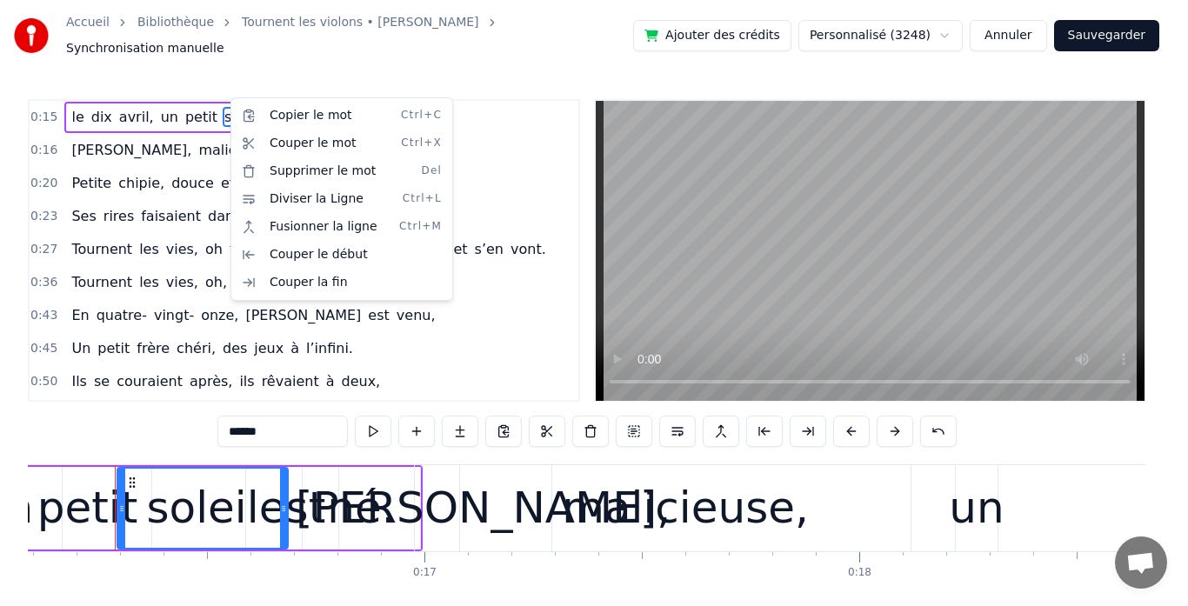
click at [50, 108] on html "Accueil Bibliothèque Tournent les violons • [PERSON_NAME] Synchronisation manue…" at bounding box center [594, 334] width 1188 height 668
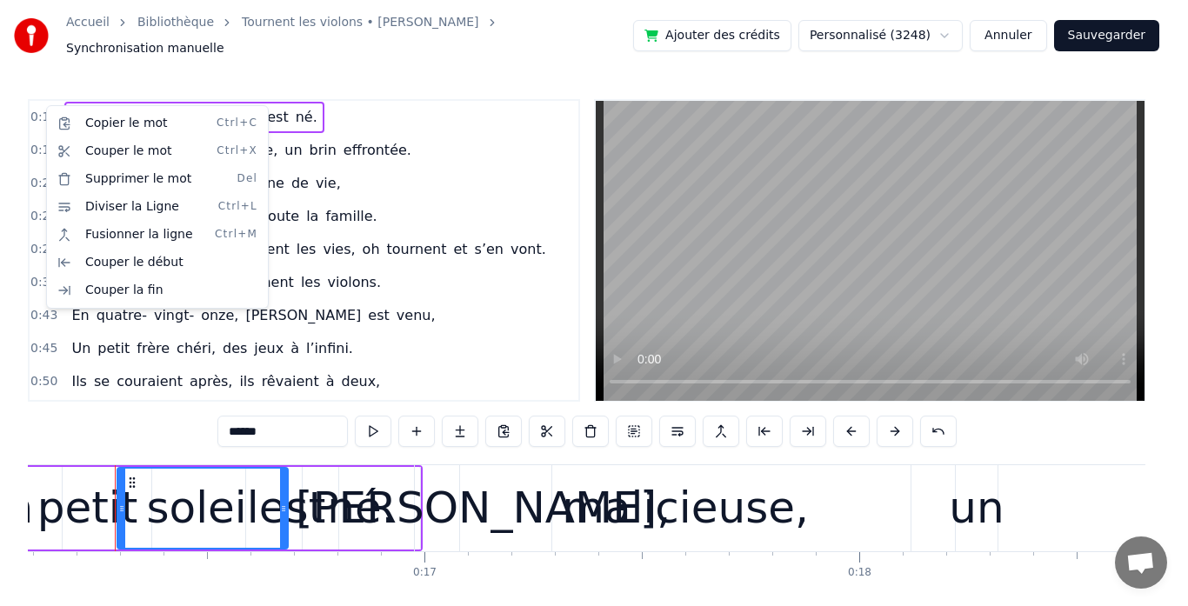
click at [44, 105] on html "Accueil Bibliothèque Tournent les violons • [PERSON_NAME] Synchronisation manue…" at bounding box center [594, 334] width 1188 height 668
click at [401, 145] on html "Accueil Bibliothèque Tournent les violons • [PERSON_NAME] Synchronisation manue…" at bounding box center [594, 334] width 1188 height 668
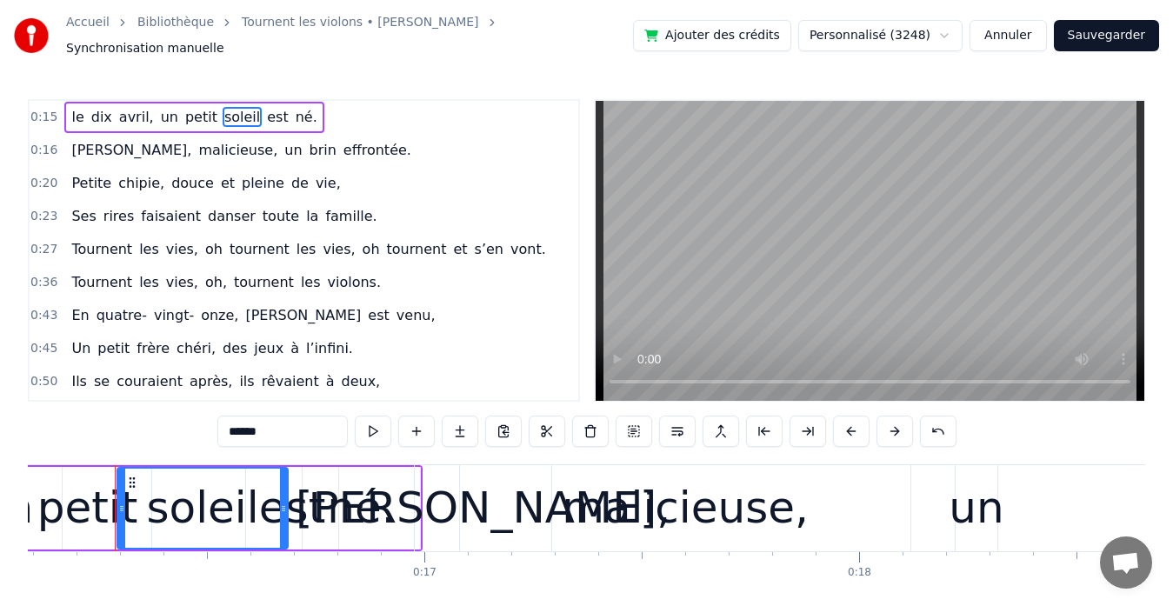
click at [373, 421] on button at bounding box center [373, 431] width 37 height 31
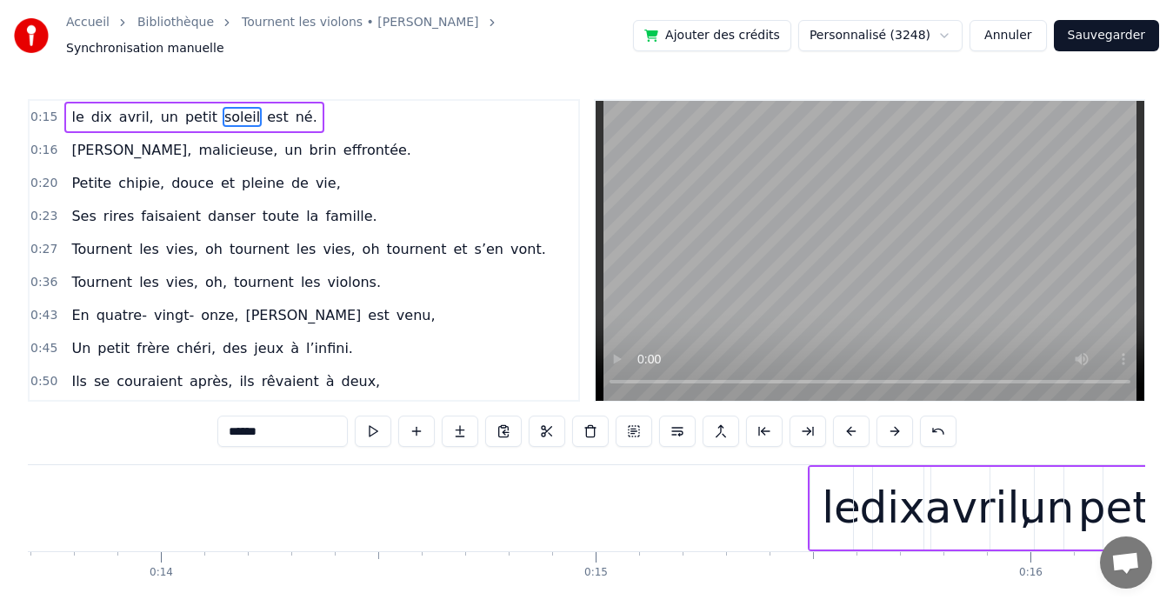
scroll to position [0, 6053]
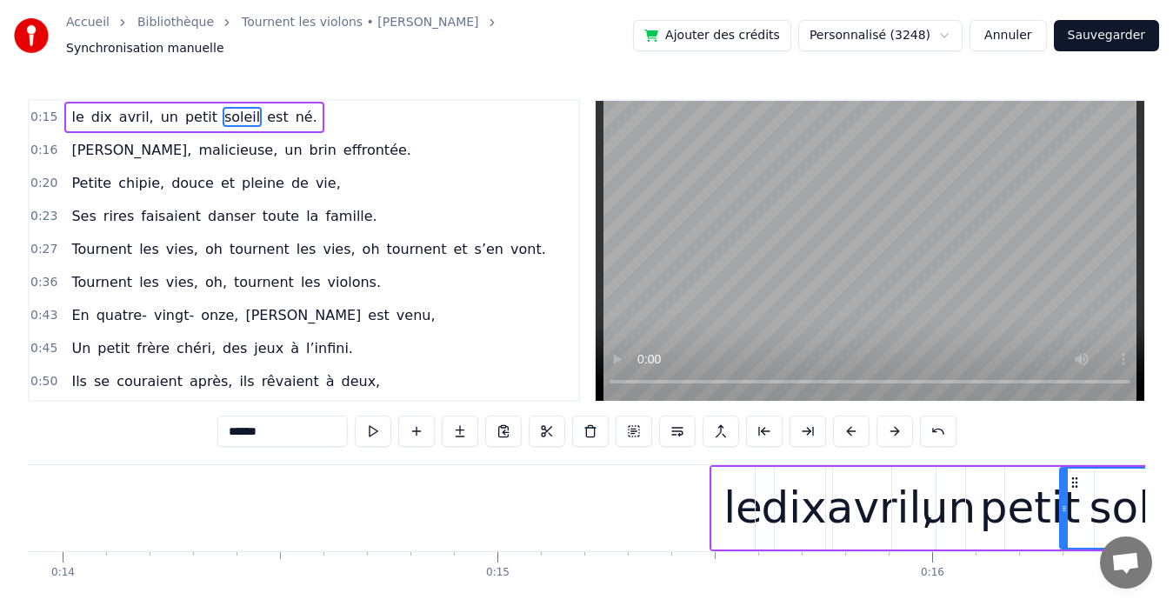
drag, startPoint x: 716, startPoint y: 550, endPoint x: 727, endPoint y: 549, distance: 11.3
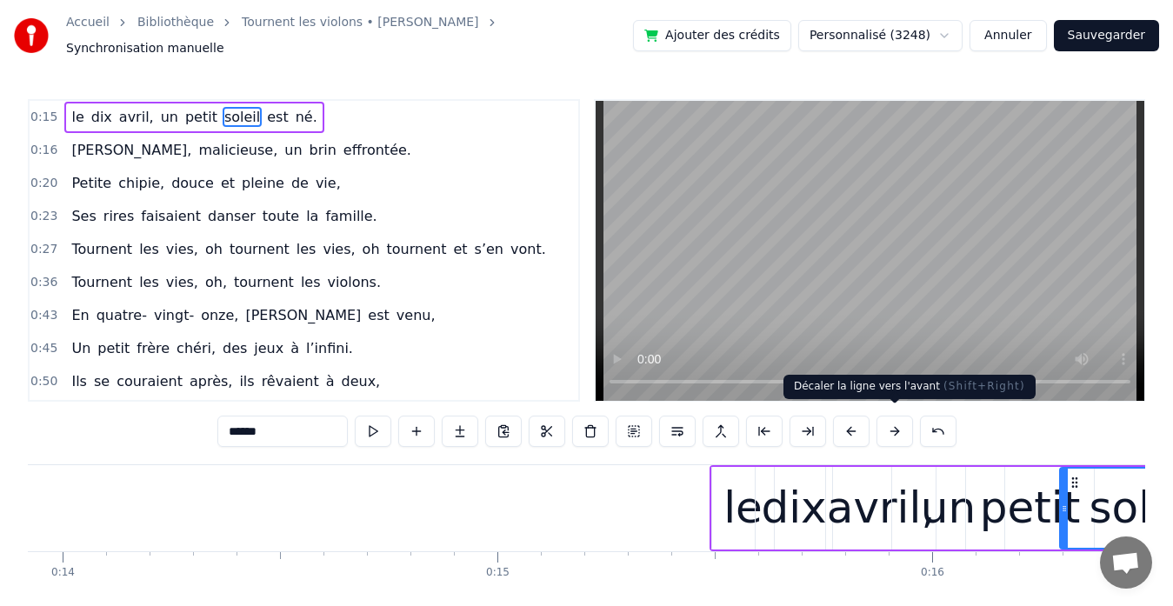
click at [884, 418] on button at bounding box center [895, 431] width 37 height 31
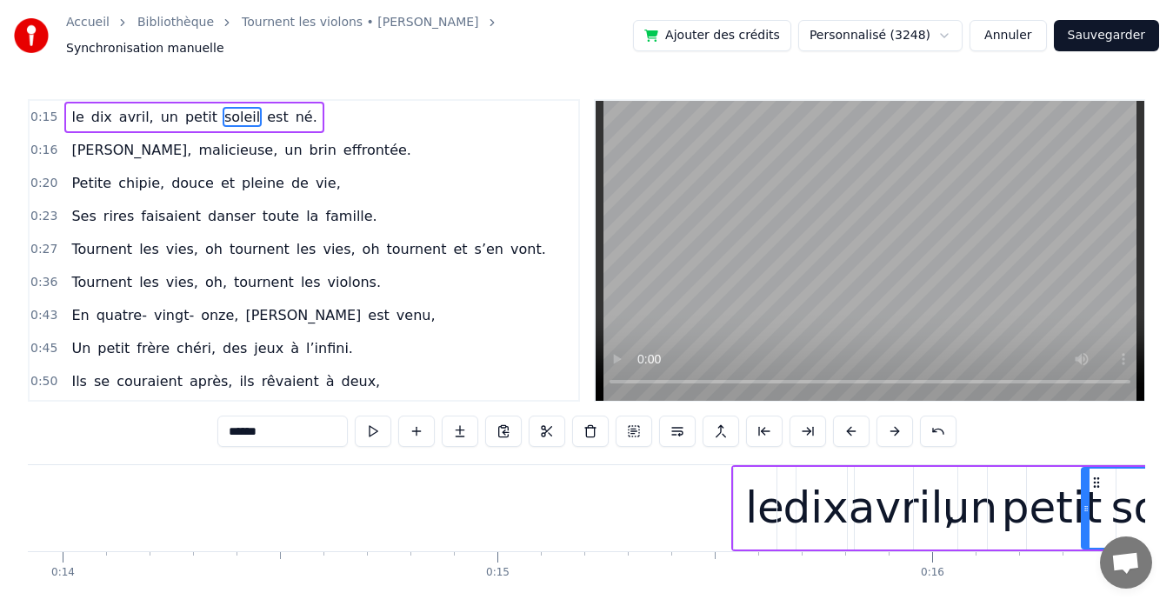
click at [884, 418] on button at bounding box center [895, 431] width 37 height 31
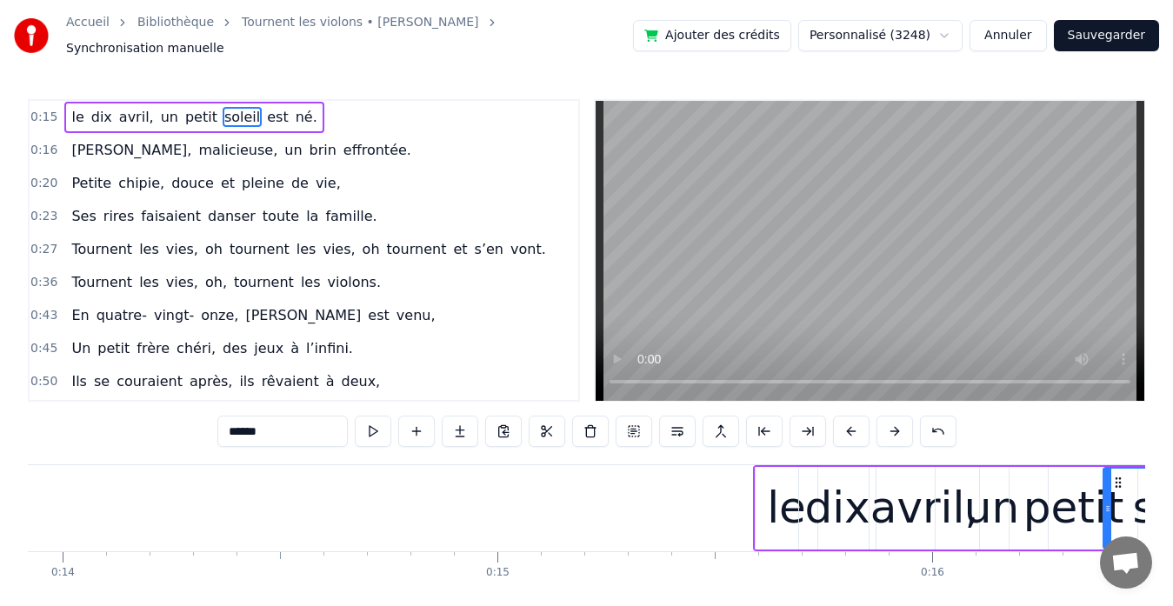
click at [884, 418] on button at bounding box center [895, 431] width 37 height 31
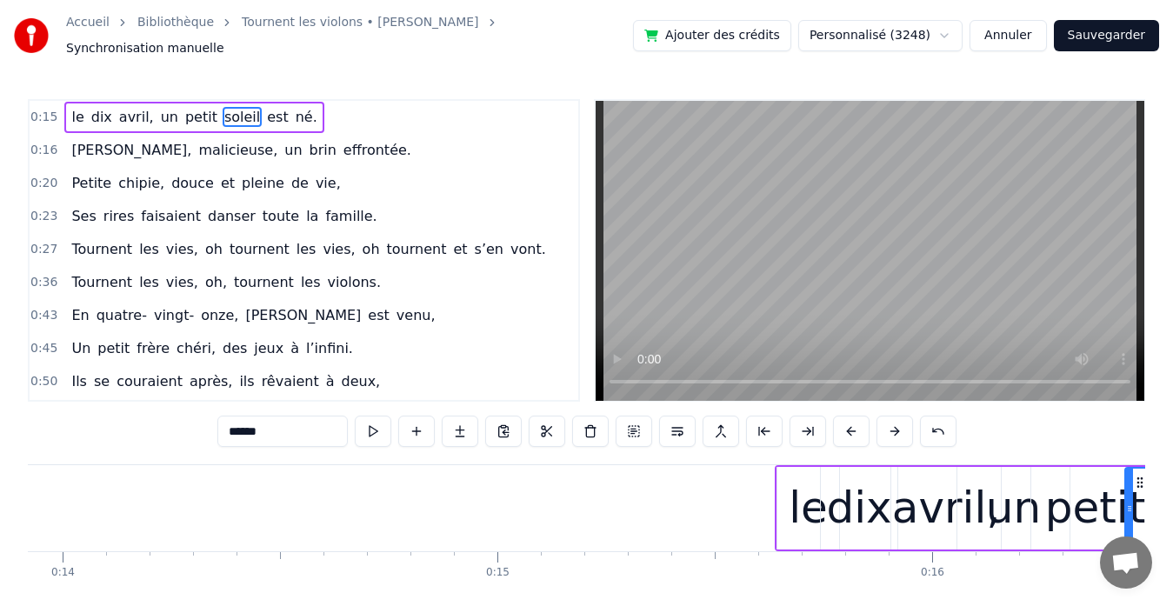
click at [884, 418] on button at bounding box center [895, 431] width 37 height 31
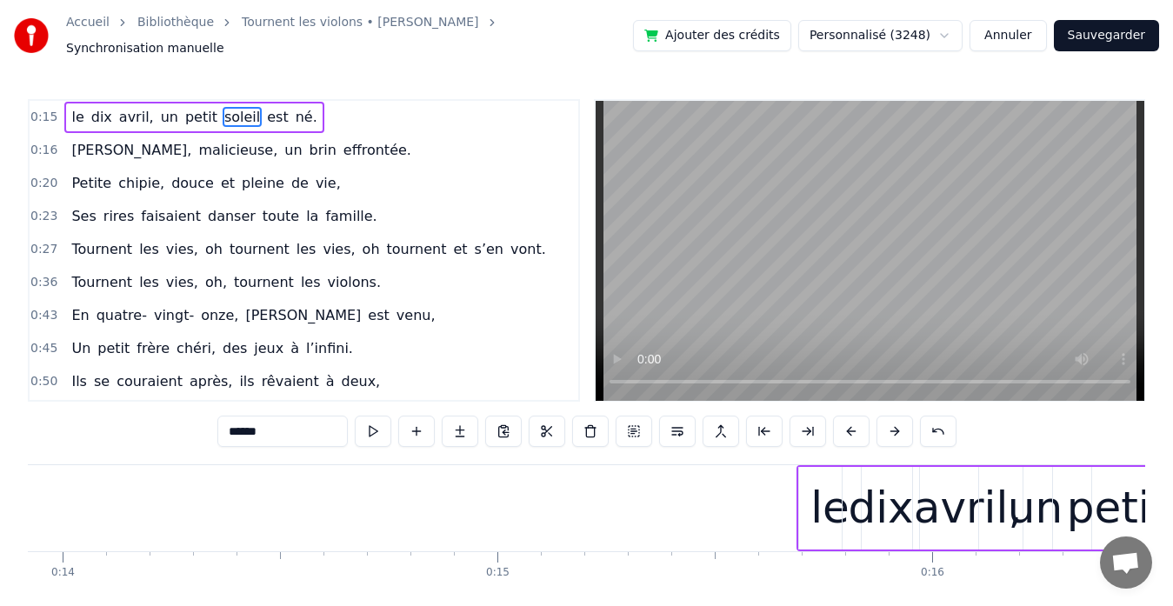
click at [884, 418] on button at bounding box center [895, 431] width 37 height 31
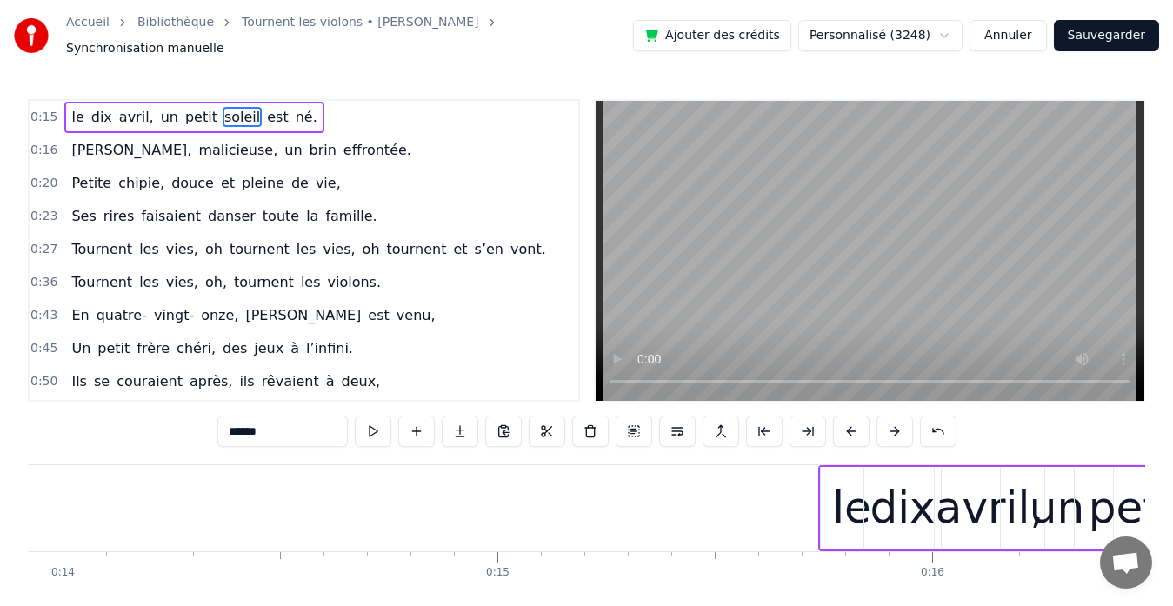
click at [884, 418] on button at bounding box center [895, 431] width 37 height 31
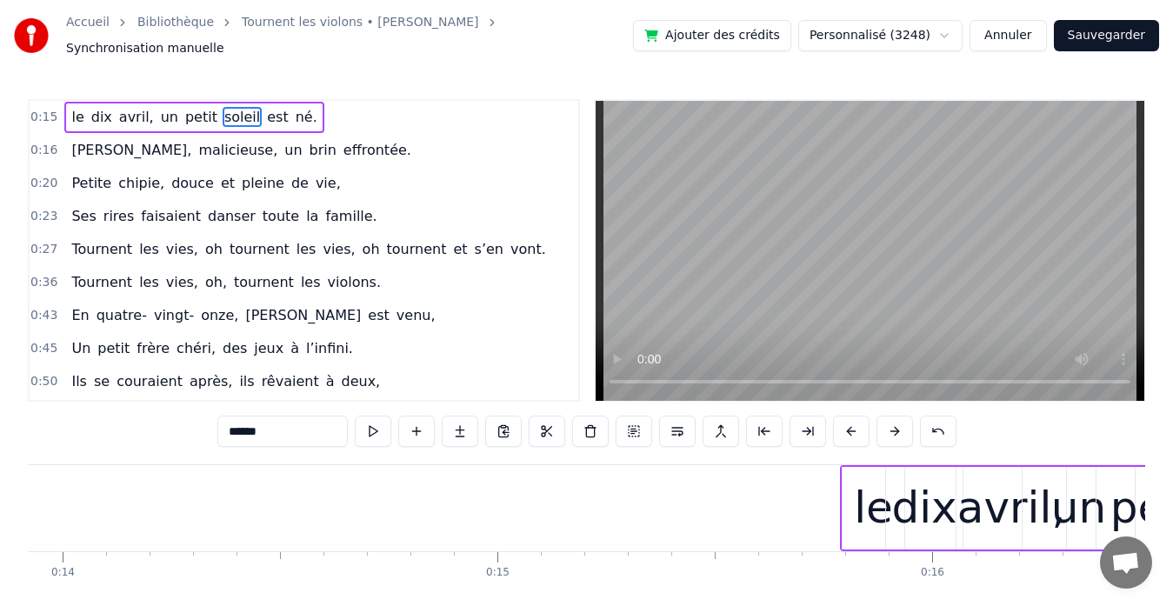
click at [884, 418] on button at bounding box center [895, 431] width 37 height 31
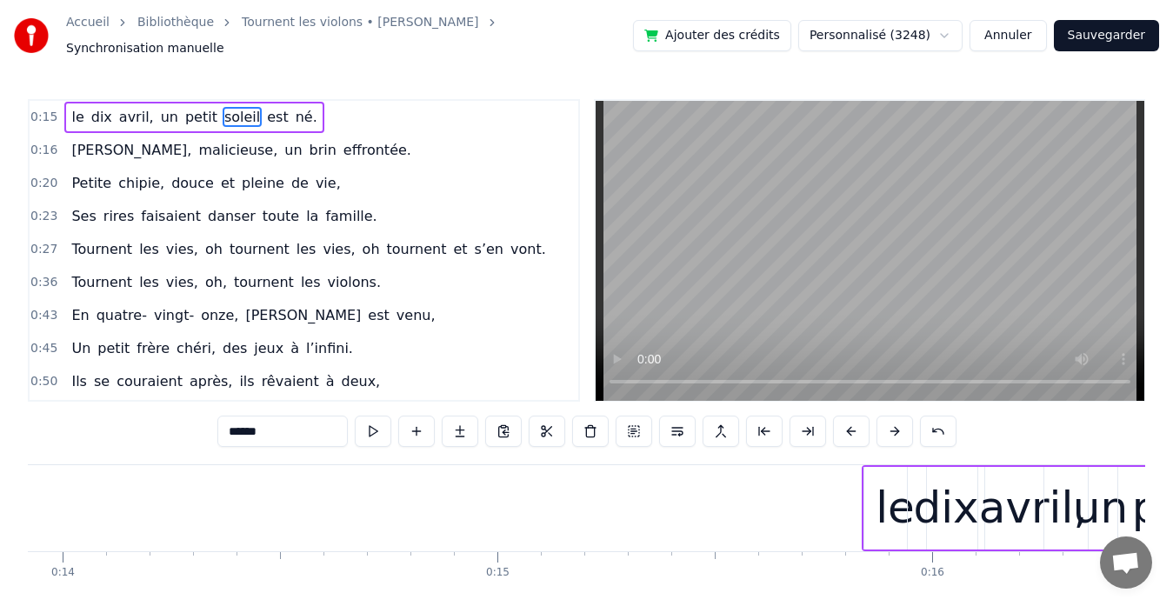
click at [884, 418] on button at bounding box center [895, 431] width 37 height 31
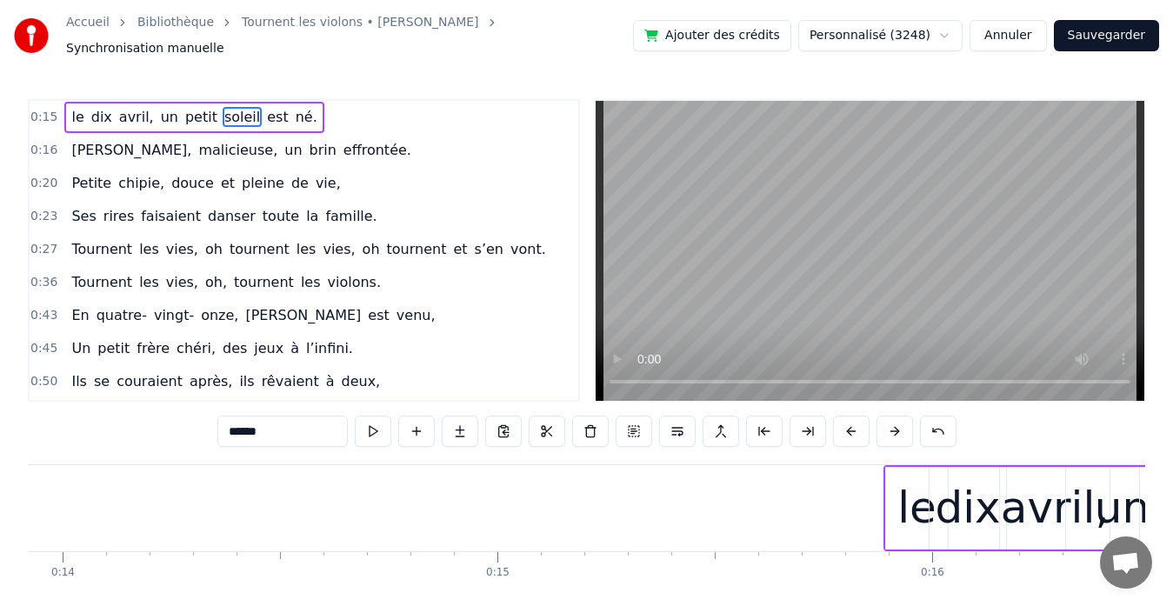
click at [884, 418] on button at bounding box center [895, 431] width 37 height 31
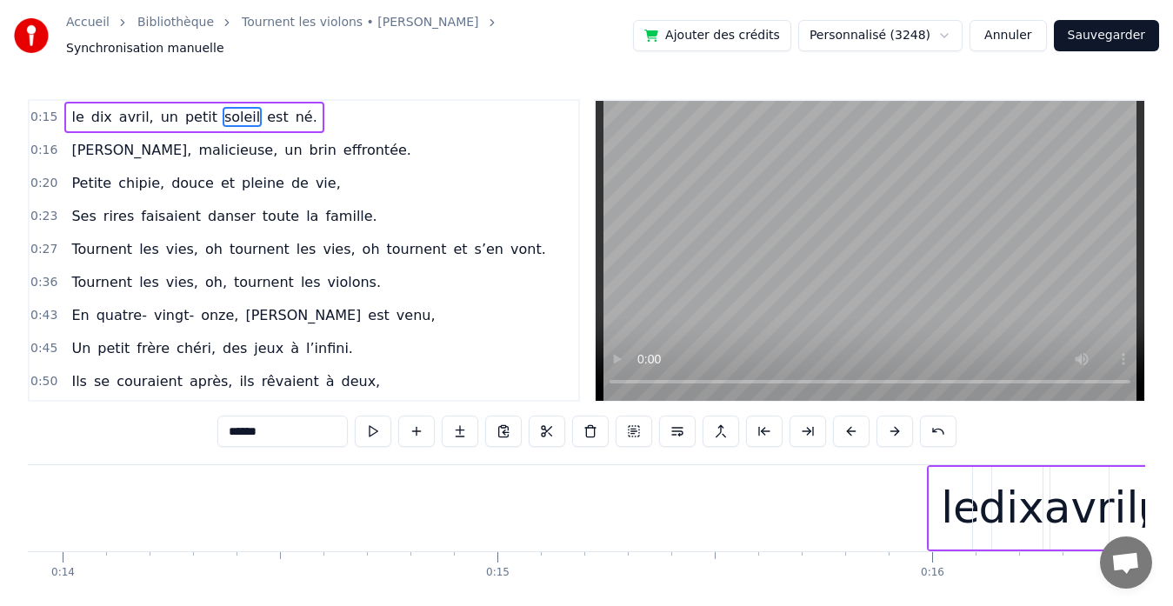
click at [884, 418] on button at bounding box center [895, 431] width 37 height 31
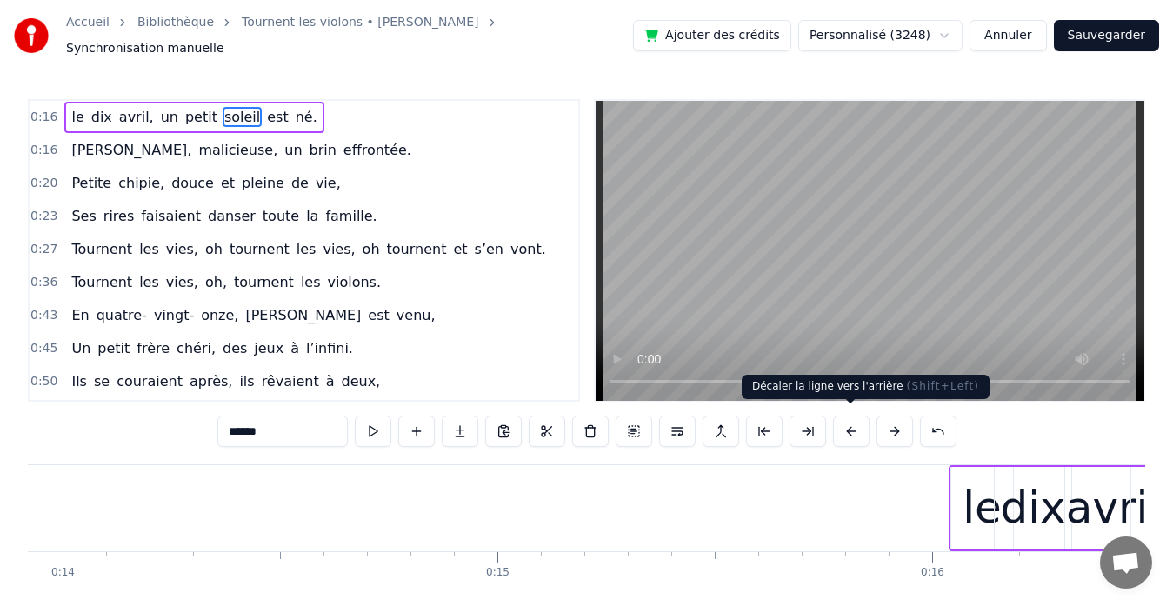
click at [847, 424] on button at bounding box center [851, 431] width 37 height 31
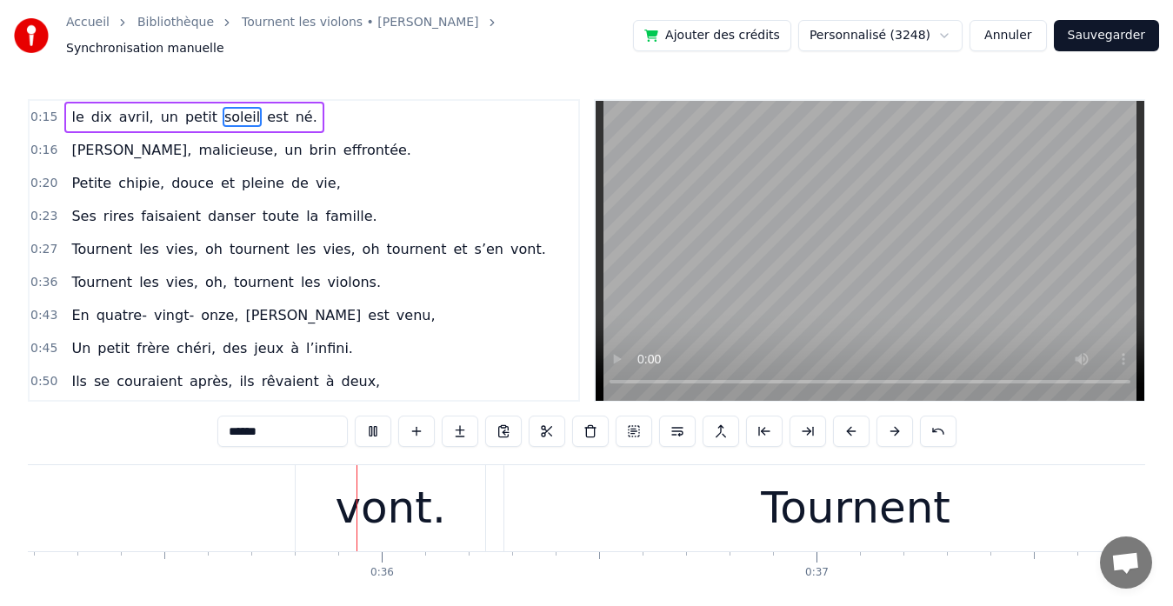
scroll to position [0, 15369]
